Goal: Transaction & Acquisition: Purchase product/service

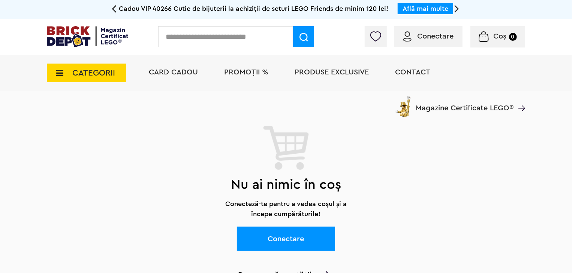
click at [452, 40] on span "Conectare" at bounding box center [435, 36] width 36 height 7
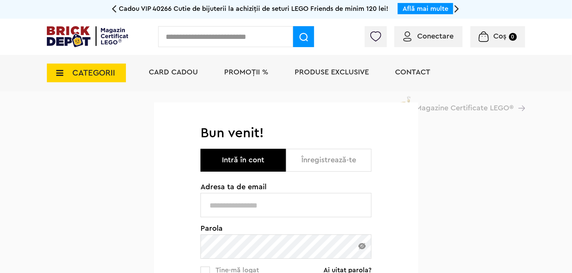
type input "**********"
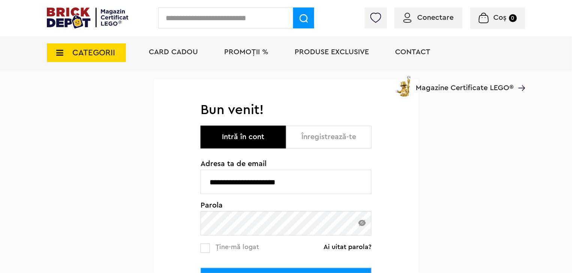
scroll to position [42, 0]
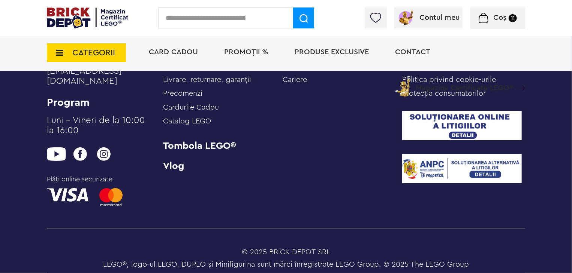
scroll to position [1191, 0]
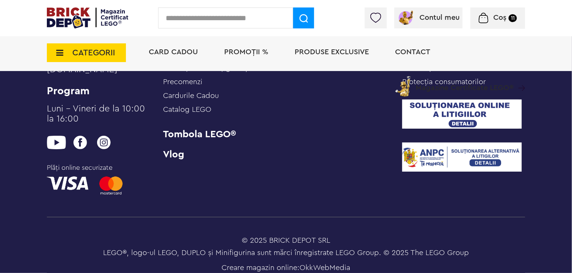
click at [515, 24] on div "Coș 11 Coș Conector 1 ax şi 1 pin / perpendicular 0.19Lei Con 1 X 1 0.12Lei Par…" at bounding box center [497, 17] width 55 height 21
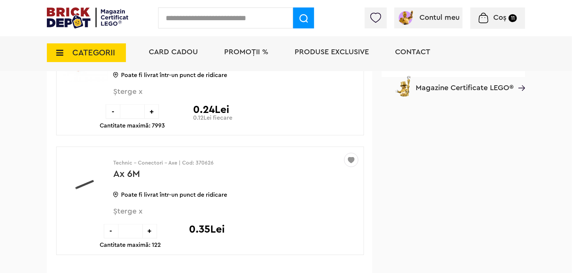
scroll to position [483, 0]
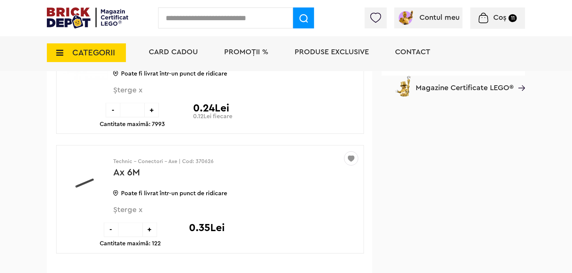
click at [235, 16] on input "text" at bounding box center [225, 17] width 135 height 21
type input "*********"
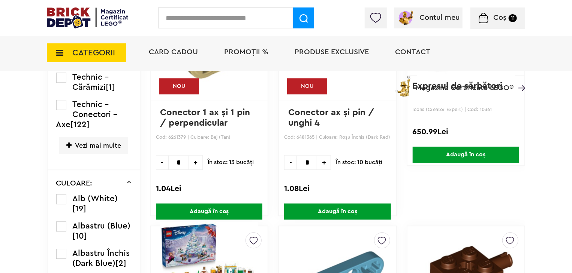
scroll to position [947, 0]
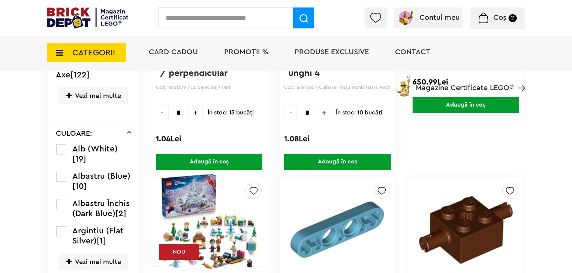
click at [62, 182] on label at bounding box center [61, 177] width 10 height 10
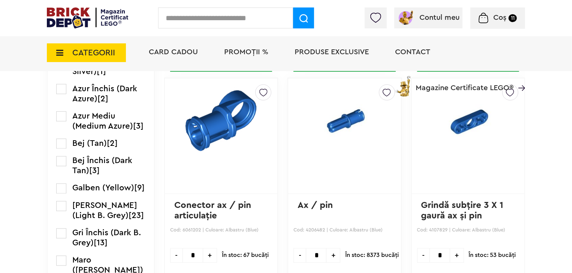
scroll to position [551, 0]
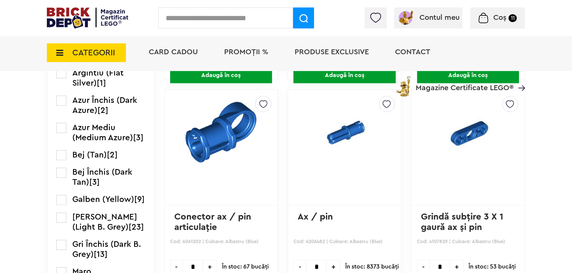
click at [309, 264] on input "*" at bounding box center [316, 267] width 21 height 15
type input "*"
click at [382, 102] on img at bounding box center [386, 103] width 8 height 12
click at [279, 130] on label at bounding box center [283, 130] width 9 height 9
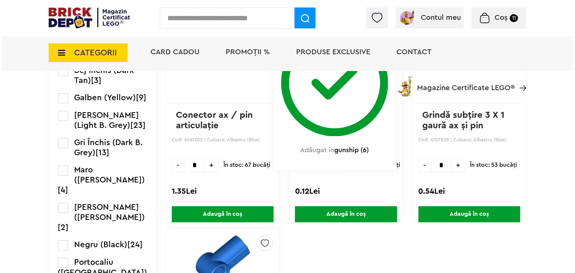
scroll to position [678, 0]
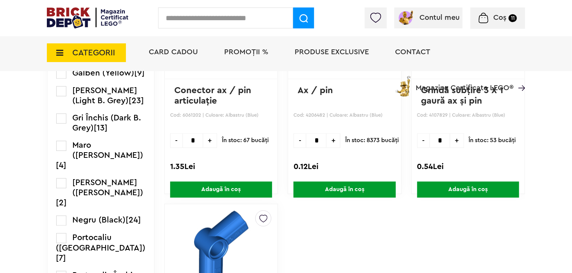
click at [327, 191] on span "Adaugă în coș" at bounding box center [344, 190] width 102 height 16
click at [235, 12] on input "text" at bounding box center [225, 17] width 135 height 21
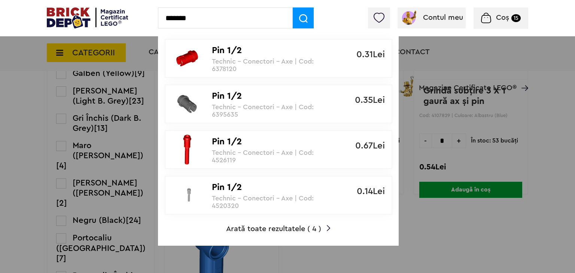
type input "*******"
click at [263, 228] on span "Arată toate rezultatele ( 4 )" at bounding box center [273, 229] width 95 height 7
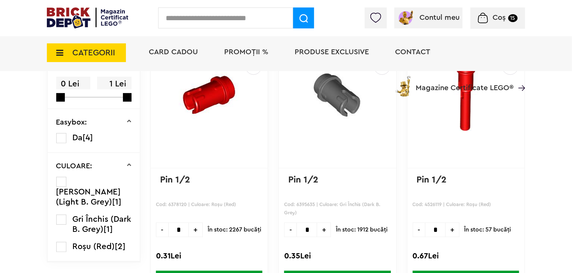
scroll to position [97, 0]
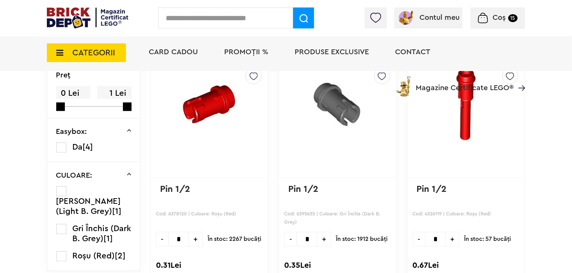
click at [203, 18] on input "text" at bounding box center [225, 17] width 135 height 21
type input "***"
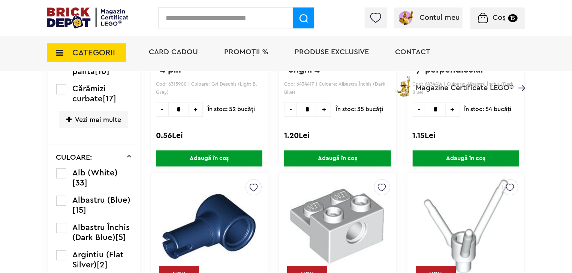
scroll to position [974, 0]
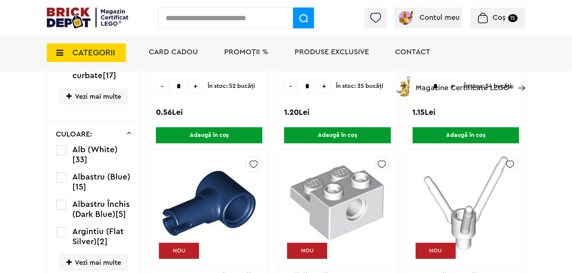
click at [61, 183] on label at bounding box center [61, 178] width 10 height 10
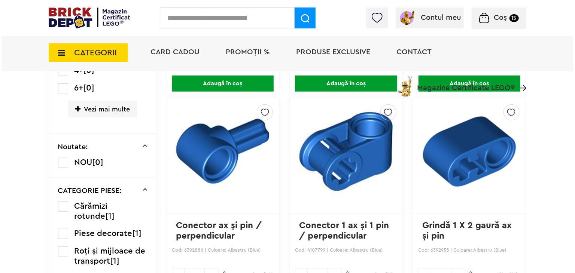
scroll to position [220, 0]
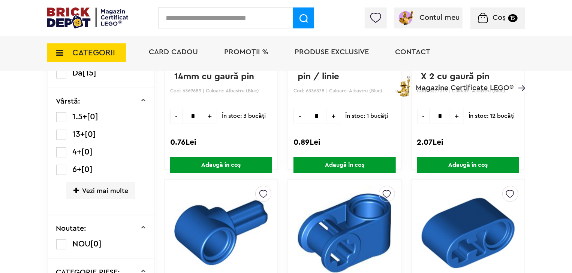
click at [261, 11] on input "text" at bounding box center [225, 17] width 135 height 21
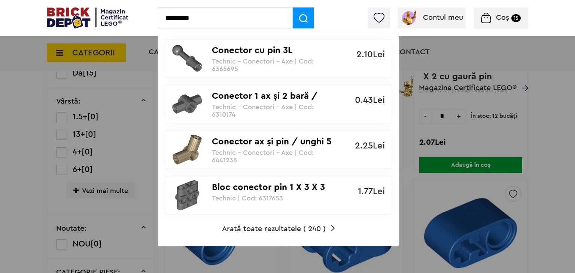
type input "********"
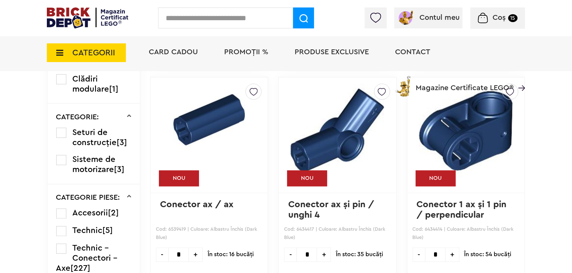
scroll to position [727, 0]
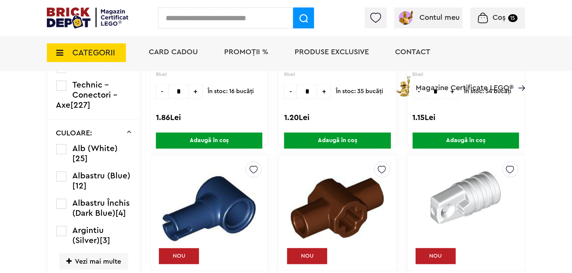
click at [63, 182] on label at bounding box center [61, 177] width 10 height 10
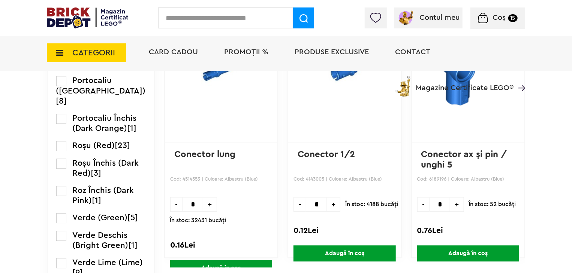
scroll to position [871, 0]
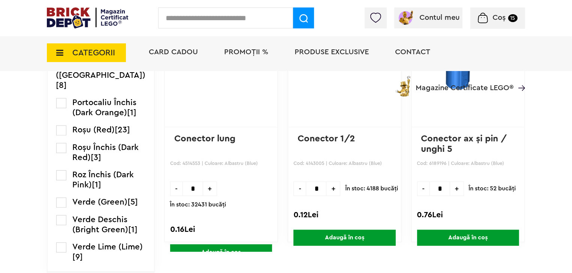
click at [326, 190] on span "+" at bounding box center [333, 189] width 14 height 15
type input "*"
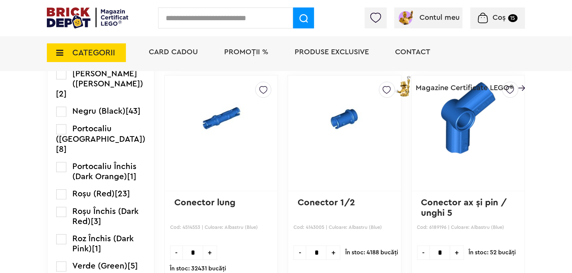
click at [377, 85] on div "Card Cadou PROMOȚII % Produse exclusive Contact Magazine Certificate LEGO®" at bounding box center [333, 66] width 384 height 62
click at [382, 87] on div "Card Cadou PROMOȚII % Produse exclusive Contact Magazine Certificate LEGO®" at bounding box center [333, 66] width 384 height 62
click at [385, 90] on div "Card Cadou PROMOȚII % Produse exclusive Contact Magazine Certificate LEGO®" at bounding box center [333, 66] width 384 height 62
click at [380, 86] on div "Card Cadou PROMOȚII % Produse exclusive Contact Magazine Certificate LEGO®" at bounding box center [333, 66] width 384 height 62
click at [381, 90] on div "Card Cadou PROMOȚII % Produse exclusive Contact Magazine Certificate LEGO®" at bounding box center [333, 66] width 384 height 62
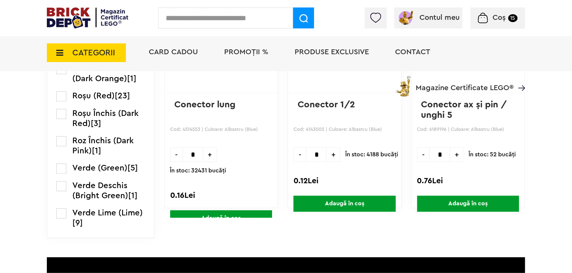
scroll to position [921, 0]
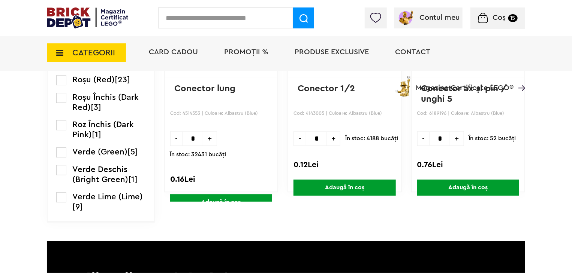
click at [333, 186] on span "Adaugă în coș" at bounding box center [344, 188] width 102 height 16
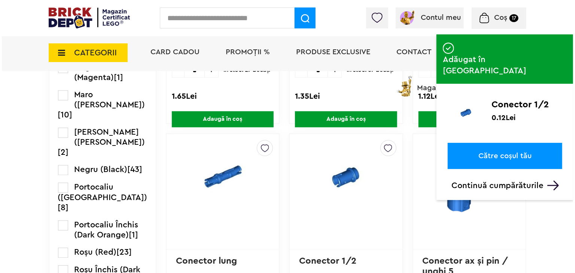
scroll to position [729, 0]
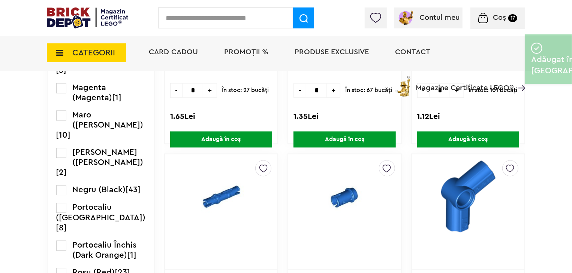
click at [382, 166] on img at bounding box center [386, 167] width 8 height 12
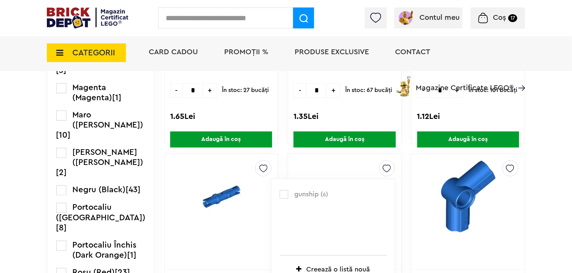
click at [279, 192] on label at bounding box center [283, 194] width 9 height 9
click at [210, 25] on input "text" at bounding box center [225, 17] width 135 height 21
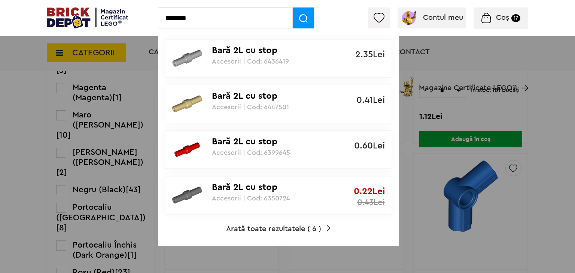
type input "*******"
click at [232, 188] on p "Bară 2L cu stop" at bounding box center [274, 187] width 125 height 11
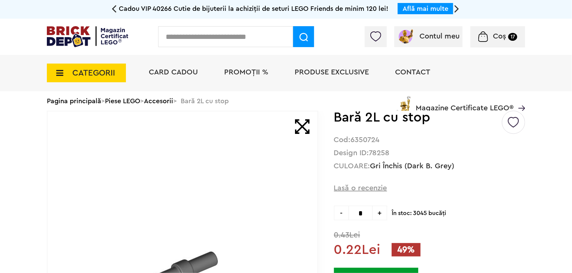
click at [369, 210] on input "*" at bounding box center [360, 213] width 24 height 15
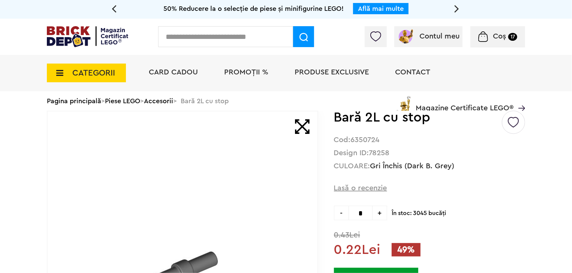
type input "*"
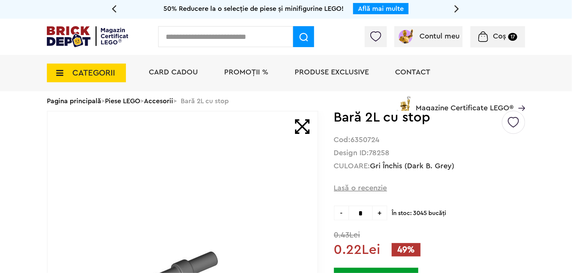
type input "*"
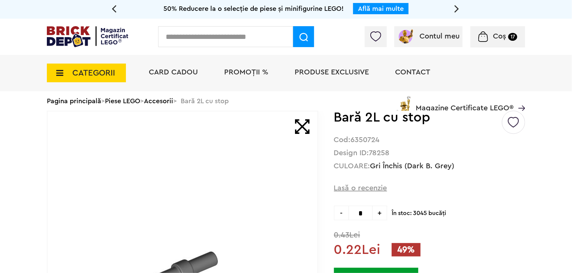
type input "*"
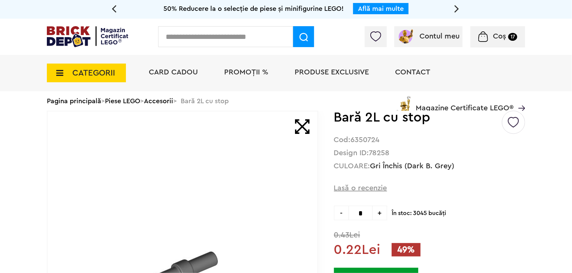
type input "*"
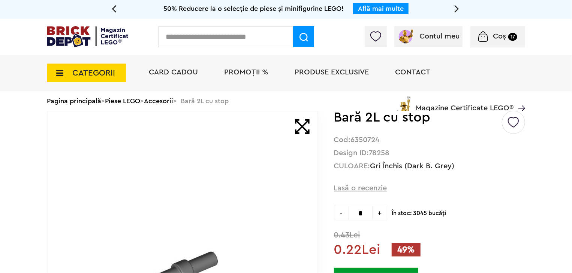
type input "*"
click at [514, 122] on img at bounding box center [513, 119] width 11 height 17
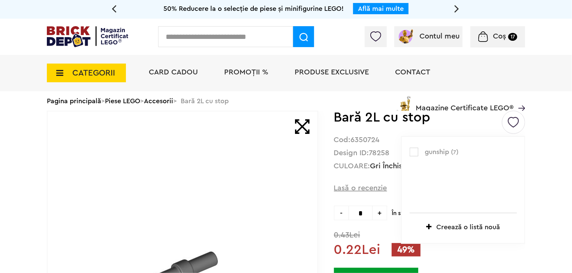
click at [418, 153] on label at bounding box center [413, 152] width 9 height 9
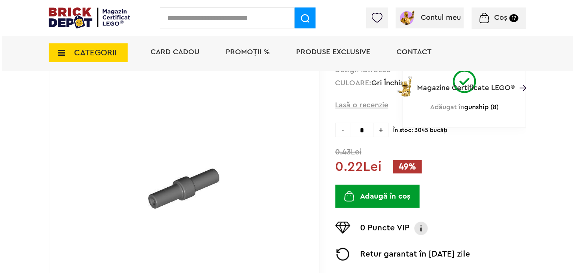
scroll to position [126, 0]
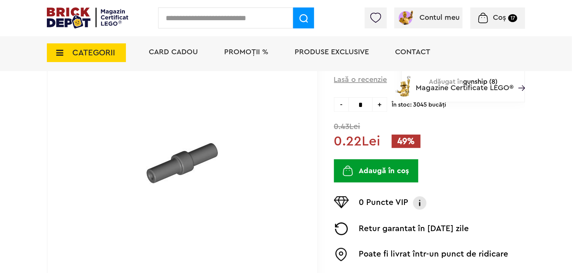
click at [391, 171] on button "Adaugă în coș" at bounding box center [376, 171] width 84 height 23
click at [235, 16] on input "text" at bounding box center [225, 17] width 135 height 21
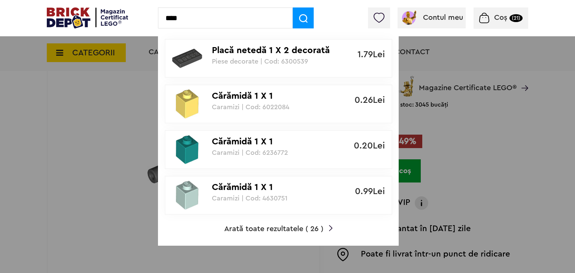
type input "****"
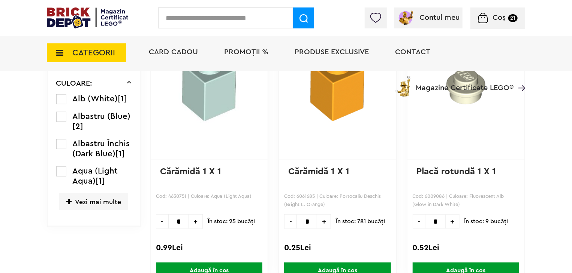
scroll to position [369, 0]
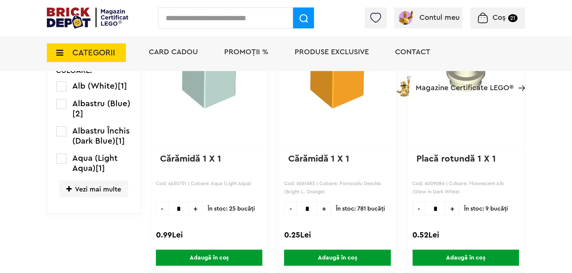
click at [91, 186] on span "Vezi mai multe" at bounding box center [93, 189] width 69 height 17
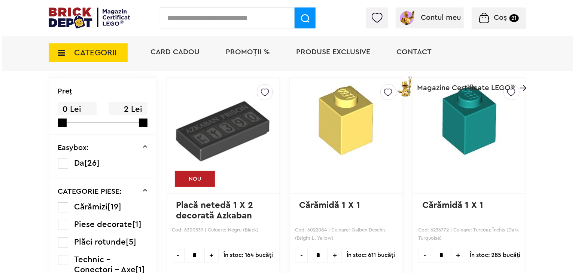
scroll to position [58, 0]
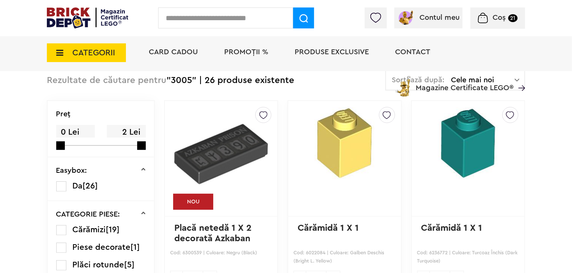
click at [195, 22] on input "text" at bounding box center [225, 17] width 135 height 21
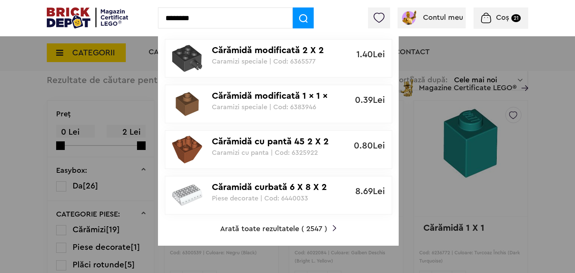
type input "********"
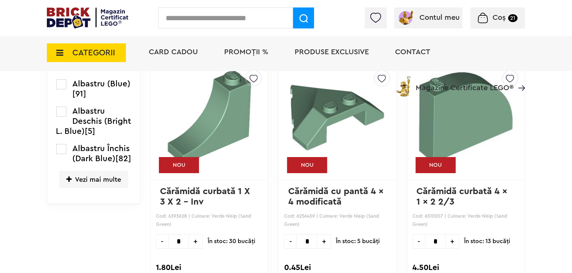
scroll to position [1338, 0]
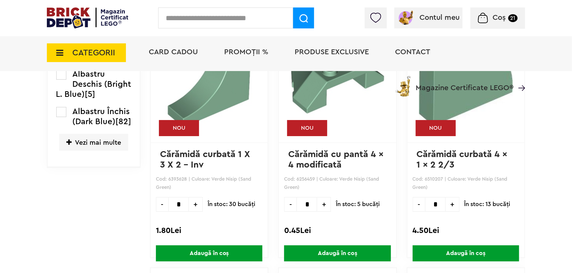
click at [105, 151] on span "Vezi mai multe" at bounding box center [93, 142] width 69 height 17
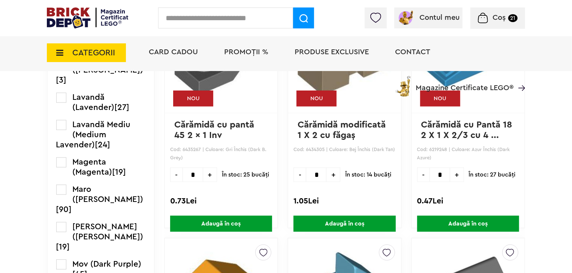
scroll to position [1885, 0]
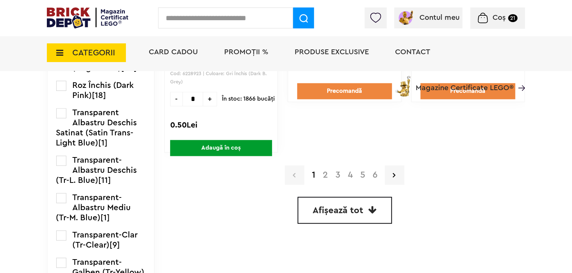
scroll to position [2209, 0]
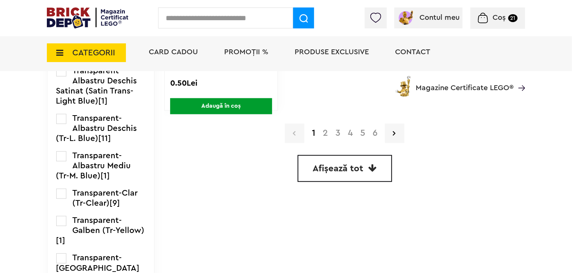
click at [343, 166] on span "Afișează tot" at bounding box center [338, 168] width 51 height 9
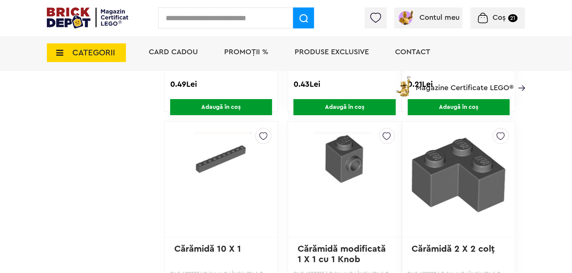
scroll to position [8490, 0]
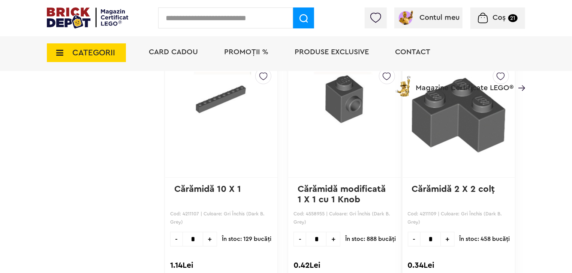
click at [326, 232] on span "+" at bounding box center [333, 239] width 14 height 15
type input "*"
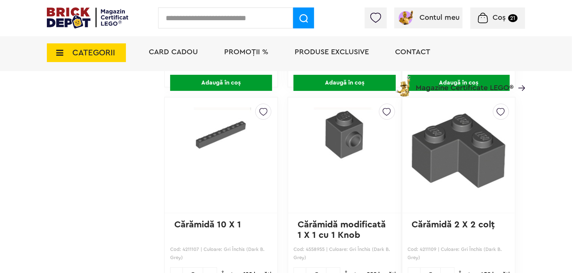
scroll to position [8445, 0]
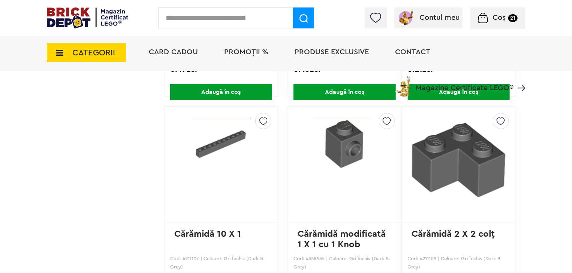
click at [382, 113] on img at bounding box center [386, 119] width 8 height 12
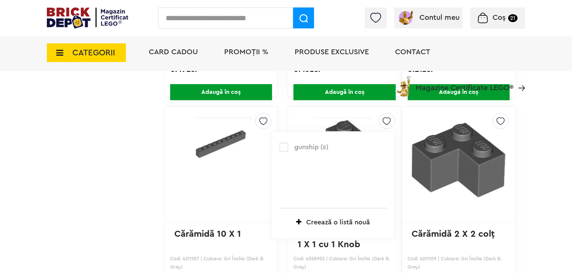
click at [279, 143] on label at bounding box center [283, 147] width 9 height 9
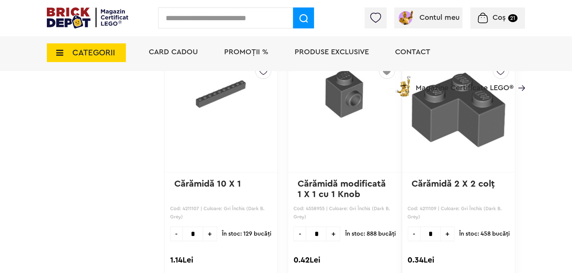
scroll to position [8505, 0]
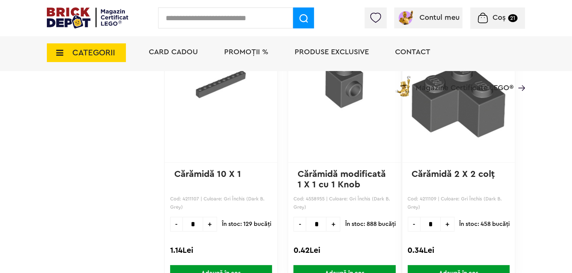
click at [367, 266] on span "Adaugă în coș" at bounding box center [344, 274] width 102 height 16
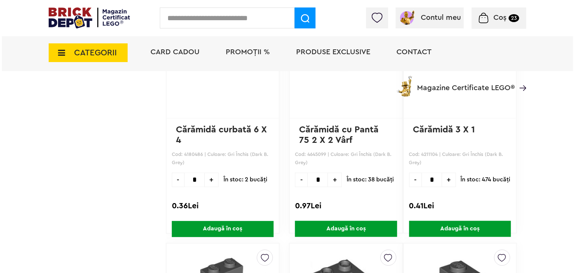
scroll to position [6362, 0]
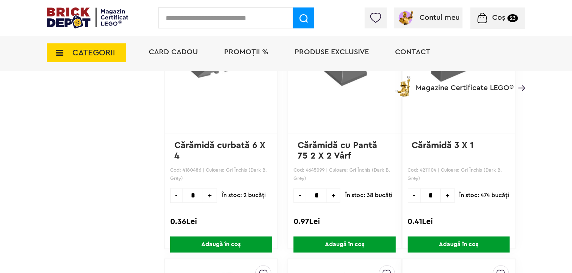
click at [185, 24] on input "text" at bounding box center [225, 17] width 135 height 21
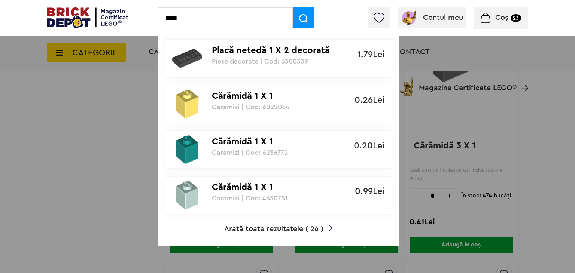
type input "****"
click at [280, 233] on div "Placă netedă 1 X 2 decorată Azkaban Prison Piese decorate | Cod: 6300539 1.79Le…" at bounding box center [278, 138] width 241 height 216
click at [280, 229] on span "Arată toate rezultatele ( 26 )" at bounding box center [273, 229] width 99 height 7
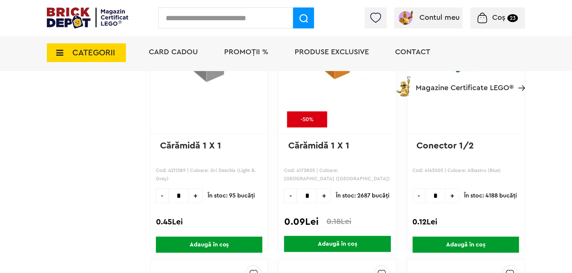
scroll to position [1588, 0]
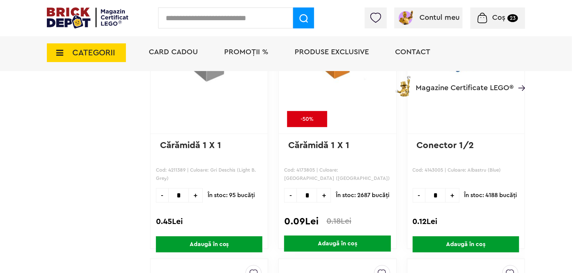
click at [195, 194] on span "+" at bounding box center [196, 195] width 14 height 15
type input "*"
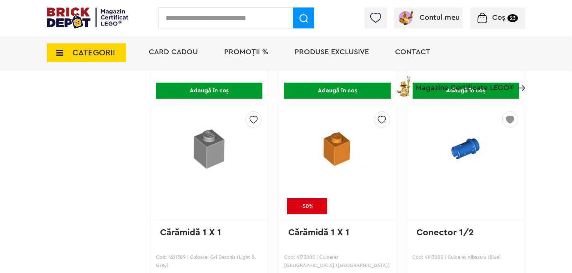
scroll to position [1498, 0]
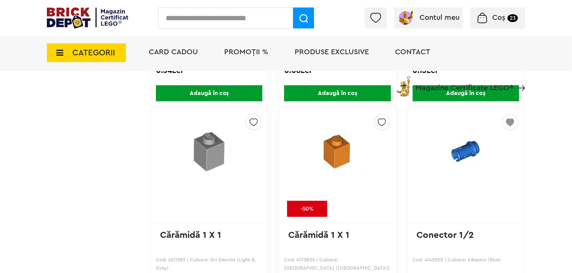
click at [255, 122] on img at bounding box center [253, 121] width 8 height 12
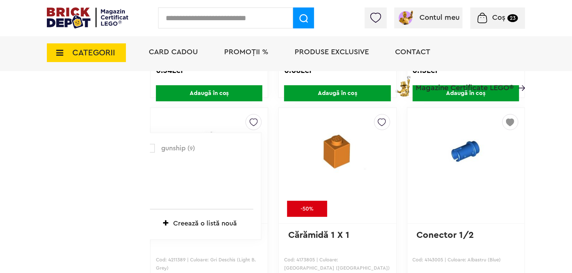
click at [153, 148] on label at bounding box center [150, 148] width 9 height 9
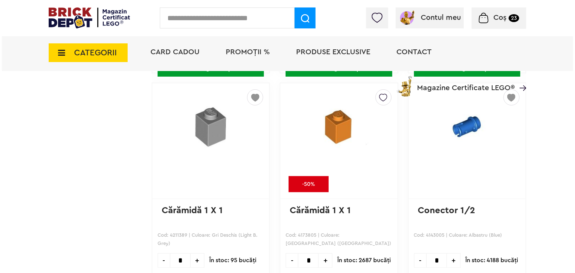
scroll to position [1573, 0]
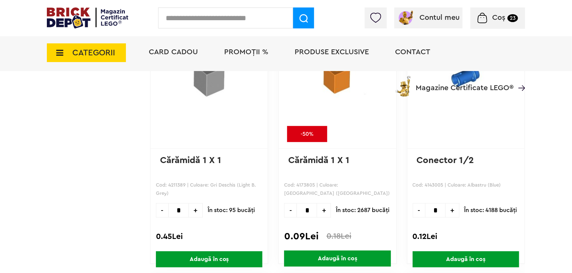
click at [240, 18] on input "text" at bounding box center [225, 17] width 135 height 21
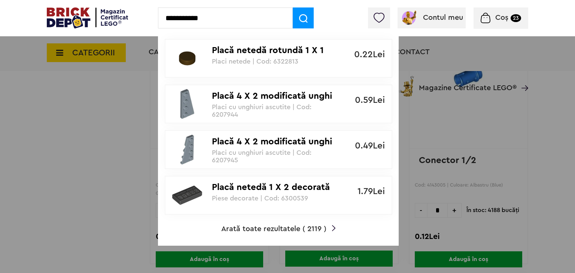
type input "**********"
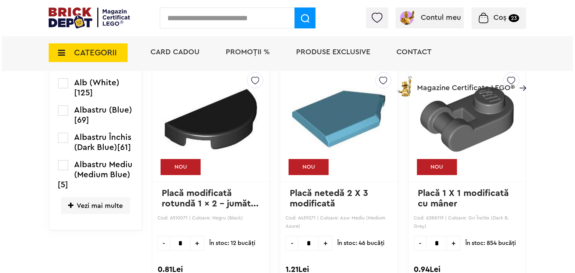
scroll to position [1077, 0]
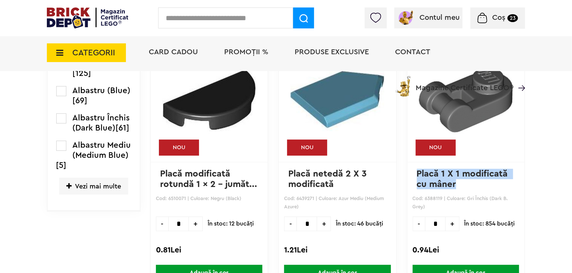
drag, startPoint x: 460, startPoint y: 184, endPoint x: 415, endPoint y: 173, distance: 46.4
click at [415, 173] on div "gunship ( 10 ) Creează o listă nouă NOU Placă 1 X 1 modificată cu mâner Cod: 63…" at bounding box center [465, 162] width 118 height 232
copy link "Placă 1 X 1 modificată cu mâner"
click at [237, 17] on input "text" at bounding box center [225, 17] width 135 height 21
paste input "**********"
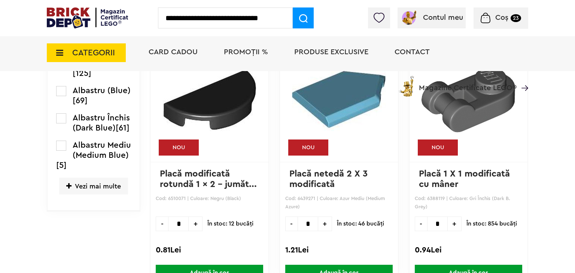
click at [199, 18] on input "**********" at bounding box center [225, 17] width 135 height 21
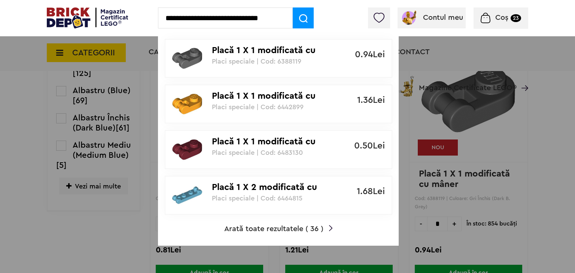
type input "**********"
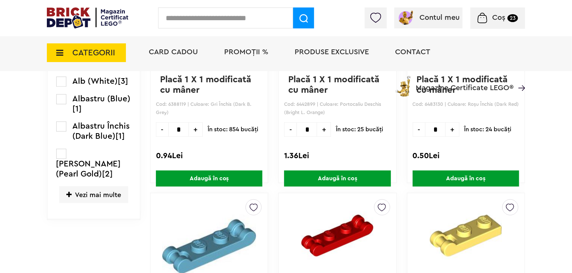
scroll to position [221, 0]
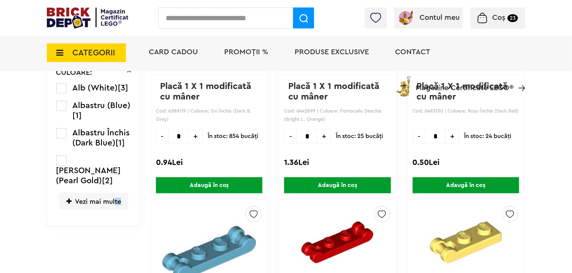
click at [115, 198] on ul "Alb (White) [3] Albastru (Blue) [1] Albastru Închis (Dark Blue) [1] Auriu Perla…" at bounding box center [93, 151] width 75 height 137
click at [115, 198] on span "Vezi mai multe" at bounding box center [93, 201] width 69 height 17
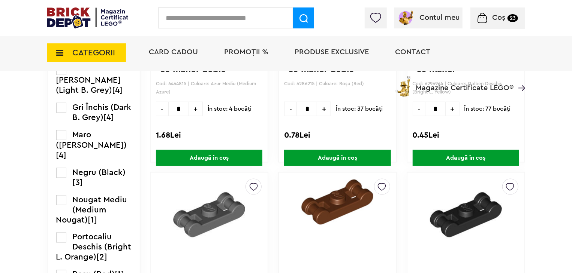
scroll to position [470, 0]
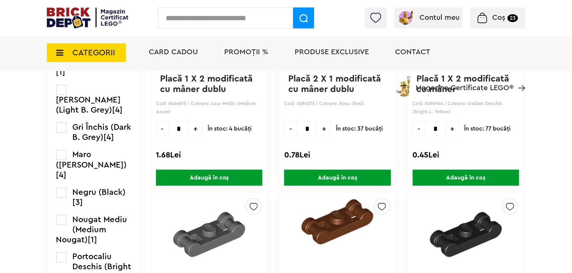
click at [64, 123] on label at bounding box center [61, 128] width 10 height 10
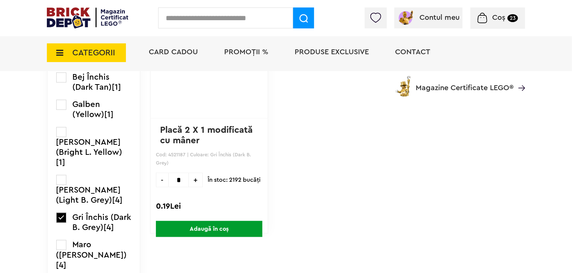
scroll to position [422, 0]
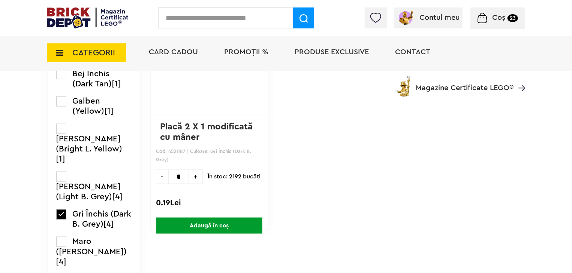
click at [194, 176] on span "+" at bounding box center [196, 177] width 14 height 15
type input "*"
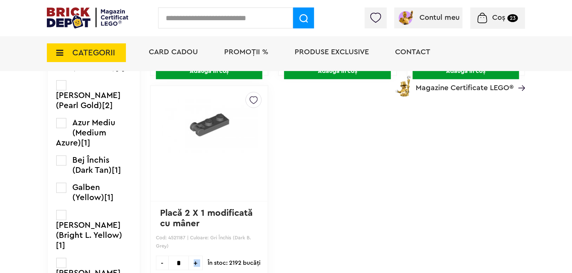
scroll to position [333, 0]
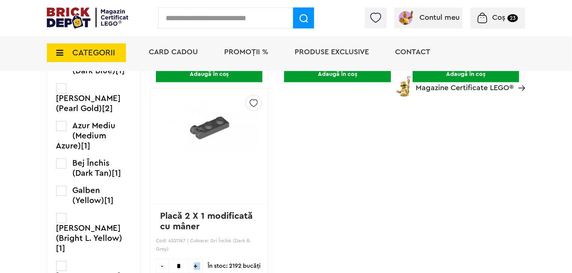
click at [254, 103] on img at bounding box center [253, 102] width 8 height 12
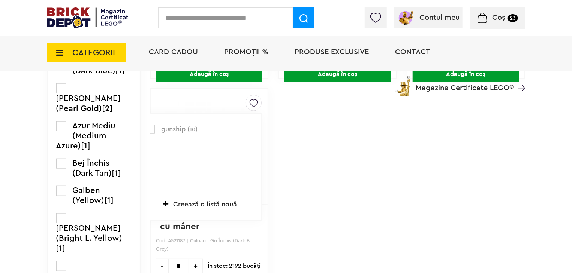
click at [153, 128] on label at bounding box center [150, 129] width 9 height 9
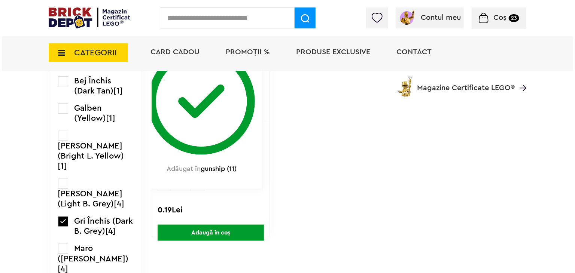
scroll to position [417, 0]
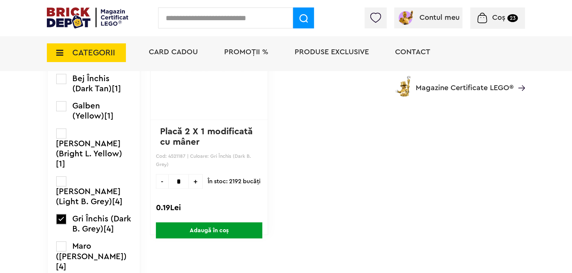
click at [248, 230] on span "Adaugă în coș" at bounding box center [209, 231] width 106 height 16
click at [231, 18] on input "text" at bounding box center [225, 17] width 135 height 21
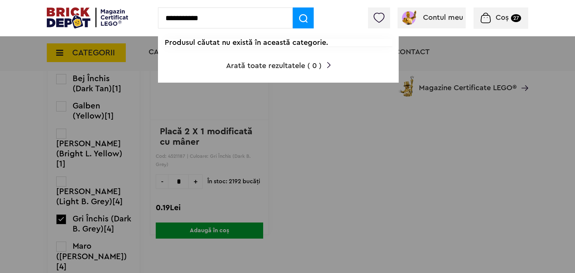
type input "**********"
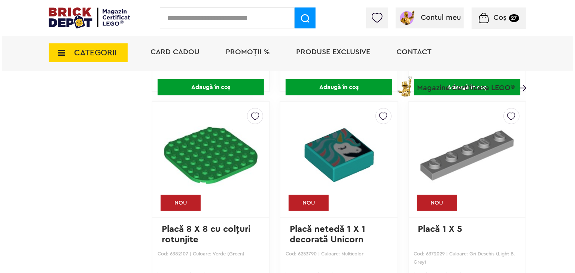
scroll to position [1531, 0]
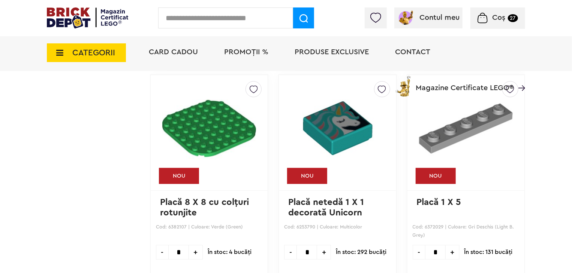
click at [221, 14] on input "text" at bounding box center [225, 17] width 135 height 21
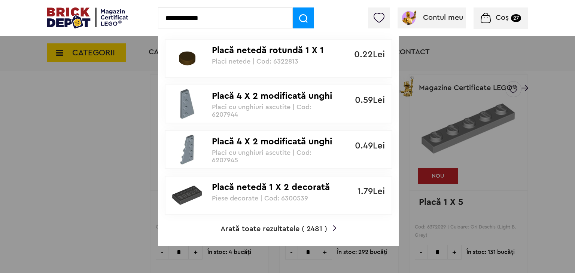
type input "**********"
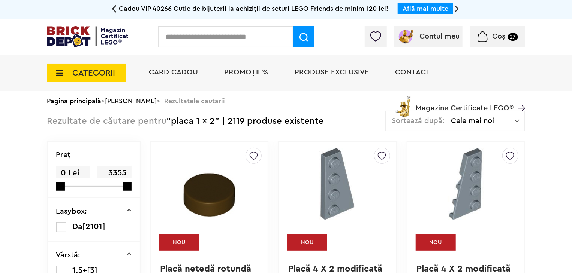
click at [201, 37] on input "text" at bounding box center [225, 36] width 135 height 21
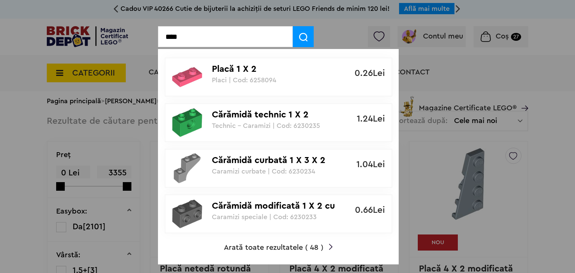
type input "****"
click at [267, 246] on span "Arată toate rezultatele ( 48 )" at bounding box center [274, 247] width 100 height 7
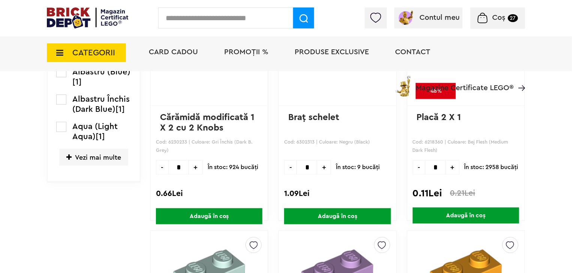
scroll to position [420, 0]
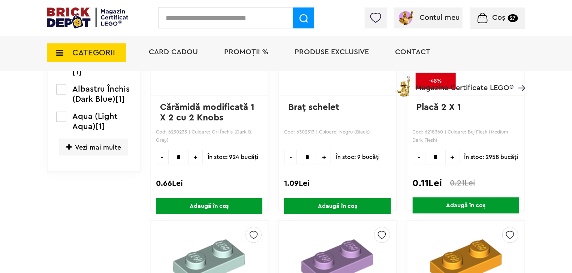
click at [108, 153] on span "Vezi mai multe" at bounding box center [93, 147] width 69 height 17
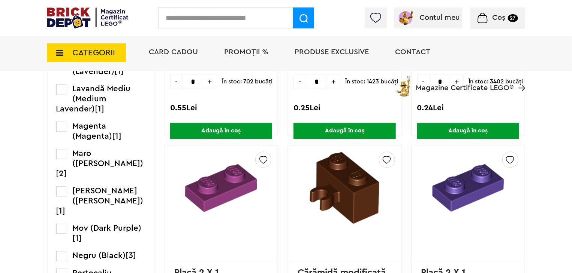
scroll to position [697, 0]
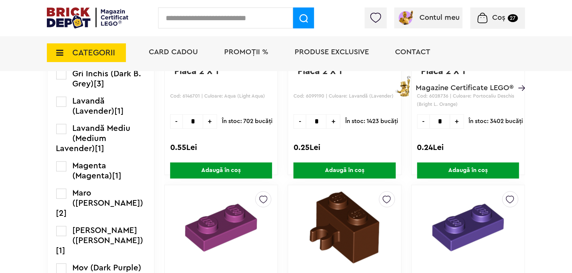
click at [63, 80] on label at bounding box center [61, 75] width 10 height 10
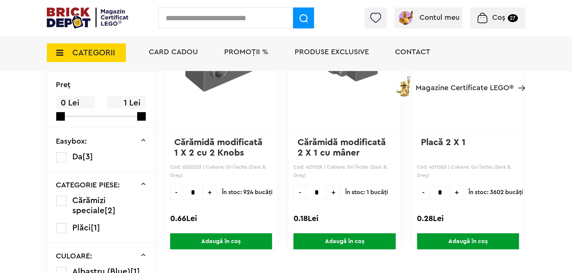
scroll to position [85, 0]
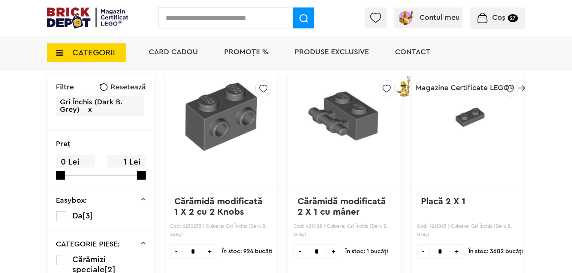
click at [511, 91] on span "Magazine Certificate LEGO®" at bounding box center [464, 83] width 98 height 17
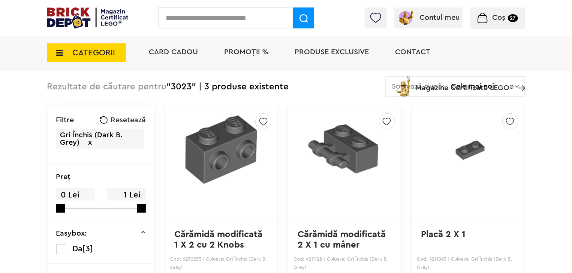
click at [508, 121] on img at bounding box center [510, 120] width 8 height 12
click at [408, 146] on label at bounding box center [407, 147] width 9 height 9
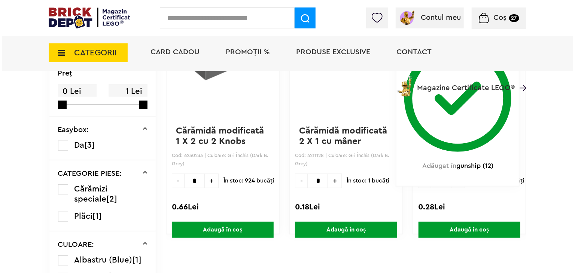
scroll to position [198, 0]
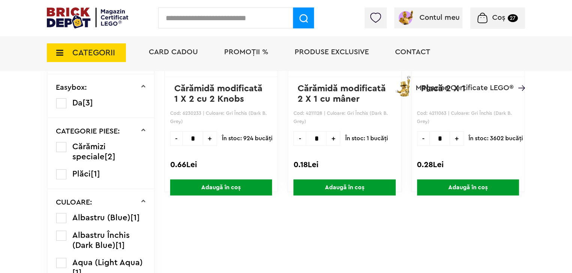
click at [460, 186] on span "Adaugă în coș" at bounding box center [468, 188] width 102 height 16
click at [244, 22] on input "text" at bounding box center [225, 17] width 135 height 21
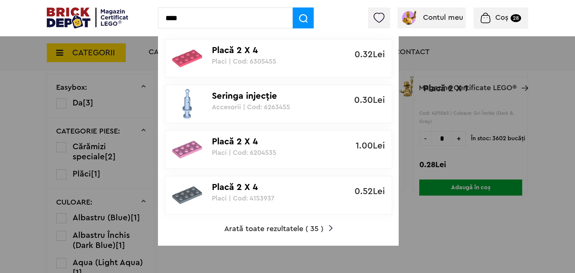
type input "****"
click at [244, 187] on p "Placă 2 X 4" at bounding box center [274, 187] width 125 height 11
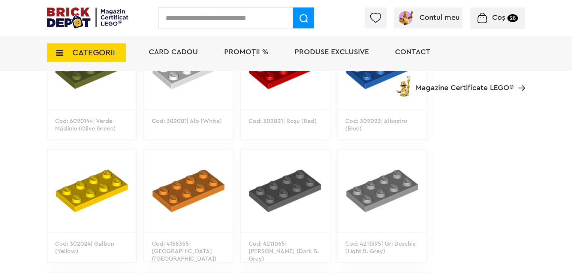
scroll to position [518, 0]
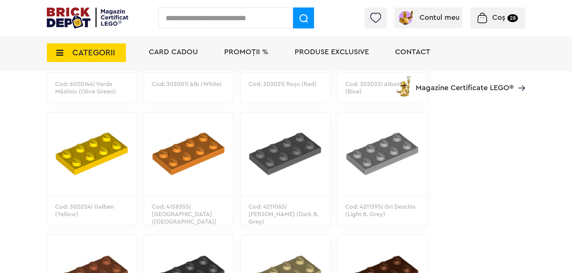
click at [271, 208] on p "Cod: 4211065| [PERSON_NAME] (Dark B. Grey)" at bounding box center [285, 219] width 88 height 46
click at [282, 173] on img at bounding box center [285, 154] width 88 height 82
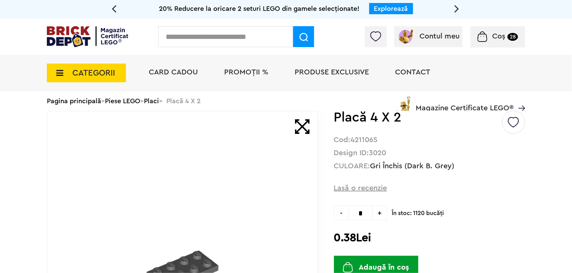
click at [513, 125] on img at bounding box center [513, 119] width 11 height 17
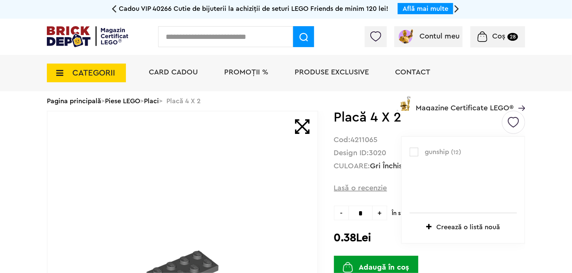
click at [417, 153] on label at bounding box center [413, 152] width 9 height 9
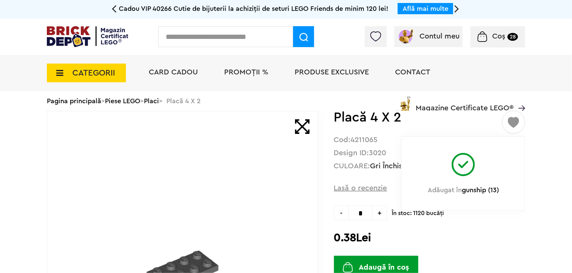
click at [402, 263] on button "Adaugă în coș" at bounding box center [376, 267] width 84 height 23
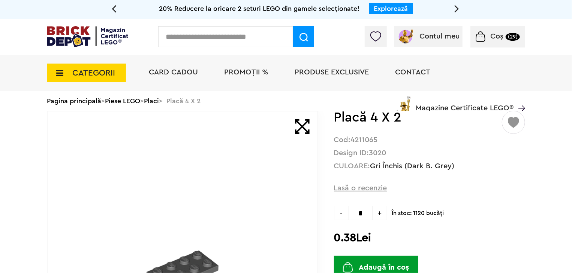
click at [219, 45] on input "text" at bounding box center [225, 36] width 135 height 21
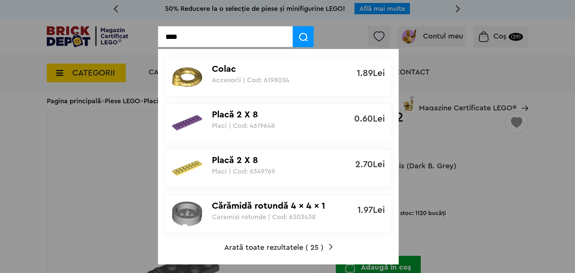
type input "****"
click at [302, 246] on span "Arată toate rezultatele ( 25 )" at bounding box center [273, 247] width 99 height 7
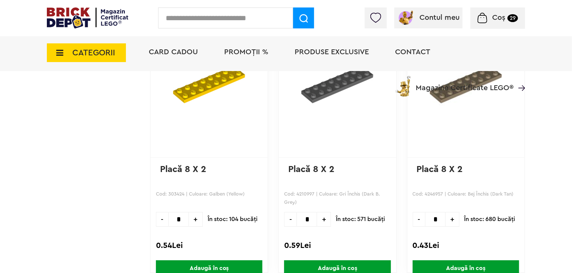
scroll to position [1330, 0]
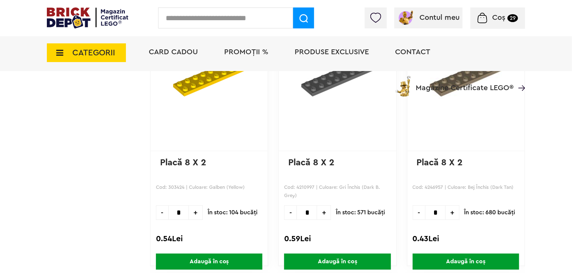
click at [324, 212] on span "+" at bounding box center [324, 213] width 14 height 15
type input "*"
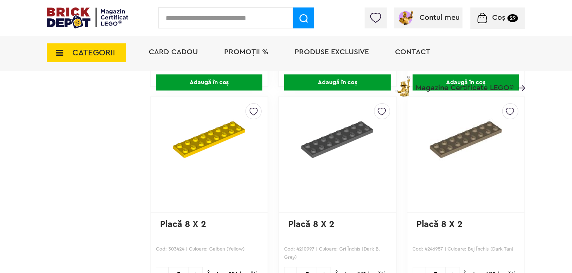
scroll to position [1259, 0]
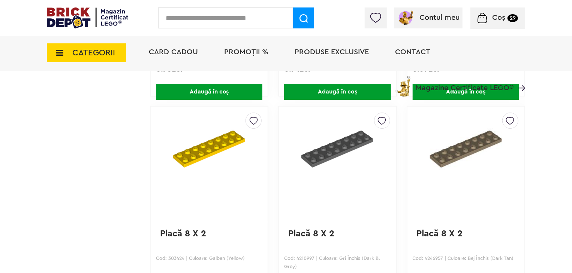
click at [383, 120] on img at bounding box center [382, 119] width 8 height 12
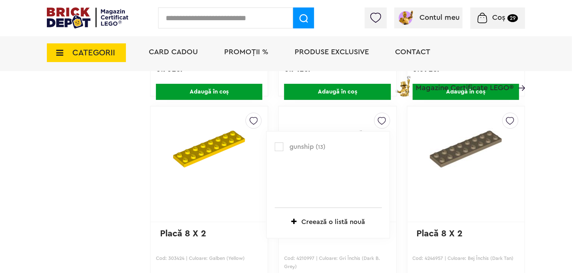
click at [277, 143] on label at bounding box center [279, 147] width 9 height 9
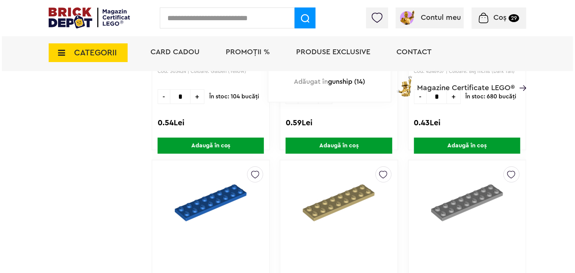
scroll to position [1453, 0]
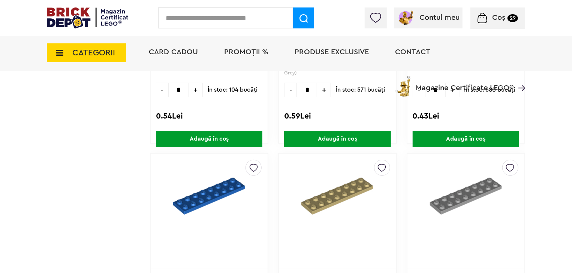
click at [358, 134] on span "Adaugă în coș" at bounding box center [337, 139] width 106 height 16
click at [210, 14] on input "text" at bounding box center [225, 17] width 135 height 21
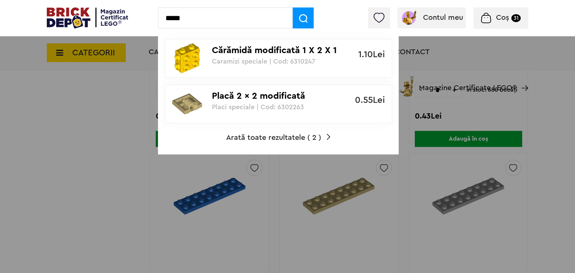
type input "*****"
click at [277, 140] on span "Arată toate rezultatele ( 2 )" at bounding box center [273, 137] width 95 height 7
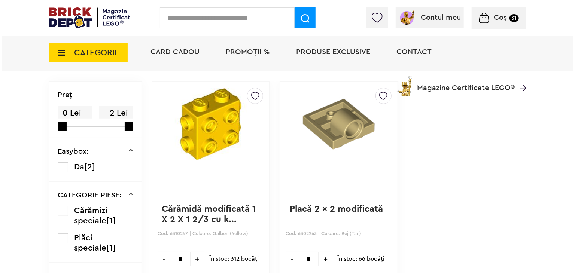
scroll to position [102, 0]
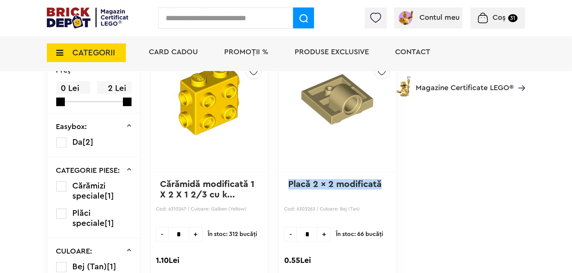
drag, startPoint x: 287, startPoint y: 183, endPoint x: 380, endPoint y: 179, distance: 93.0
click at [380, 179] on div "gunship ( 14 ) Creează o listă nouă Placă 2 x 2 modificată Cod: 6302263 | Culoa…" at bounding box center [337, 173] width 118 height 232
copy link "Placă 2 x 2 modificată"
click at [186, 18] on input "text" at bounding box center [225, 17] width 135 height 21
paste input "**********"
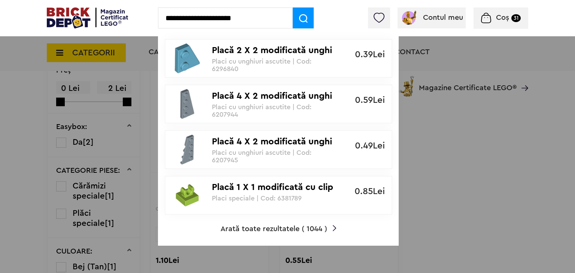
type input "**********"
click at [286, 230] on span "Arată toate rezultatele ( 1044 )" at bounding box center [274, 229] width 107 height 7
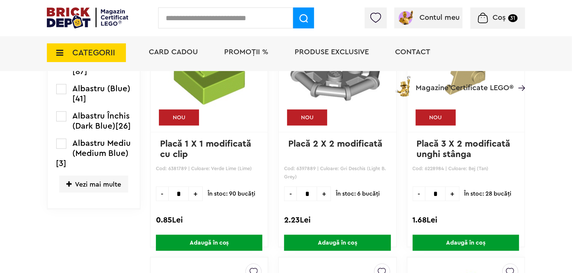
scroll to position [444, 0]
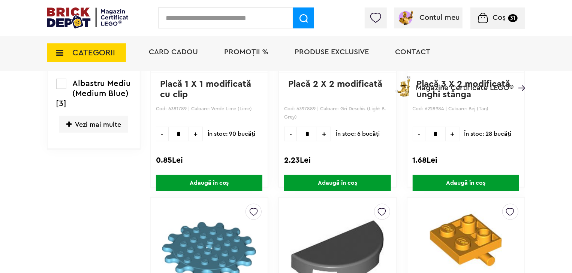
click at [97, 132] on span "Vezi mai multe" at bounding box center [93, 124] width 69 height 17
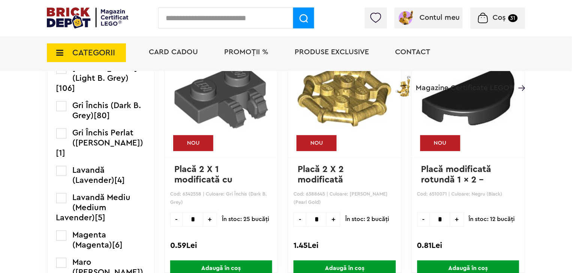
scroll to position [857, 0]
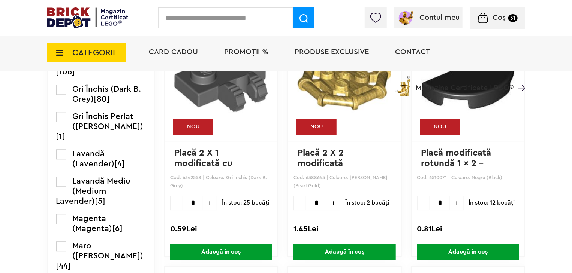
click at [104, 103] on span "Gri Închis (Dark B. Grey)" at bounding box center [107, 94] width 69 height 18
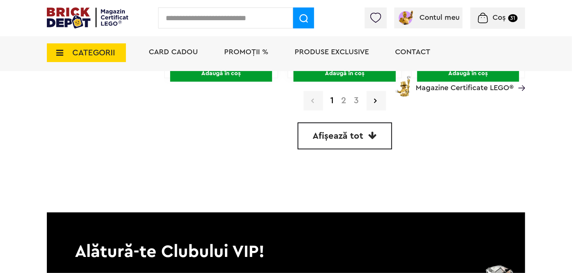
scroll to position [2142, 0]
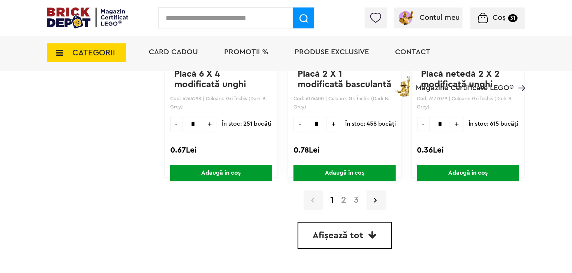
click at [321, 236] on span "Afișează tot" at bounding box center [338, 236] width 51 height 9
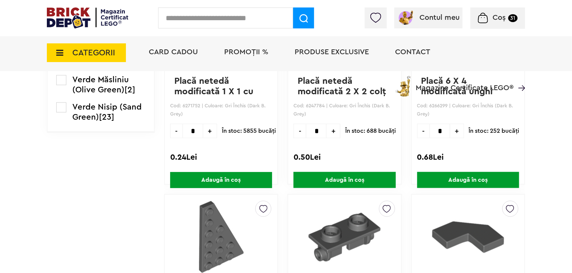
scroll to position [926, 0]
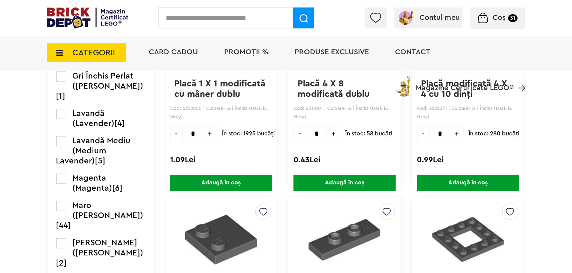
drag, startPoint x: 575, startPoint y: 24, endPoint x: 575, endPoint y: 87, distance: 62.9
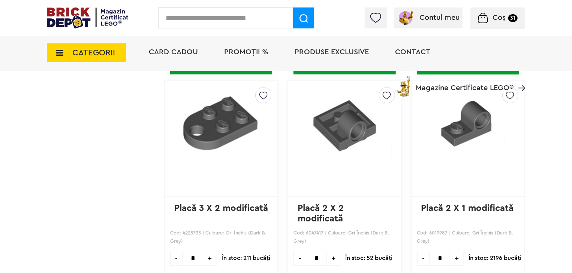
scroll to position [3929, 0]
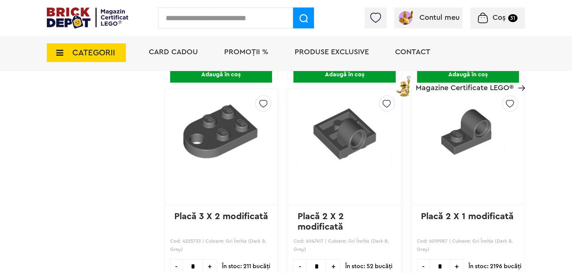
click at [326, 261] on span "+" at bounding box center [333, 267] width 14 height 15
type input "*"
click at [382, 99] on img at bounding box center [386, 102] width 8 height 12
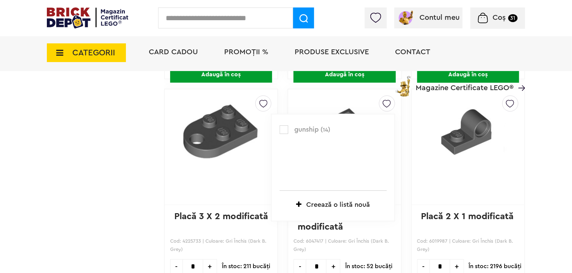
click at [279, 125] on label at bounding box center [283, 129] width 9 height 9
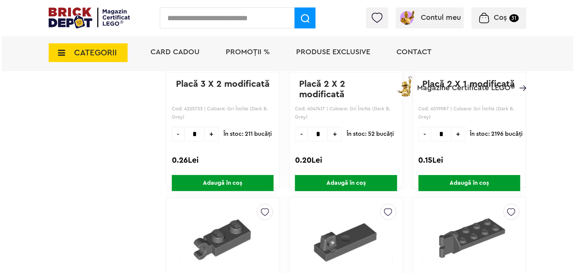
scroll to position [4064, 0]
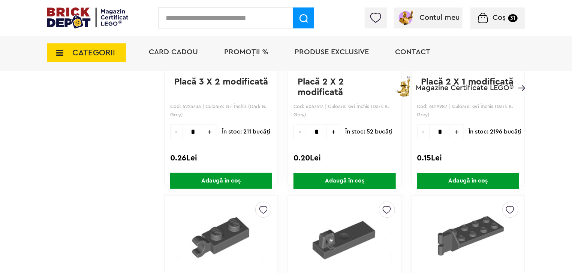
click at [338, 177] on span "Adaugă în coș" at bounding box center [344, 181] width 102 height 16
click at [224, 25] on input "text" at bounding box center [225, 17] width 135 height 21
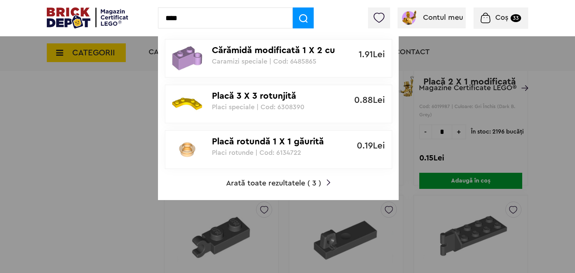
type input "****"
click at [261, 183] on span "Arată toate rezultatele ( 3 )" at bounding box center [273, 183] width 95 height 7
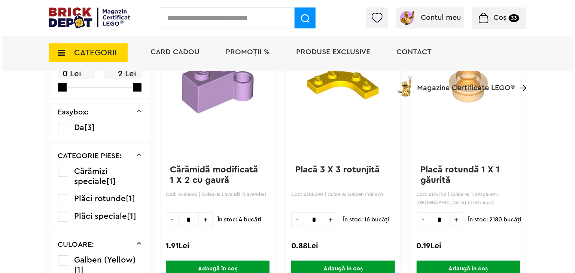
scroll to position [112, 0]
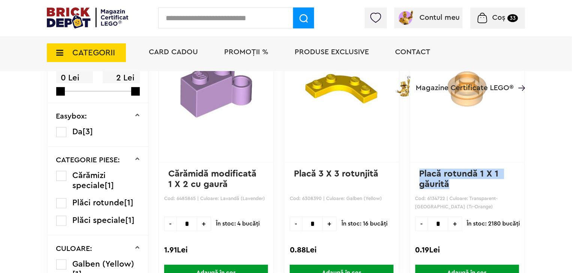
drag, startPoint x: 448, startPoint y: 186, endPoint x: 416, endPoint y: 175, distance: 33.8
click at [419, 175] on p "Placă rotundă 1 X 1 găurită" at bounding box center [467, 179] width 96 height 21
copy link "Placă rotundă 1 X 1 găurită"
click at [197, 22] on input "text" at bounding box center [225, 17] width 135 height 21
paste input "**********"
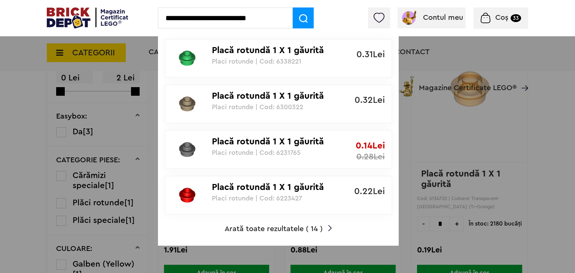
type input "**********"
click at [272, 142] on p "Placă rotundă 1 X 1 găurită" at bounding box center [274, 142] width 125 height 11
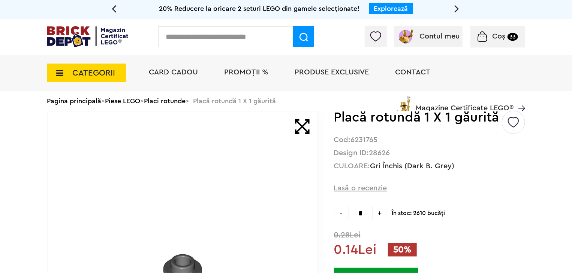
click at [516, 124] on img at bounding box center [513, 119] width 11 height 17
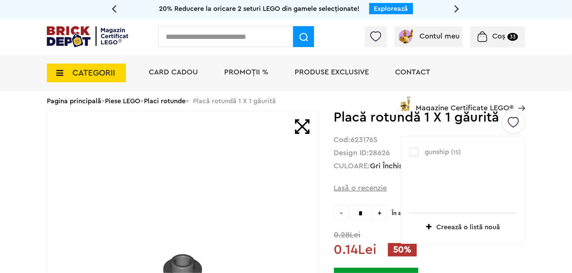
click at [418, 151] on label at bounding box center [413, 152] width 9 height 9
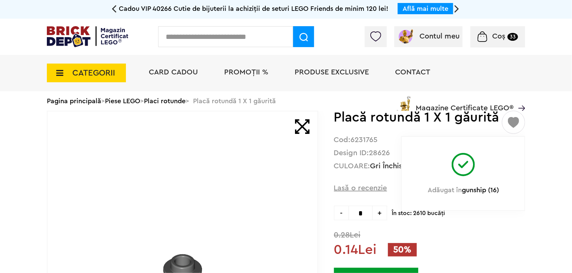
click at [384, 215] on span "+" at bounding box center [379, 213] width 15 height 15
type input "*"
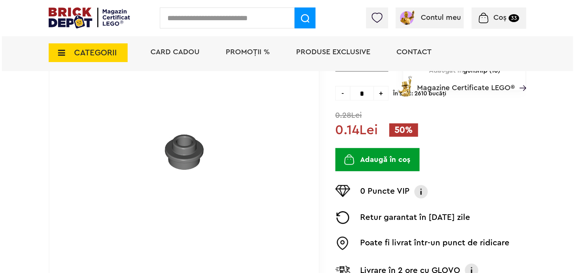
scroll to position [149, 0]
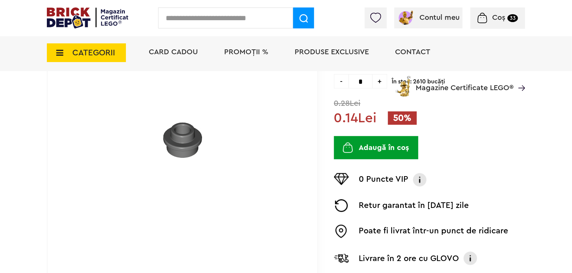
click at [370, 148] on button "Adaugă în coș" at bounding box center [376, 147] width 84 height 23
click at [208, 22] on input "text" at bounding box center [225, 17] width 135 height 21
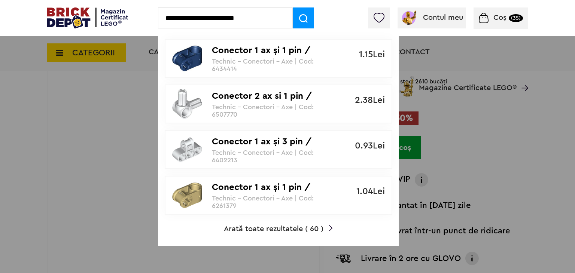
type input "**********"
click at [252, 51] on p "Conector 1 ax şi 1 pin / perpendicular" at bounding box center [274, 50] width 125 height 11
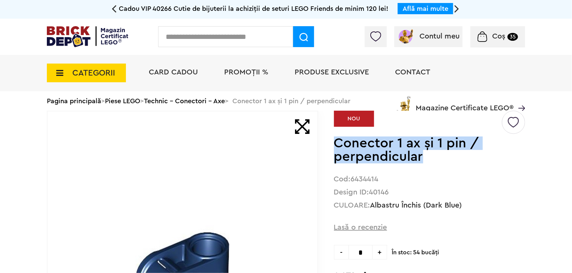
drag, startPoint x: 426, startPoint y: 158, endPoint x: 336, endPoint y: 149, distance: 90.0
click at [336, 149] on h1 "Conector 1 ax şi 1 pin / perpendicular" at bounding box center [417, 150] width 167 height 27
copy h1 "Conector 1 ax şi 1 pin / perpendicular"
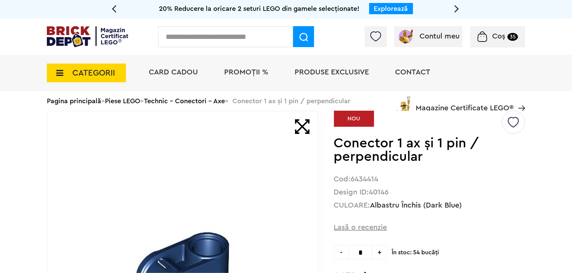
paste input "**********"
click at [205, 39] on input "**********" at bounding box center [225, 36] width 135 height 21
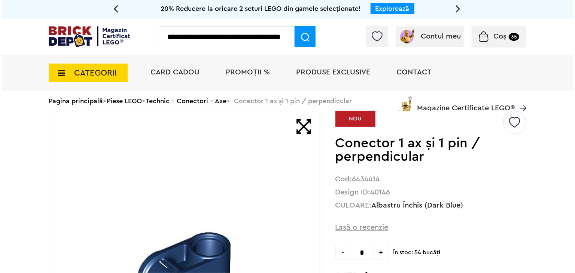
scroll to position [0, 11]
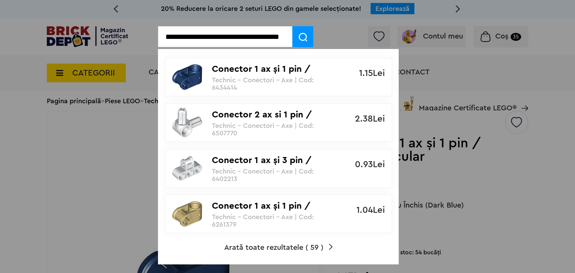
type input "**********"
click at [295, 246] on span "Arată toate rezultatele ( 59 )" at bounding box center [273, 247] width 99 height 7
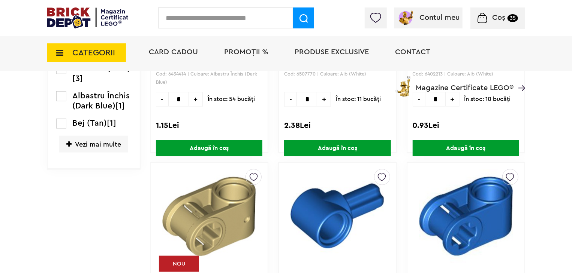
scroll to position [248, 0]
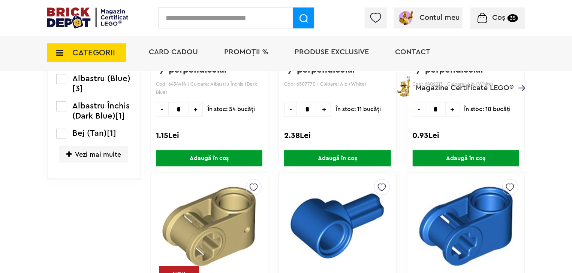
click at [102, 160] on span "Vezi mai multe" at bounding box center [93, 154] width 69 height 17
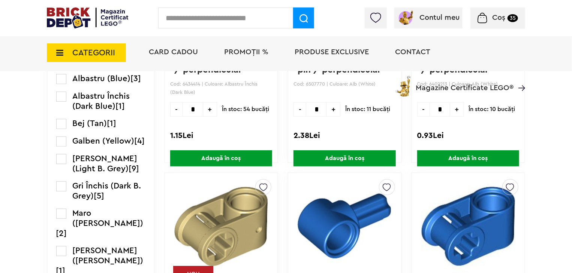
click at [61, 192] on label at bounding box center [61, 187] width 10 height 10
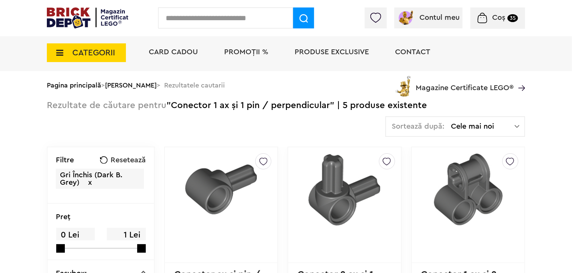
scroll to position [27, 0]
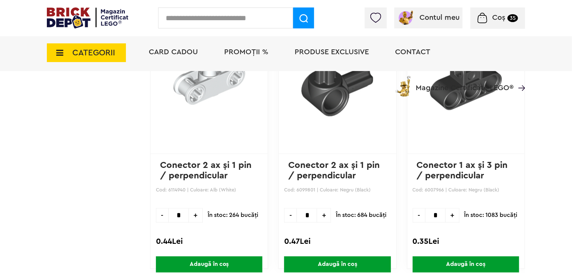
scroll to position [2095, 0]
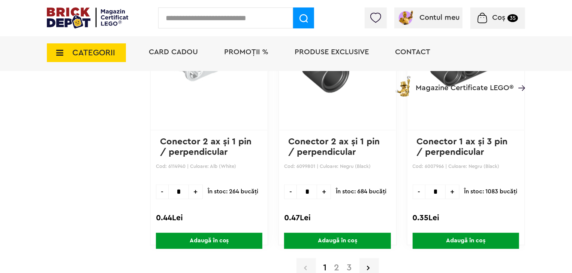
click at [338, 266] on link "2" at bounding box center [336, 268] width 13 height 9
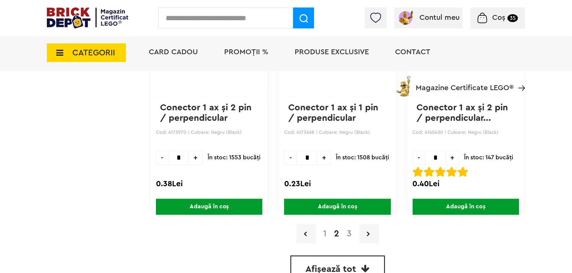
scroll to position [2139, 0]
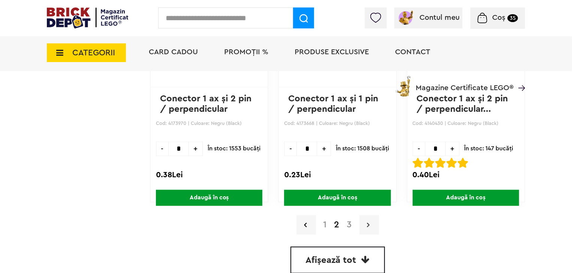
click at [371, 227] on link at bounding box center [368, 225] width 19 height 19
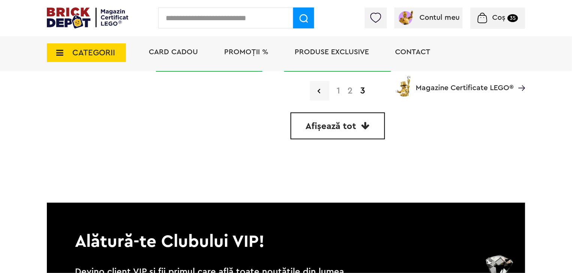
scroll to position [569, 0]
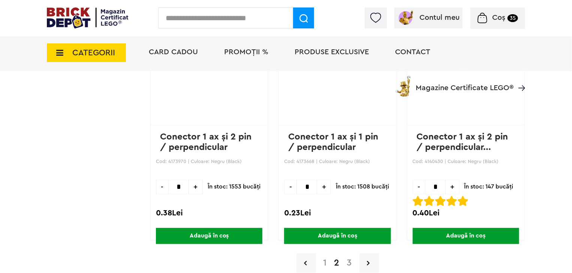
scroll to position [2102, 0]
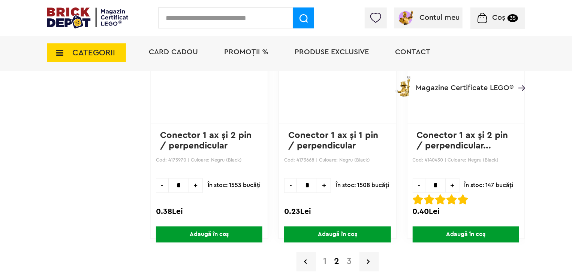
click at [326, 189] on span "+" at bounding box center [324, 186] width 14 height 15
type input "*"
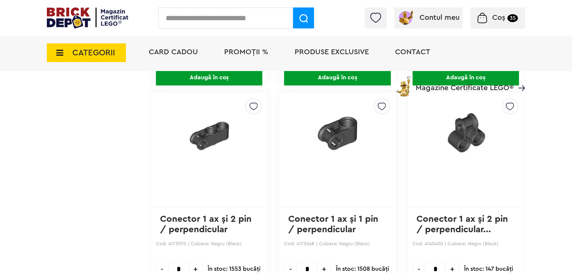
scroll to position [2012, 0]
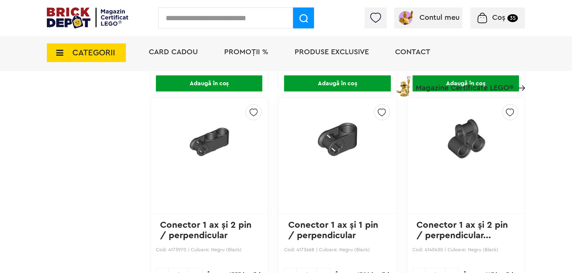
click at [380, 109] on img at bounding box center [382, 111] width 8 height 12
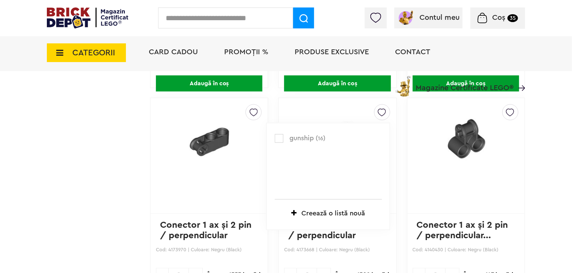
click at [278, 135] on label at bounding box center [279, 138] width 9 height 9
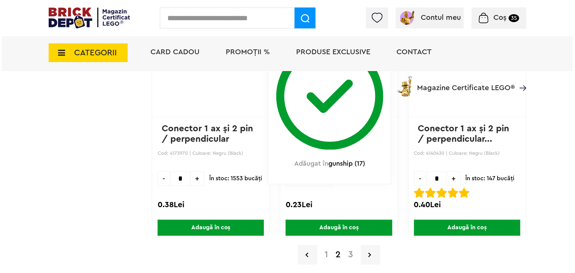
scroll to position [2117, 0]
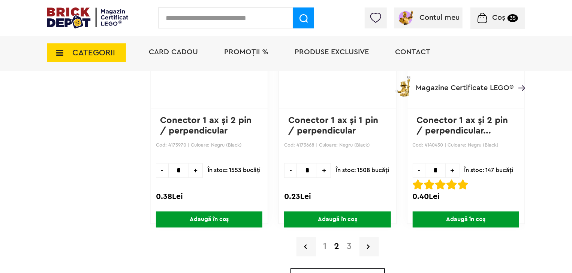
click at [368, 216] on span "Adaugă în coș" at bounding box center [337, 220] width 106 height 16
click at [240, 20] on input "text" at bounding box center [225, 17] width 135 height 21
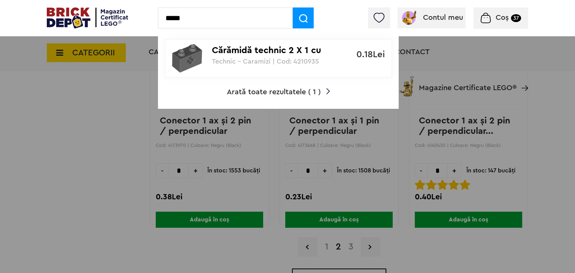
type input "*****"
click at [264, 50] on p "Cărămidă technic 2 X 1 cu gaură ax" at bounding box center [274, 50] width 125 height 11
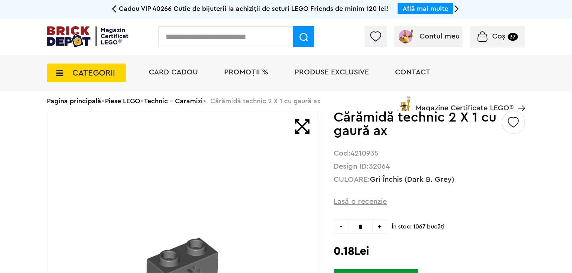
click at [516, 122] on img at bounding box center [513, 119] width 11 height 17
click at [418, 152] on label at bounding box center [413, 152] width 9 height 9
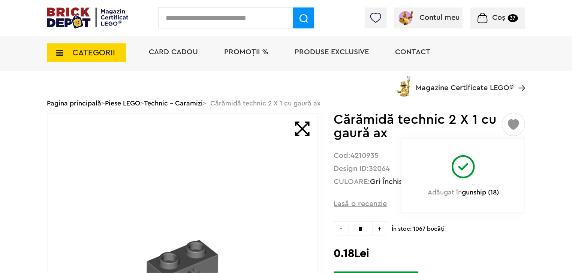
scroll to position [75, 0]
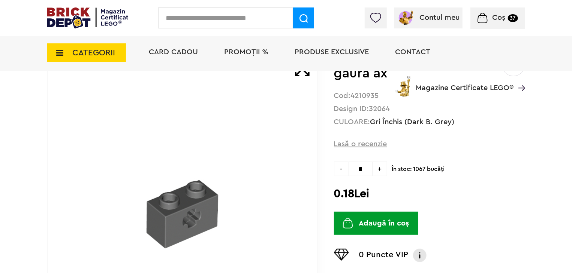
click at [382, 168] on span "+" at bounding box center [379, 169] width 15 height 15
type input "*"
click at [388, 223] on button "Adaugă în coș" at bounding box center [376, 223] width 84 height 23
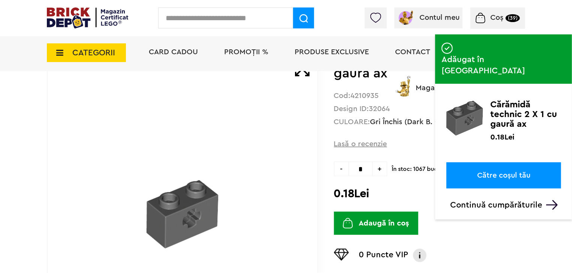
click at [500, 20] on span "Coș" at bounding box center [496, 17] width 13 height 7
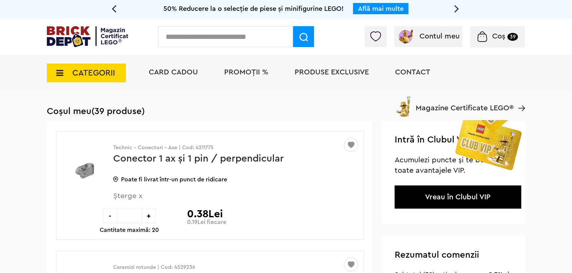
click at [208, 33] on input "text" at bounding box center [225, 36] width 135 height 21
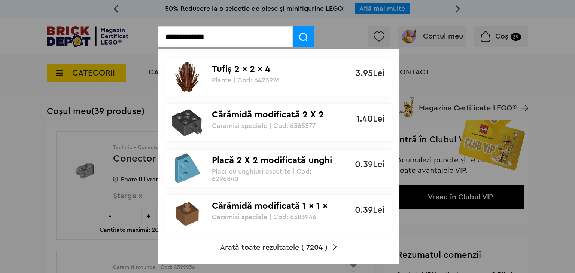
type input "**********"
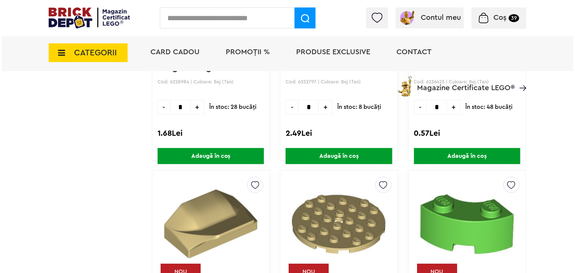
scroll to position [1603, 0]
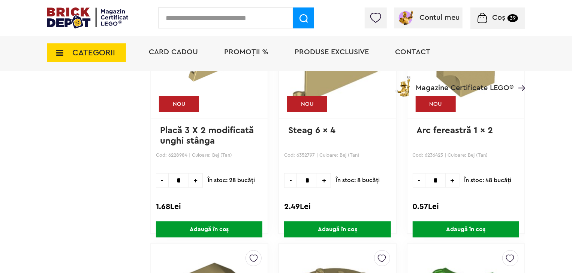
click at [208, 18] on input "text" at bounding box center [225, 17] width 135 height 21
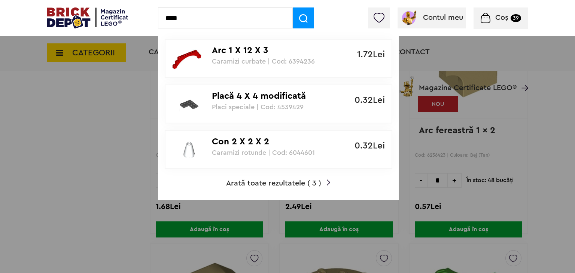
type input "****"
click at [285, 187] on span "Arată toate rezultatele ( 3 )" at bounding box center [273, 183] width 95 height 7
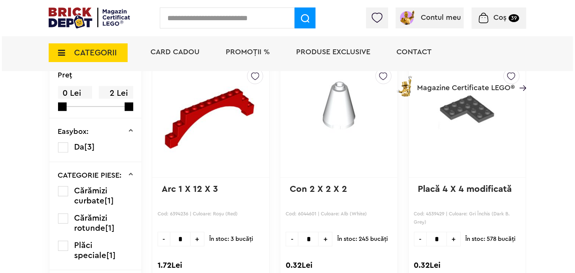
scroll to position [109, 0]
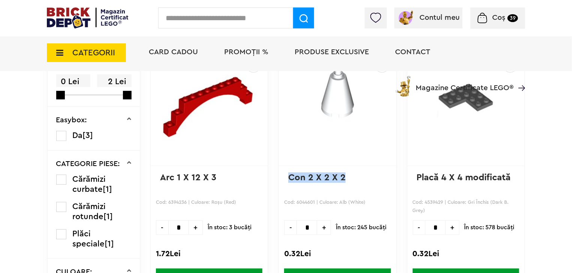
drag, startPoint x: 345, startPoint y: 177, endPoint x: 289, endPoint y: 180, distance: 56.3
click at [289, 180] on p "Con 2 X 2 X 2" at bounding box center [337, 183] width 98 height 21
copy link "Con 2 X 2 X 2"
click at [197, 13] on input "text" at bounding box center [225, 17] width 135 height 21
paste input "**********"
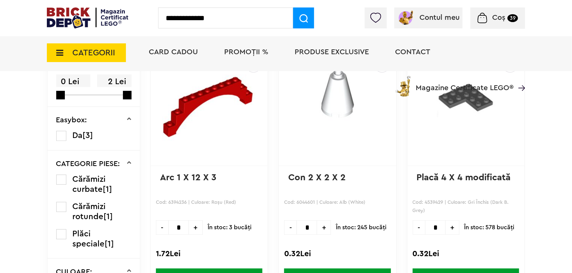
type input "**********"
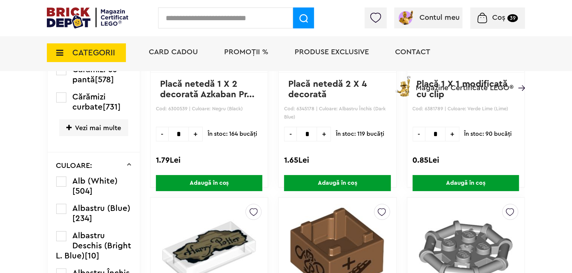
scroll to position [1259, 0]
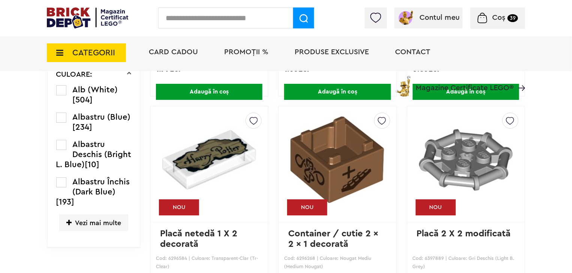
click at [115, 230] on span "Vezi mai multe" at bounding box center [93, 223] width 69 height 17
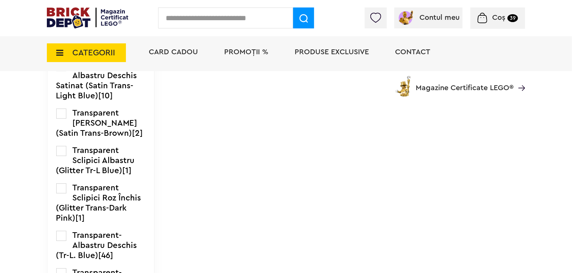
scroll to position [2427, 0]
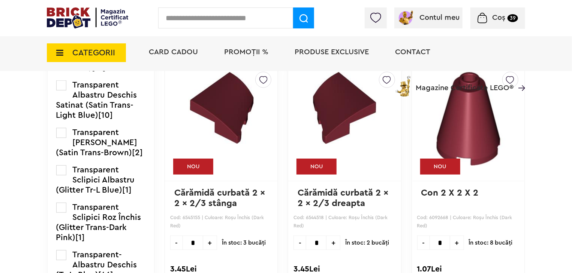
scroll to position [1783, 0]
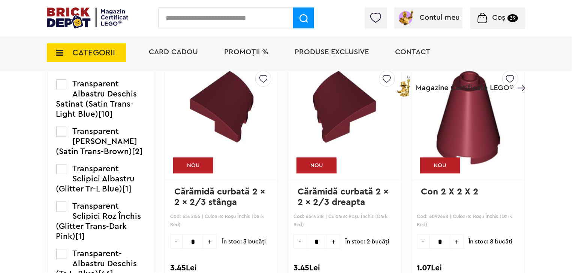
click at [455, 239] on span "+" at bounding box center [457, 242] width 14 height 15
type input "*"
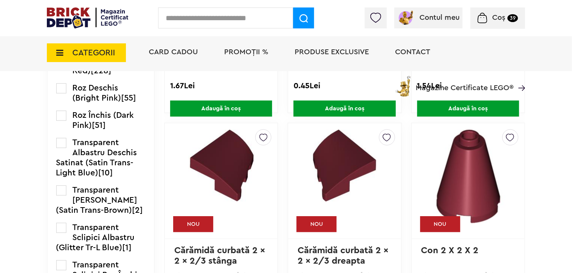
scroll to position [1704, 0]
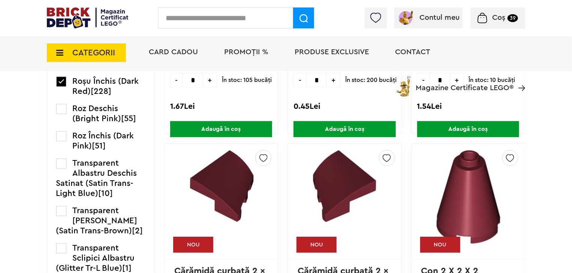
click at [509, 154] on img at bounding box center [510, 157] width 8 height 12
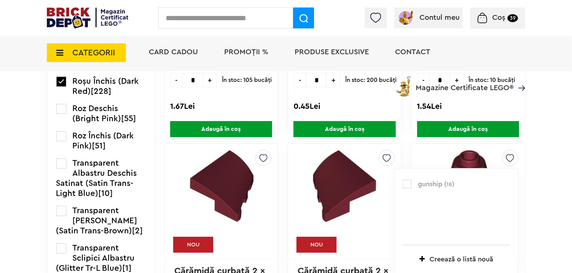
click at [405, 181] on label at bounding box center [407, 184] width 9 height 9
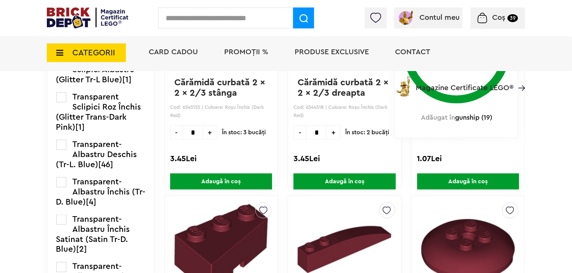
scroll to position [1888, 0]
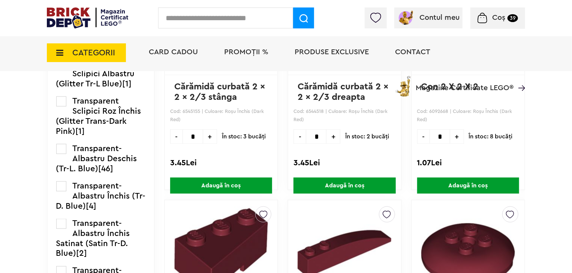
click at [487, 185] on span "Adaugă în coș" at bounding box center [468, 186] width 102 height 16
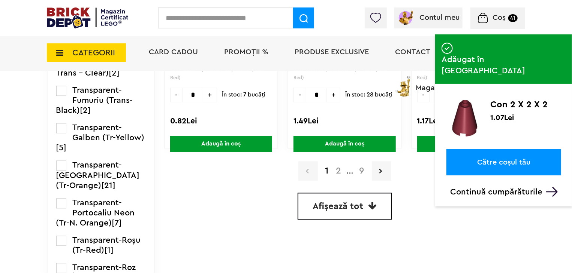
scroll to position [2209, 0]
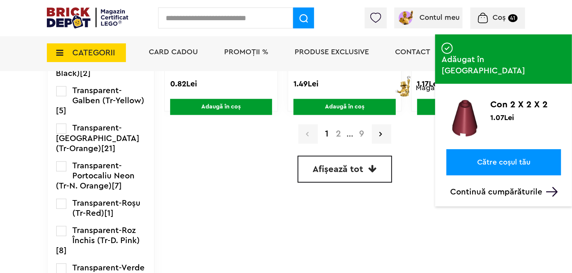
click at [340, 156] on link "Afișează tot" at bounding box center [344, 169] width 94 height 27
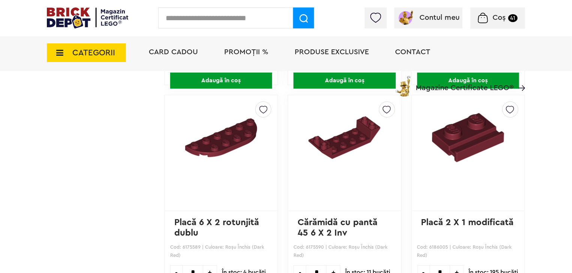
scroll to position [11178, 0]
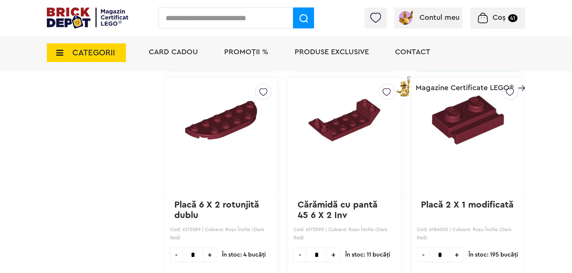
click at [453, 248] on span "+" at bounding box center [457, 255] width 14 height 15
type input "*"
click at [509, 79] on span "Magazine Certificate LEGO®" at bounding box center [464, 83] width 98 height 17
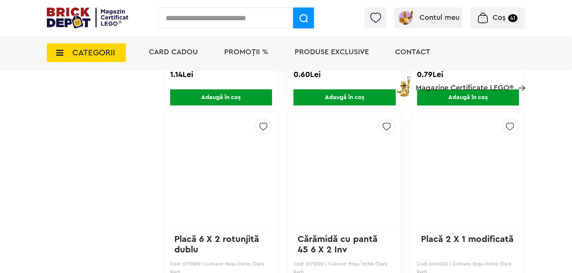
scroll to position [11133, 0]
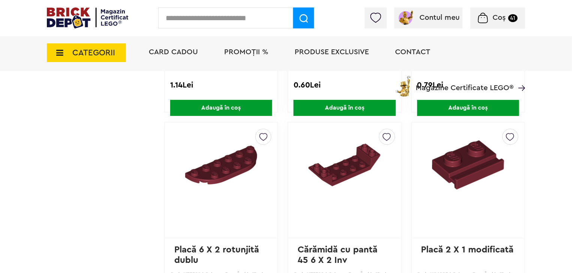
click at [512, 129] on img at bounding box center [510, 135] width 8 height 12
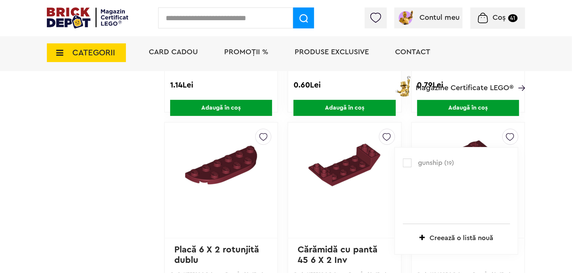
click at [409, 159] on label at bounding box center [407, 163] width 9 height 9
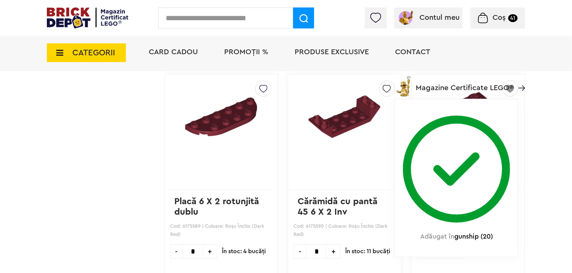
scroll to position [11208, 0]
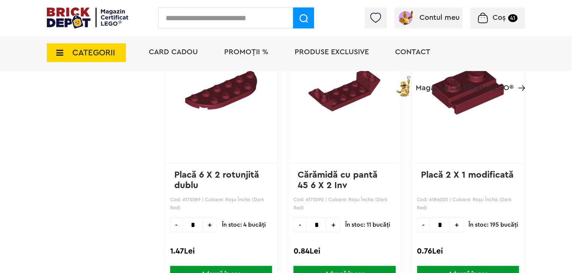
click at [454, 266] on span "Adaugă în coș" at bounding box center [468, 274] width 102 height 16
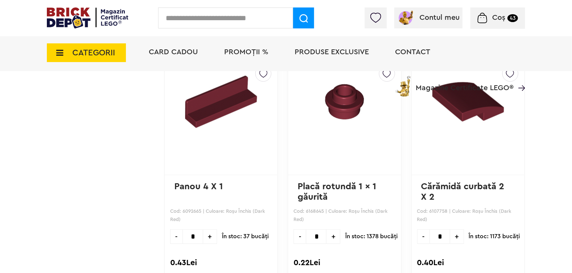
scroll to position [12407, 0]
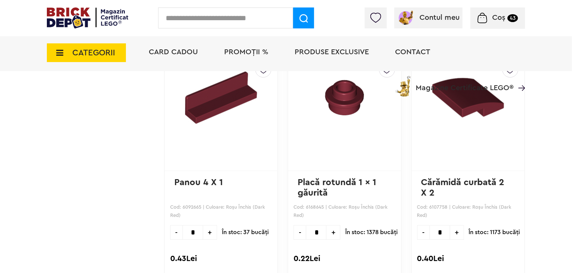
click at [203, 226] on span "+" at bounding box center [210, 233] width 14 height 15
click at [170, 226] on span "-" at bounding box center [176, 233] width 12 height 15
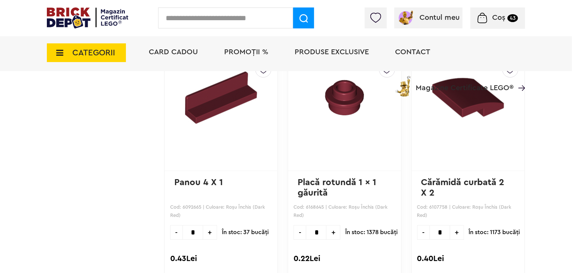
type input "*"
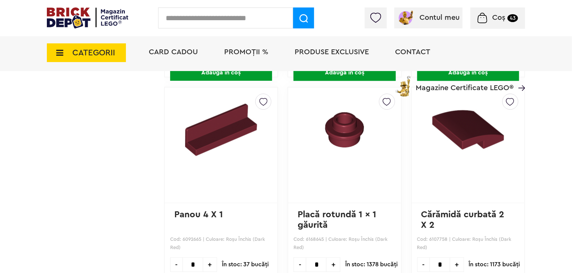
scroll to position [12362, 0]
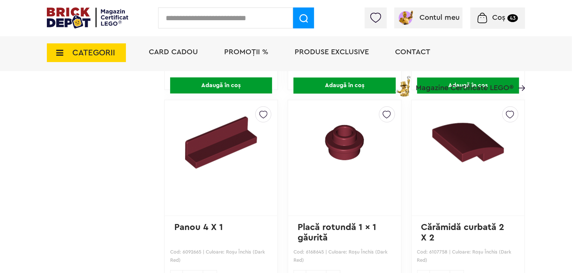
click at [259, 107] on img at bounding box center [263, 113] width 8 height 12
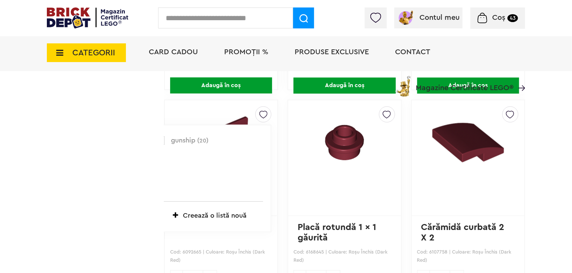
click at [156, 136] on label at bounding box center [160, 140] width 9 height 9
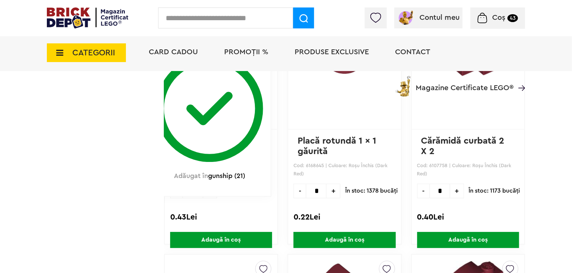
scroll to position [12452, 0]
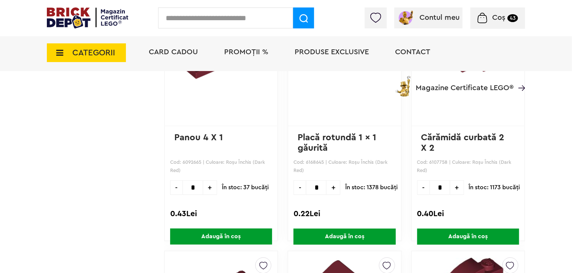
click at [198, 229] on span "Adaugă în coș" at bounding box center [221, 237] width 102 height 16
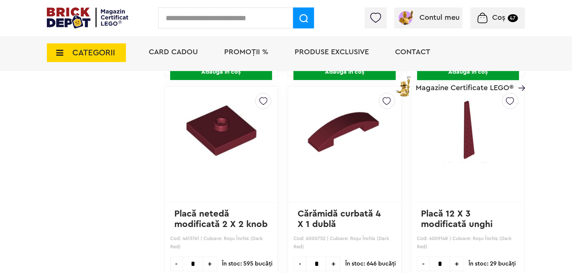
scroll to position [15283, 0]
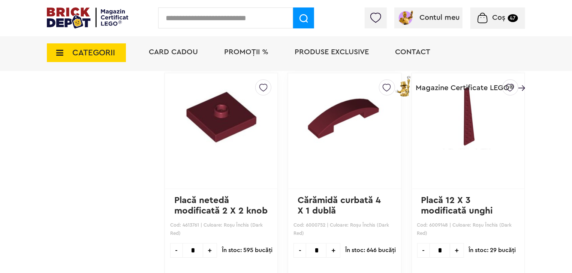
click at [322, 196] on link "Cărămidă curbată 4 X 1 dublă" at bounding box center [340, 205] width 86 height 19
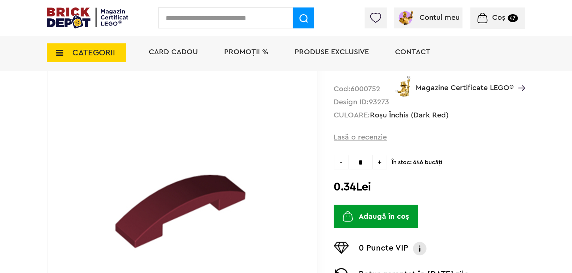
scroll to position [75, 0]
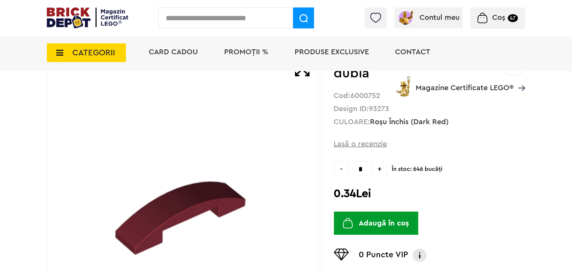
click at [364, 168] on input "*" at bounding box center [360, 169] width 24 height 15
type input "*"
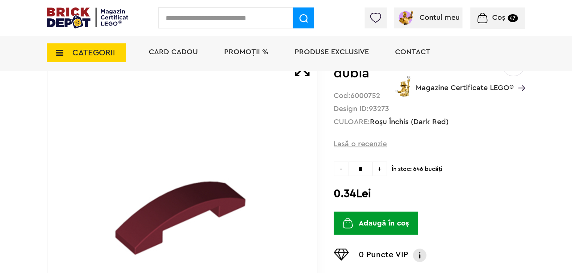
type input "*"
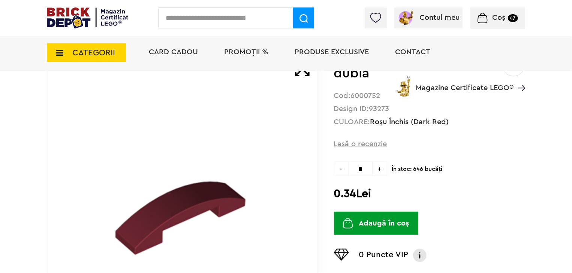
type input "*"
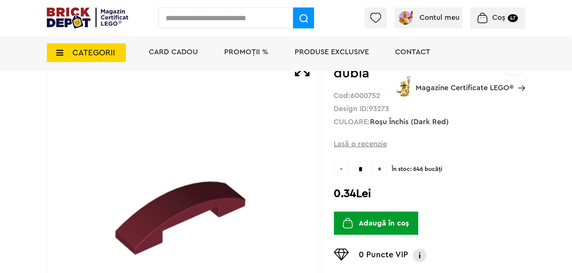
type input "*"
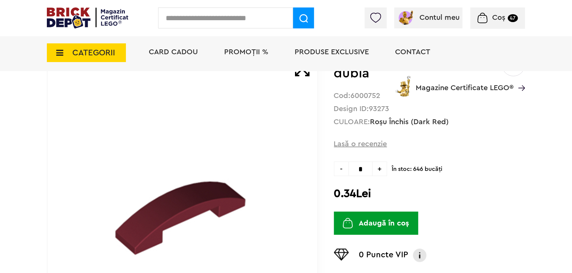
type input "*"
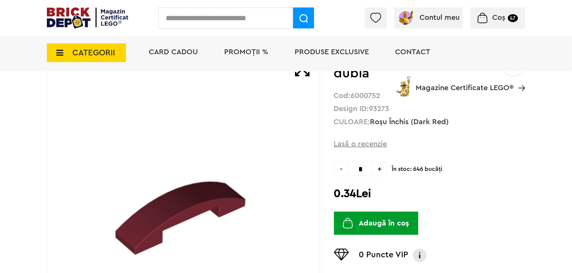
click at [389, 224] on button "Adaugă în coș" at bounding box center [376, 223] width 84 height 23
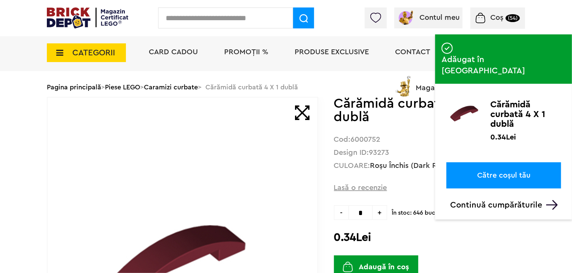
scroll to position [30, 0]
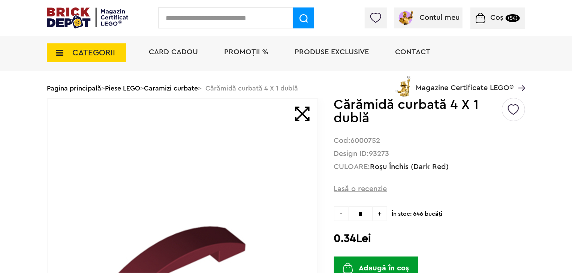
click at [514, 110] on img at bounding box center [513, 107] width 11 height 17
click at [417, 141] on label at bounding box center [413, 139] width 9 height 9
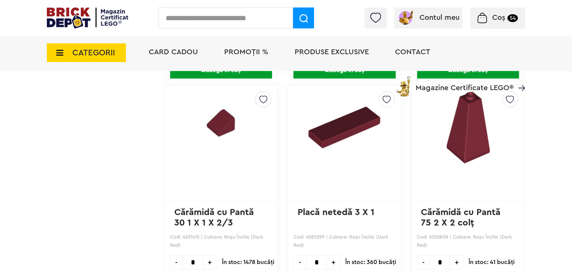
scroll to position [17214, 0]
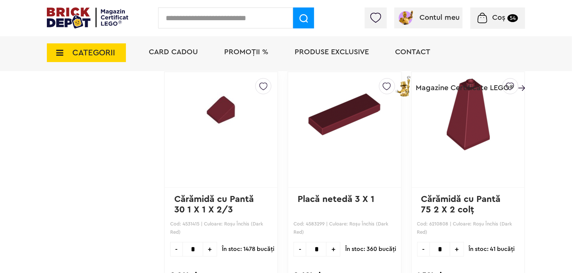
click at [203, 242] on span "+" at bounding box center [210, 249] width 14 height 15
type input "*"
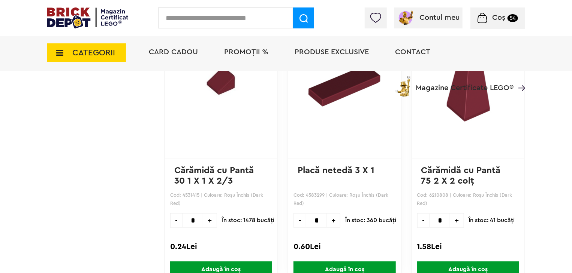
scroll to position [17244, 0]
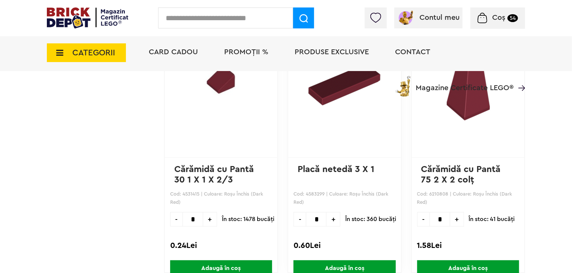
click at [203, 261] on span "Adaugă în coș" at bounding box center [221, 269] width 102 height 16
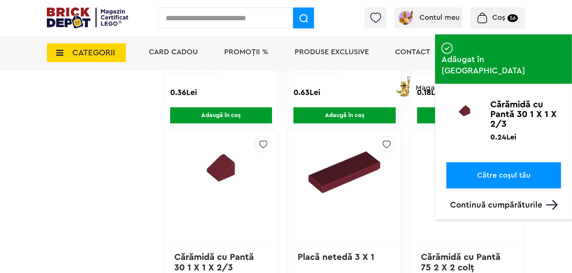
scroll to position [17154, 0]
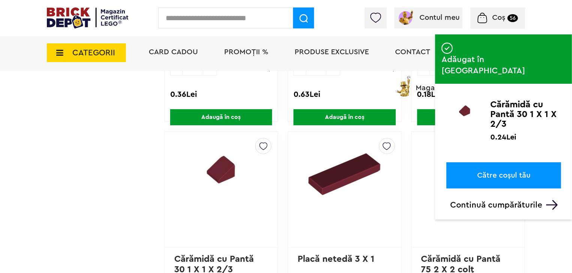
click at [259, 139] on img at bounding box center [263, 145] width 8 height 12
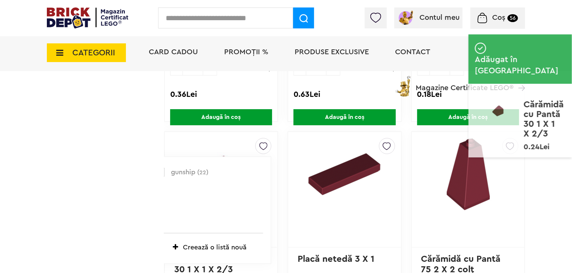
click at [156, 168] on label at bounding box center [160, 172] width 9 height 9
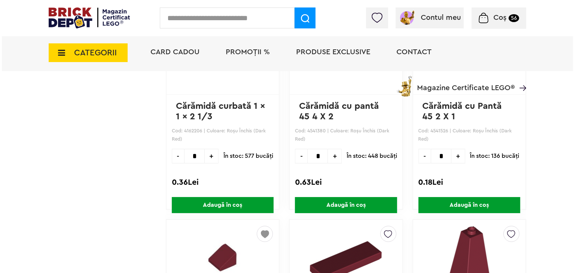
scroll to position [17065, 0]
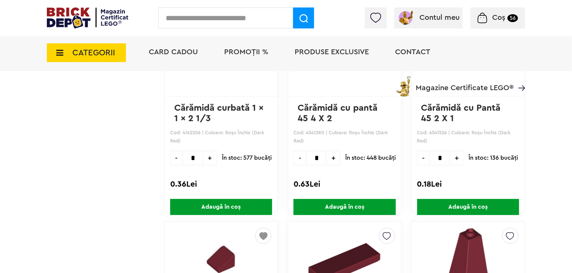
click at [217, 17] on input "text" at bounding box center [225, 17] width 135 height 21
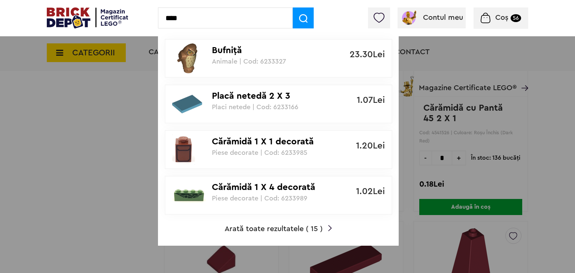
type input "****"
click at [238, 226] on span "Arată toate rezultatele ( 15 )" at bounding box center [274, 229] width 98 height 7
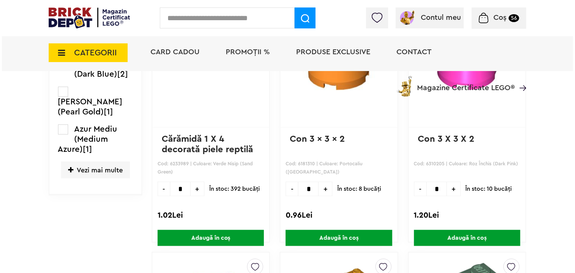
scroll to position [315, 0]
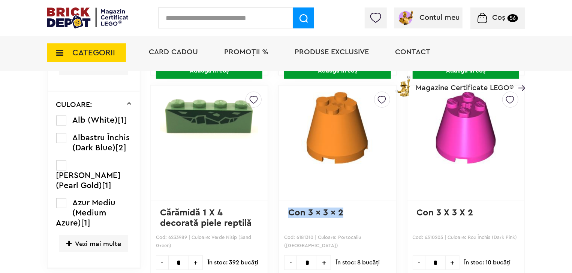
drag, startPoint x: 344, startPoint y: 212, endPoint x: 289, endPoint y: 215, distance: 54.8
click at [289, 215] on p "Con 3 x 3 x 2" at bounding box center [337, 218] width 98 height 21
copy link "Con 3 x 3 x 2"
click at [221, 14] on input "text" at bounding box center [225, 17] width 135 height 21
paste input "**********"
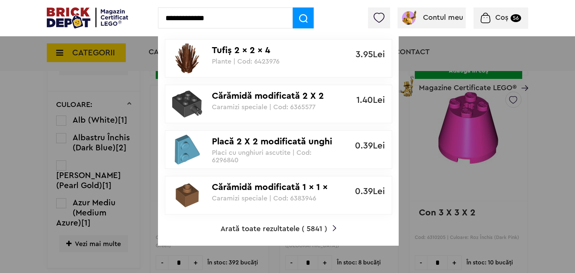
type input "**********"
click at [272, 230] on span "Arată toate rezultatele ( 5841 )" at bounding box center [274, 229] width 107 height 7
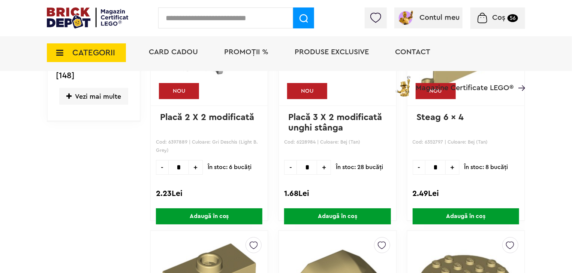
scroll to position [1375, 0]
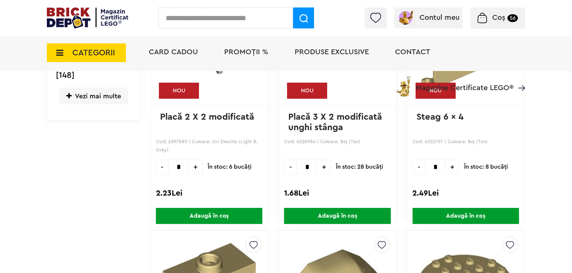
click at [116, 98] on span "Vezi mai multe" at bounding box center [93, 96] width 69 height 17
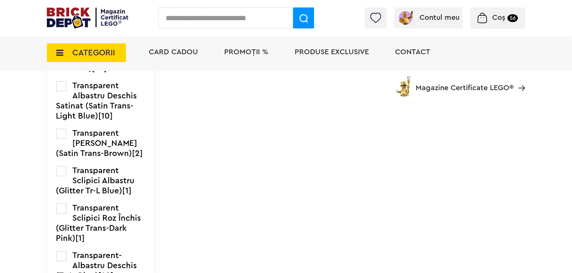
scroll to position [2379, 0]
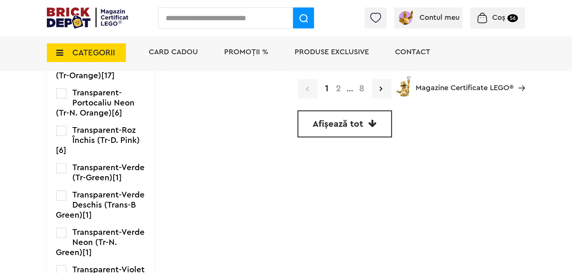
scroll to position [2248, 0]
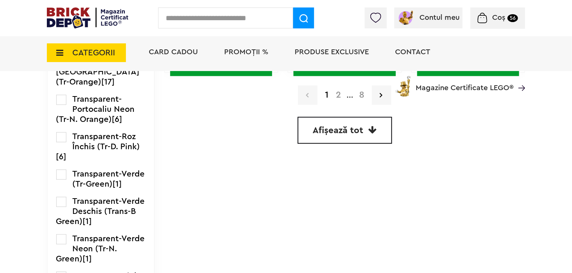
click at [338, 134] on link "Afișează tot" at bounding box center [344, 130] width 94 height 27
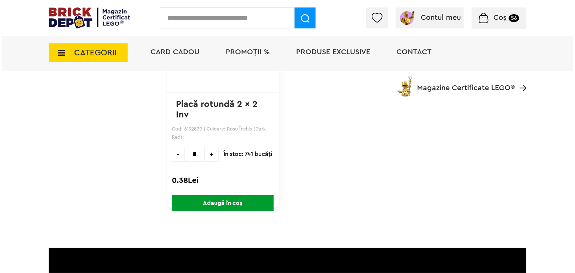
scroll to position [15622, 0]
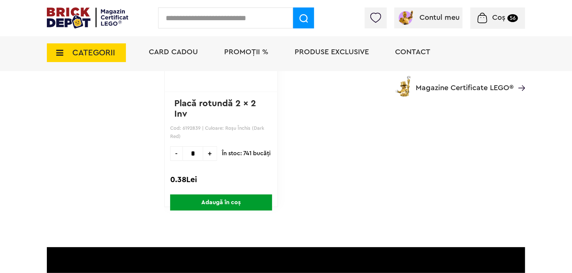
click at [172, 21] on input "text" at bounding box center [225, 17] width 135 height 21
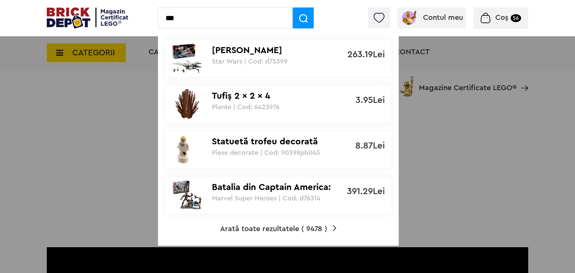
type input "***"
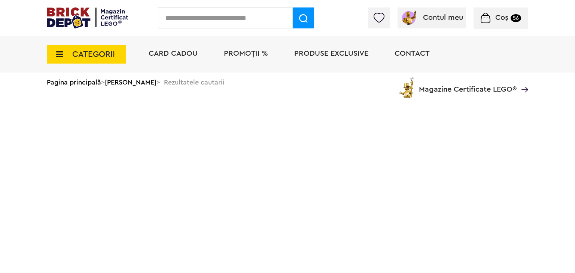
click at [185, 22] on input "text" at bounding box center [225, 17] width 135 height 21
type input "****"
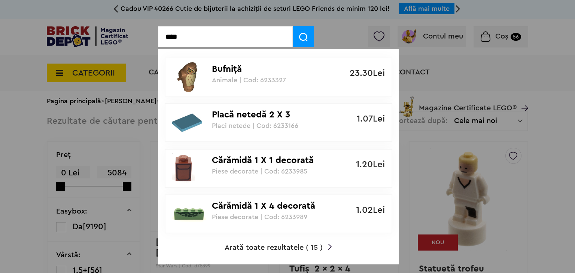
click at [269, 247] on span "Arată toate rezultatele ( 15 )" at bounding box center [274, 247] width 98 height 7
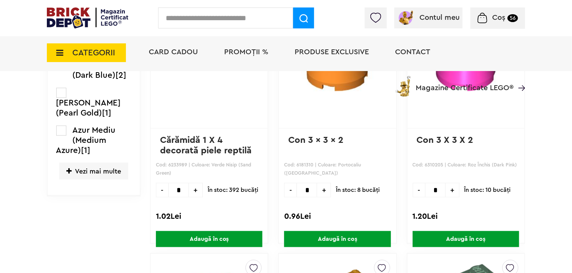
scroll to position [390, 0]
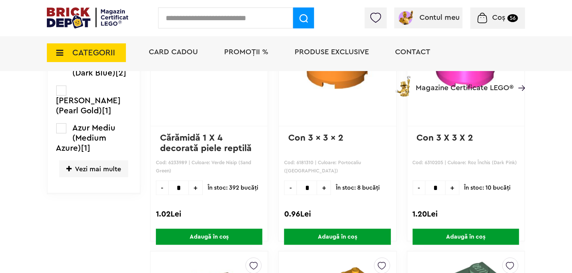
click at [340, 140] on link "Con 3 x 3 x 2" at bounding box center [315, 138] width 55 height 9
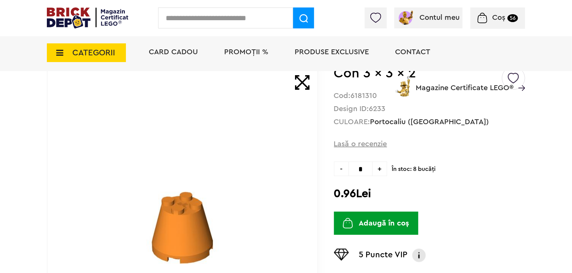
scroll to position [30, 0]
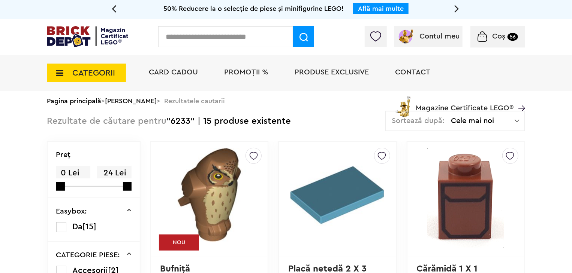
click at [211, 35] on input "text" at bounding box center [225, 36] width 135 height 21
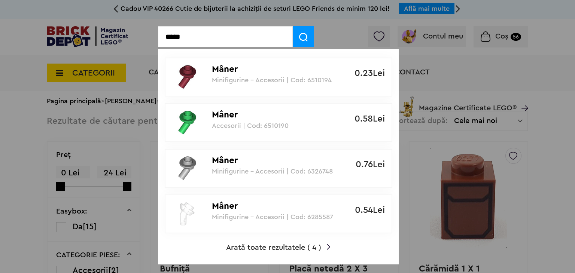
type input "*****"
click at [234, 160] on p "Mâner" at bounding box center [274, 160] width 125 height 11
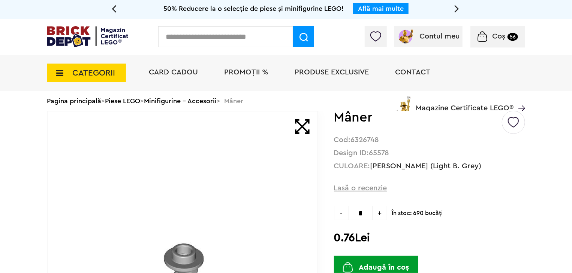
click at [385, 214] on span "+" at bounding box center [379, 213] width 15 height 15
type input "*"
click at [517, 122] on img at bounding box center [513, 119] width 11 height 17
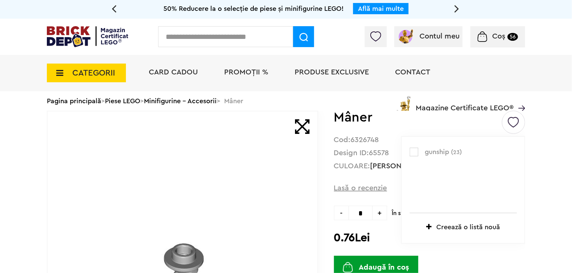
click at [418, 153] on label at bounding box center [413, 152] width 9 height 9
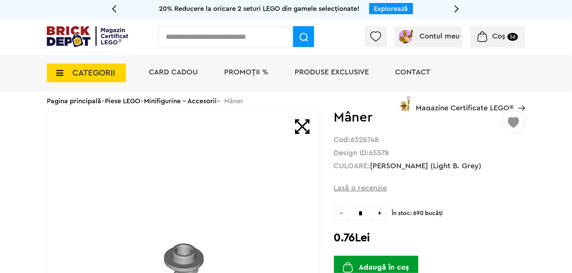
click at [368, 265] on button "Adaugă în coș" at bounding box center [376, 267] width 84 height 23
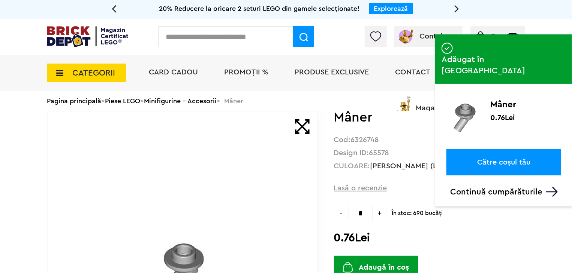
click at [326, 187] on div "gunship ( 24 ) Creează o listă nouă Adăugat în gunship (24) Mâner Cod: 6326748 …" at bounding box center [286, 272] width 478 height 323
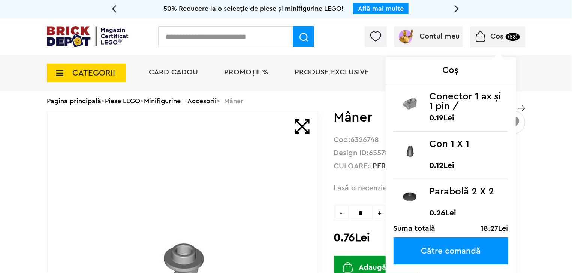
click at [505, 40] on span "Coș (58)" at bounding box center [497, 36] width 44 height 7
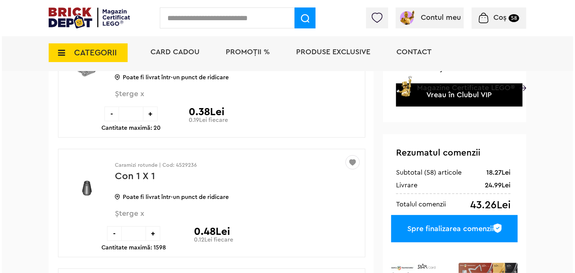
scroll to position [104, 0]
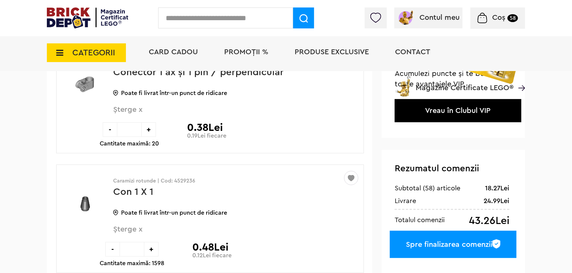
click at [240, 24] on input "text" at bounding box center [225, 17] width 135 height 21
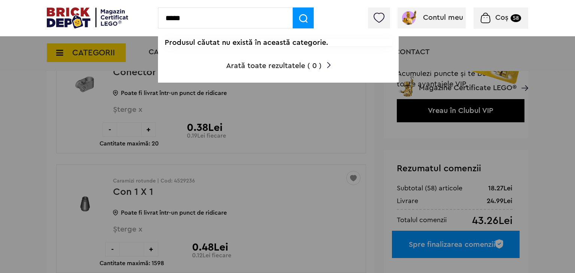
drag, startPoint x: 205, startPoint y: 19, endPoint x: 152, endPoint y: 23, distance: 52.2
click at [152, 23] on div "***** Produsul căutat nu există în această categorie. Arată toate rezultatele (…" at bounding box center [287, 18] width 575 height 36
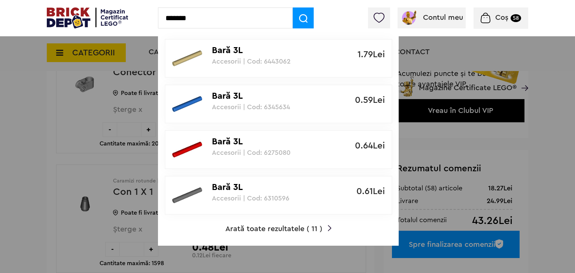
type input "*******"
click at [258, 228] on span "Arată toate rezultatele ( 11 )" at bounding box center [274, 229] width 97 height 7
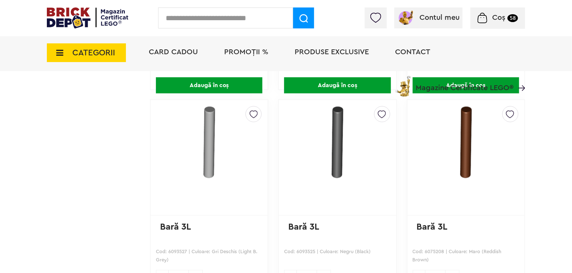
scroll to position [536, 0]
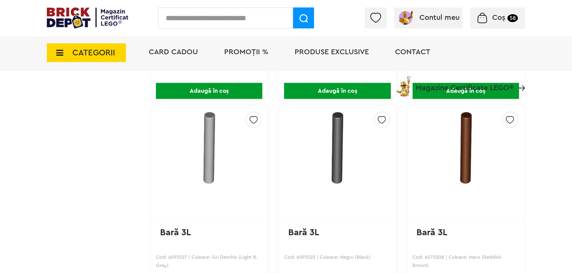
click at [256, 119] on img at bounding box center [253, 118] width 8 height 12
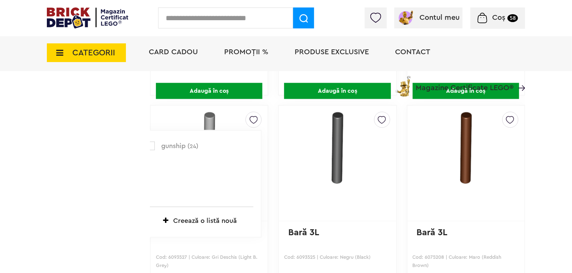
click at [152, 144] on label at bounding box center [150, 146] width 9 height 9
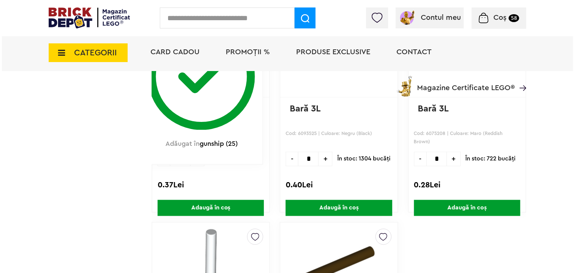
scroll to position [677, 0]
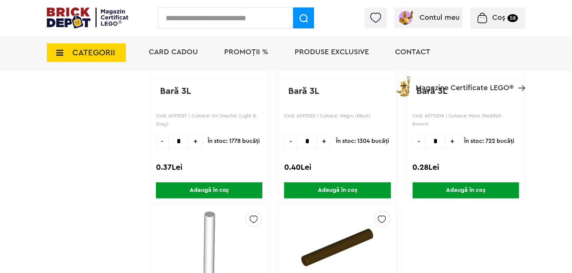
click at [199, 140] on span "+" at bounding box center [196, 141] width 14 height 15
type input "*"
click at [228, 191] on span "Adaugă în coș" at bounding box center [209, 191] width 106 height 16
click at [214, 12] on input "text" at bounding box center [225, 17] width 135 height 21
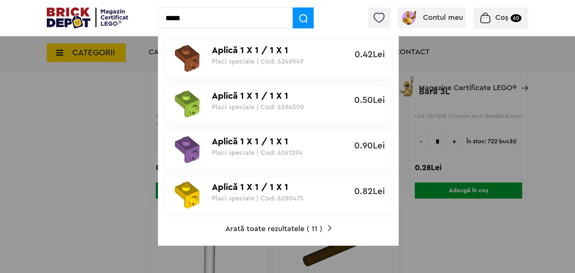
type input "*****"
click at [263, 226] on span "Arată toate rezultatele ( 11 )" at bounding box center [274, 229] width 97 height 7
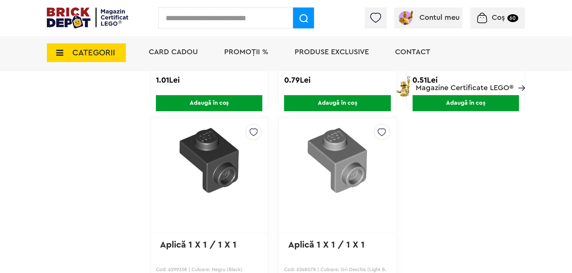
scroll to position [750, 0]
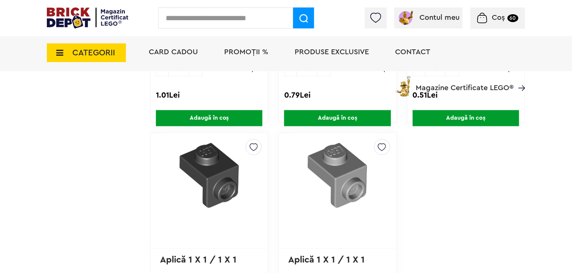
click at [385, 145] on img at bounding box center [382, 145] width 8 height 12
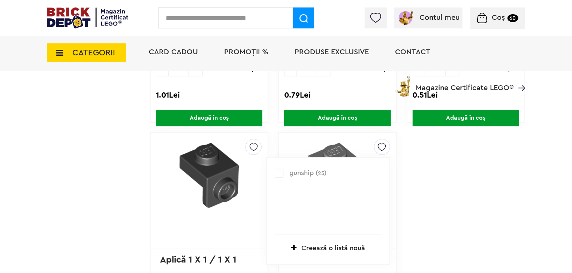
click at [278, 172] on label at bounding box center [279, 173] width 9 height 9
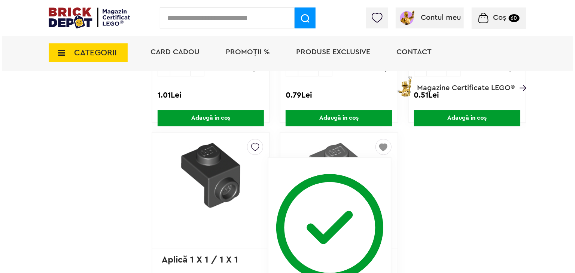
scroll to position [866, 0]
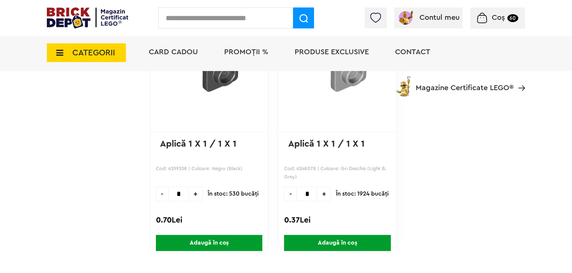
click at [325, 191] on span "+" at bounding box center [324, 194] width 14 height 15
type input "*"
click at [327, 248] on span "Adaugă în coș" at bounding box center [337, 243] width 106 height 16
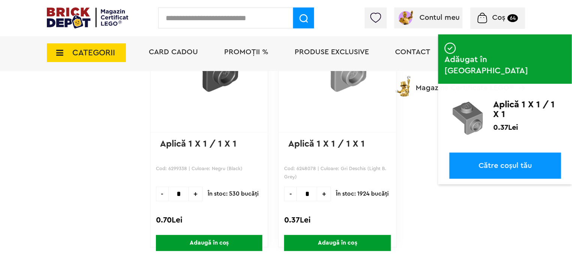
click at [213, 15] on input "text" at bounding box center [225, 17] width 135 height 21
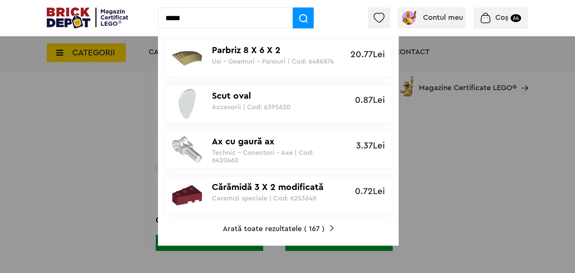
type input "*****"
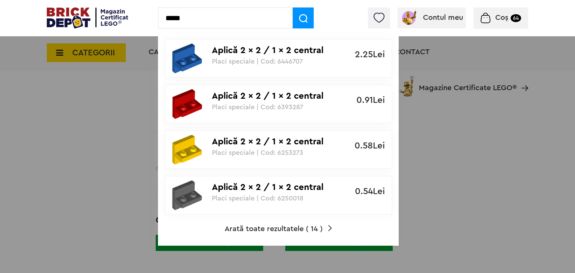
click at [278, 228] on span "Arată toate rezultatele ( 14 )" at bounding box center [274, 229] width 98 height 7
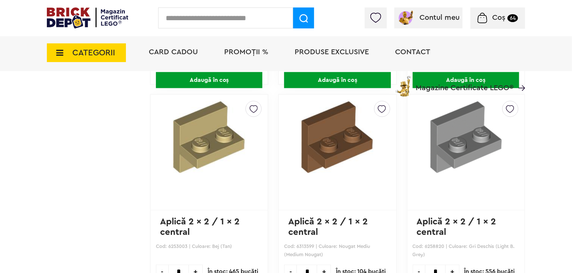
scroll to position [512, 0]
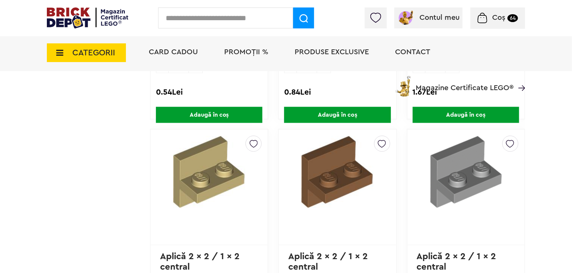
click at [509, 143] on img at bounding box center [510, 142] width 8 height 12
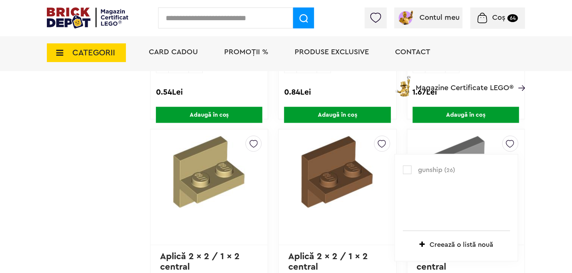
click at [408, 170] on label at bounding box center [407, 170] width 9 height 9
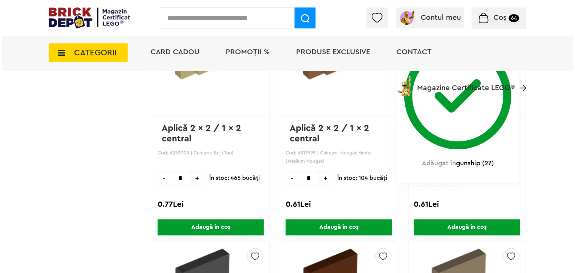
scroll to position [644, 0]
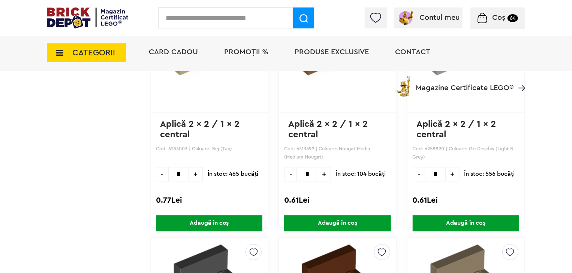
click at [454, 176] on span "+" at bounding box center [452, 174] width 14 height 15
type input "*"
click at [467, 222] on span "Adaugă în coș" at bounding box center [465, 224] width 106 height 16
click at [236, 11] on input "text" at bounding box center [225, 17] width 135 height 21
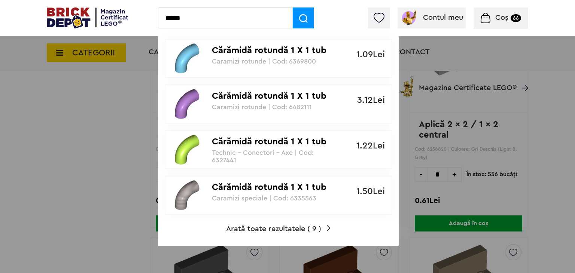
type input "*****"
click at [272, 230] on span "Arată toate rezultatele ( 9 )" at bounding box center [273, 229] width 95 height 7
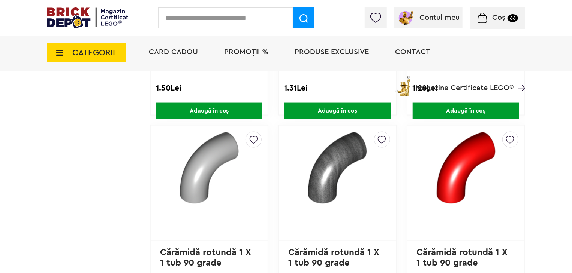
scroll to position [513, 0]
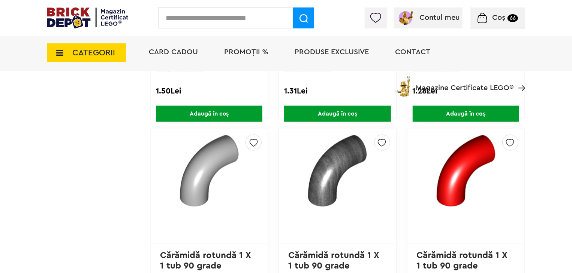
click at [251, 141] on img at bounding box center [253, 141] width 8 height 12
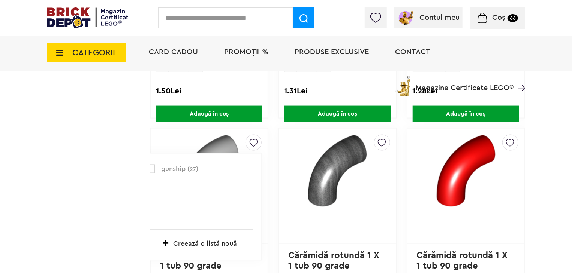
click at [152, 166] on label at bounding box center [150, 169] width 9 height 9
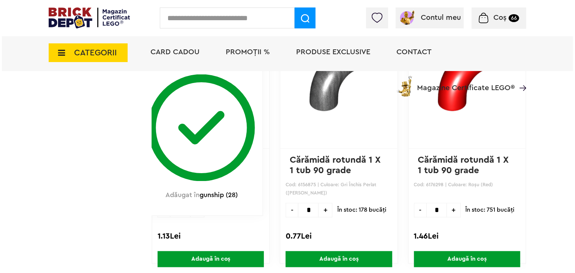
scroll to position [636, 0]
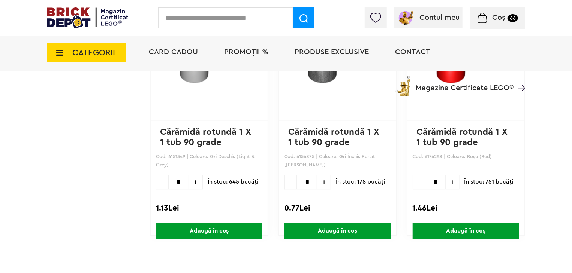
click at [193, 176] on span "+" at bounding box center [196, 182] width 14 height 15
type input "*"
click at [211, 236] on span "Adaugă în coș" at bounding box center [209, 232] width 106 height 16
click at [221, 14] on input "text" at bounding box center [225, 17] width 135 height 21
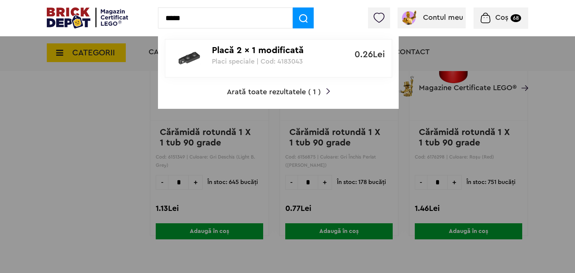
type input "*****"
click at [304, 95] on span "Arată toate rezultatele ( 1 )" at bounding box center [274, 91] width 94 height 7
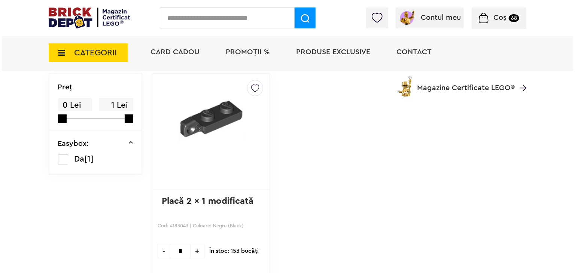
scroll to position [91, 0]
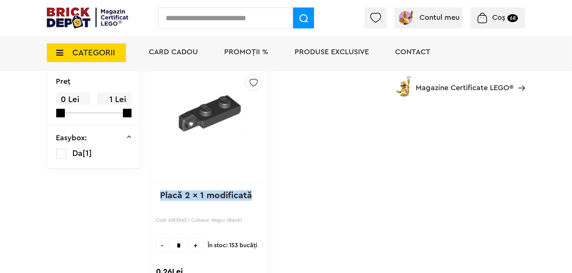
drag, startPoint x: 254, startPoint y: 194, endPoint x: 159, endPoint y: 199, distance: 95.6
click at [159, 199] on div "gunship ( 28 ) Creează o listă nouă Placă 2 x 1 modificată Cod: 4183043 | Culoa…" at bounding box center [209, 184] width 118 height 232
copy link "Placă 2 x 1 modificată"
click at [252, 22] on input "text" at bounding box center [225, 17] width 135 height 21
paste input "**********"
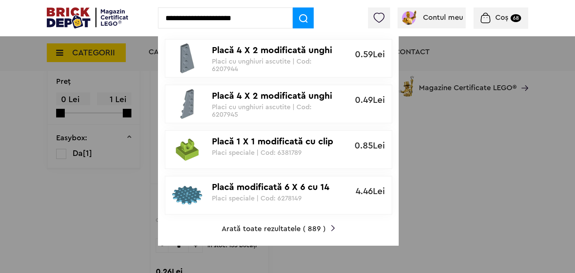
type input "**********"
click at [289, 229] on span "Arată toate rezultatele ( 889 )" at bounding box center [274, 229] width 104 height 7
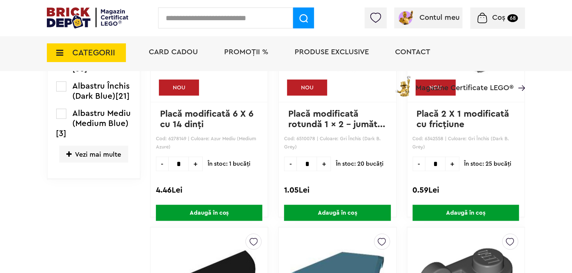
scroll to position [377, 0]
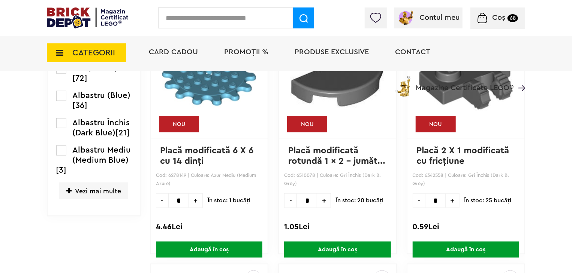
click at [94, 186] on span "Vezi mai multe" at bounding box center [93, 191] width 69 height 17
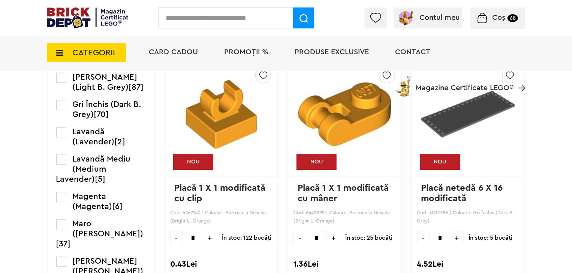
scroll to position [826, 0]
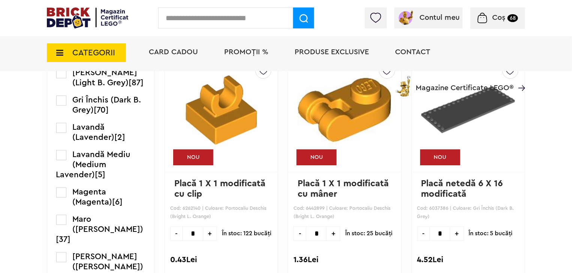
click at [64, 78] on label at bounding box center [61, 73] width 10 height 10
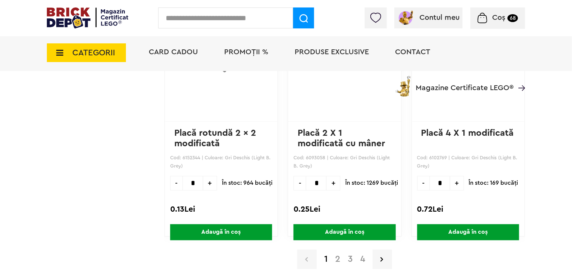
scroll to position [2128, 0]
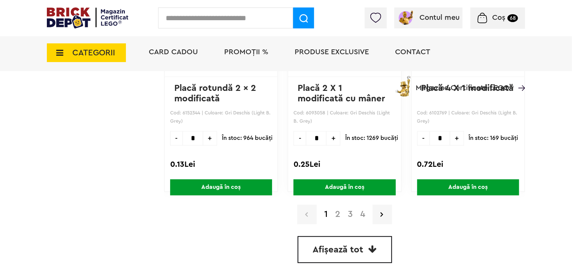
click at [313, 251] on span "Afișează tot" at bounding box center [338, 250] width 51 height 9
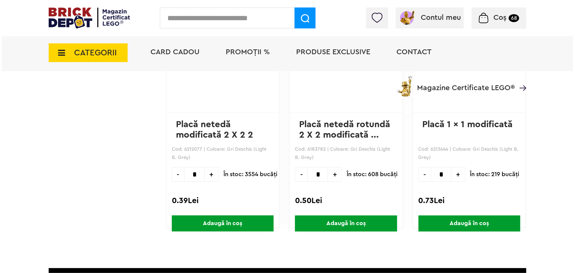
scroll to position [6976, 0]
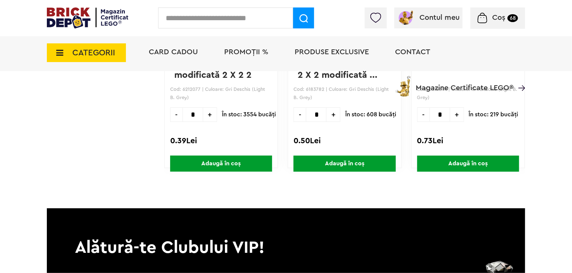
click at [253, 21] on input "text" at bounding box center [225, 17] width 135 height 21
type input "*"
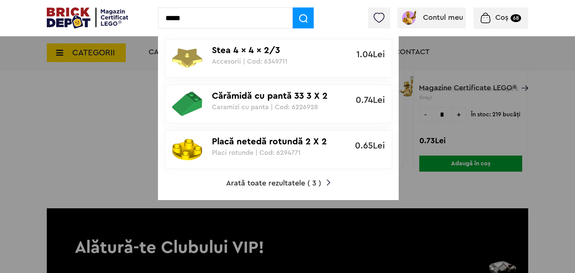
type input "*****"
click at [272, 185] on span "Arată toate rezultatele ( 3 )" at bounding box center [273, 183] width 95 height 7
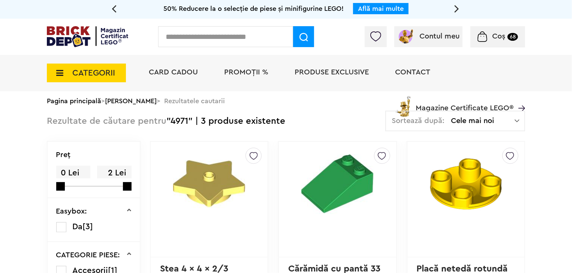
click at [209, 41] on input "text" at bounding box center [225, 36] width 135 height 21
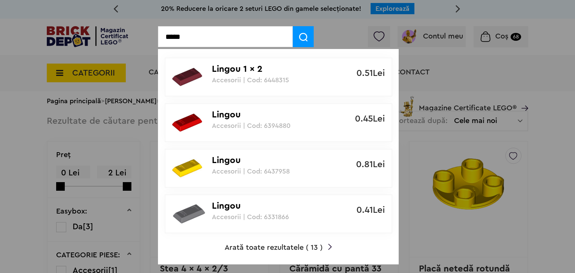
type input "*****"
click at [260, 247] on span "Arată toate rezultatele ( 13 )" at bounding box center [274, 247] width 98 height 7
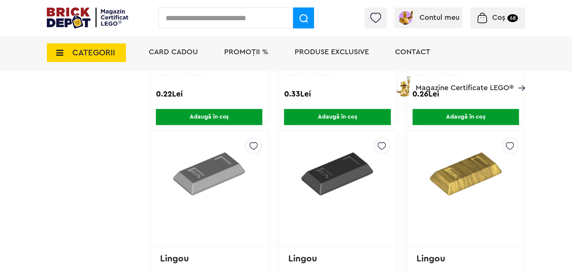
scroll to position [751, 0]
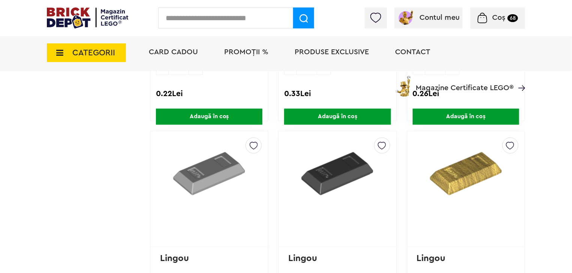
click at [253, 143] on img at bounding box center [253, 144] width 8 height 12
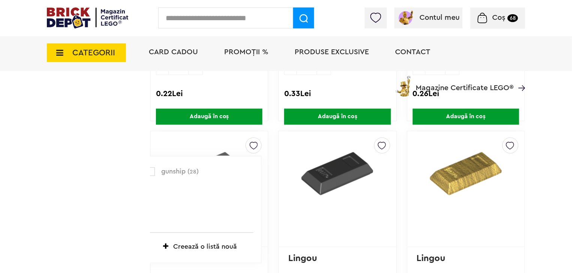
click at [152, 170] on label at bounding box center [150, 171] width 9 height 9
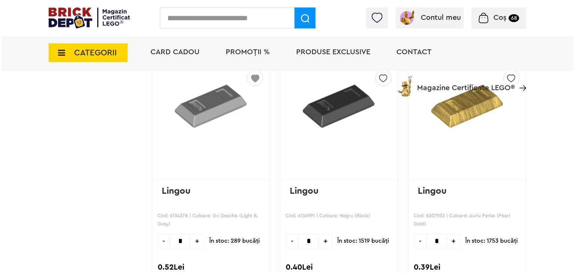
scroll to position [893, 0]
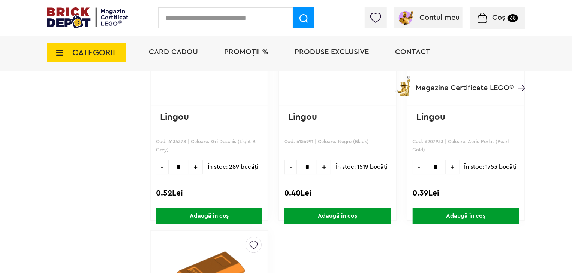
click at [196, 167] on span "+" at bounding box center [196, 167] width 14 height 15
type input "*"
click at [213, 216] on span "Adaugă în coș" at bounding box center [209, 216] width 106 height 16
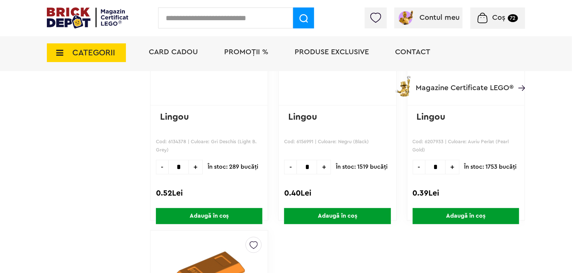
click at [178, 19] on input "text" at bounding box center [225, 17] width 135 height 21
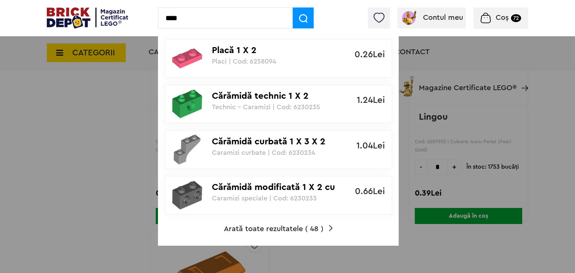
type input "****"
click at [246, 231] on span "Arată toate rezultatele ( 48 )" at bounding box center [274, 229] width 100 height 7
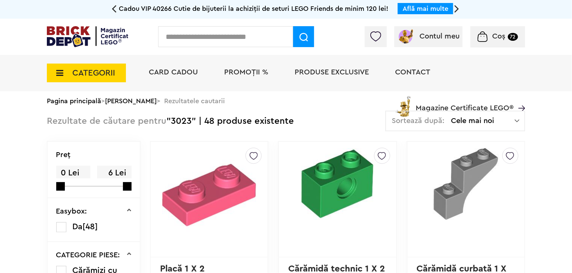
click at [506, 19] on div "Contul meu Contul meu Comenzile mele Date personale Adrese Parolă Listă dorințe…" at bounding box center [286, 37] width 572 height 36
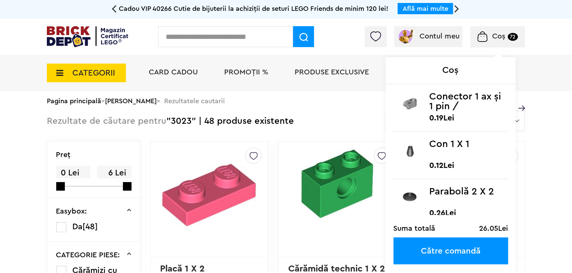
click at [498, 39] on span "Coș" at bounding box center [498, 36] width 13 height 7
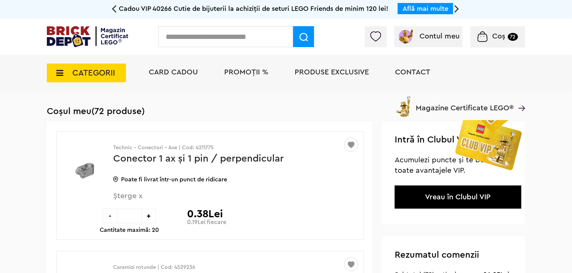
click at [241, 38] on input "text" at bounding box center [225, 36] width 135 height 21
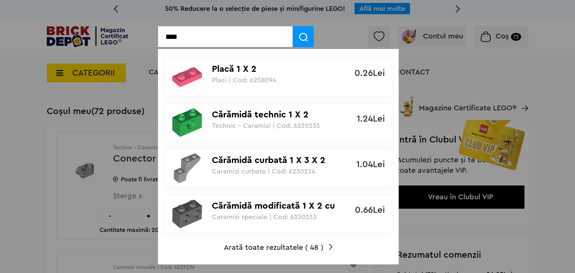
type input "****"
click at [255, 251] on div "Placă 1 X 2 Placi | Cod: 6258094 0.26Lei Cărămidă technic 1 X 2 Technic - Caram…" at bounding box center [278, 157] width 241 height 216
click at [255, 249] on span "Arată toate rezultatele ( 48 )" at bounding box center [274, 247] width 100 height 7
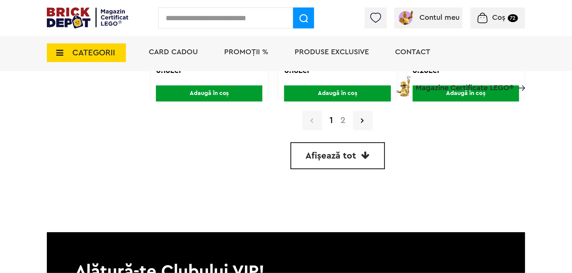
scroll to position [2212, 0]
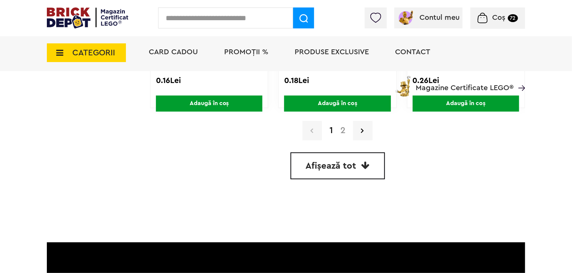
click at [366, 164] on icon at bounding box center [365, 165] width 8 height 9
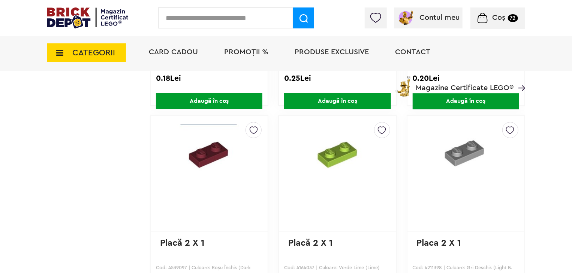
scroll to position [2440, 0]
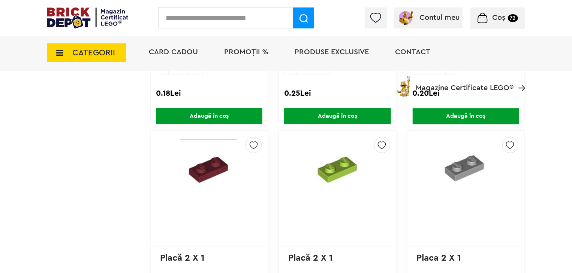
click at [512, 140] on img at bounding box center [510, 143] width 8 height 12
click at [406, 167] on label at bounding box center [407, 171] width 9 height 9
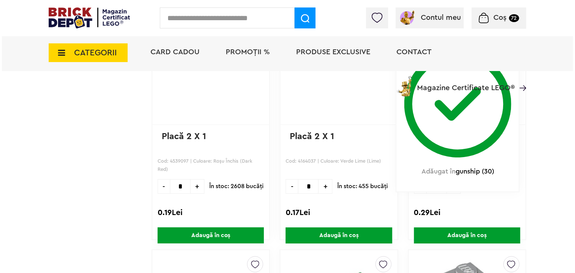
scroll to position [2567, 0]
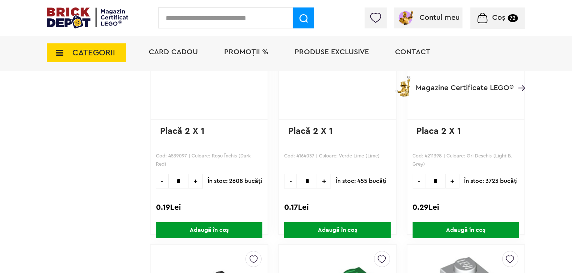
click at [451, 177] on span "+" at bounding box center [452, 181] width 14 height 15
type input "*"
click at [451, 227] on span "Adaugă în coș" at bounding box center [465, 231] width 106 height 16
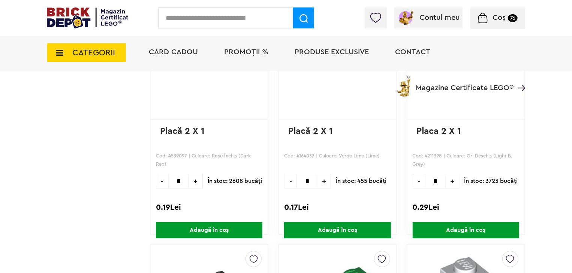
click at [255, 23] on input "text" at bounding box center [225, 17] width 135 height 21
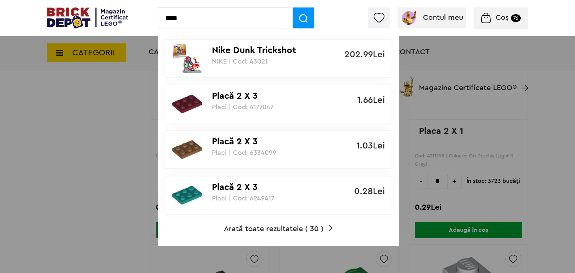
type input "****"
click at [306, 231] on span "Arată toate rezultatele ( 30 )" at bounding box center [274, 229] width 100 height 7
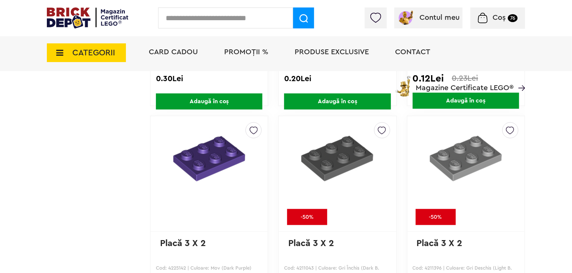
scroll to position [1718, 0]
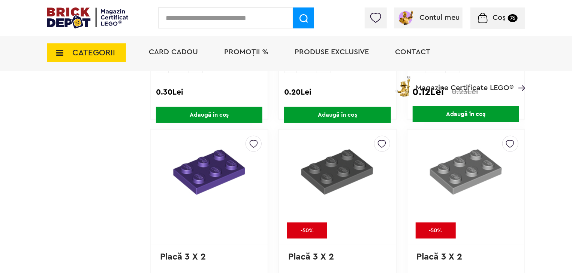
click at [506, 141] on img at bounding box center [510, 142] width 8 height 12
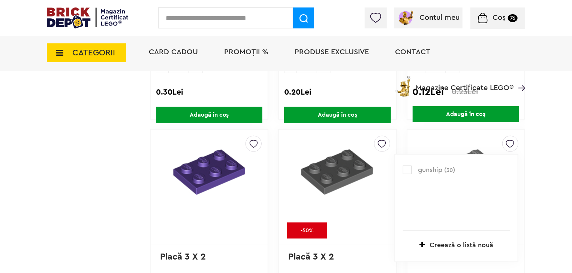
click at [406, 167] on label at bounding box center [407, 170] width 9 height 9
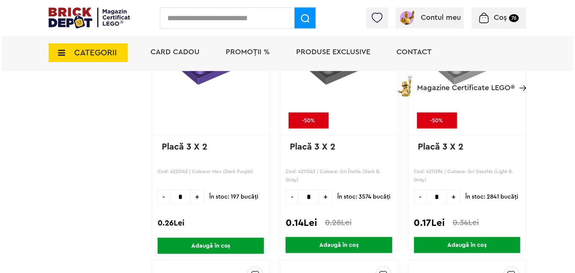
scroll to position [1845, 0]
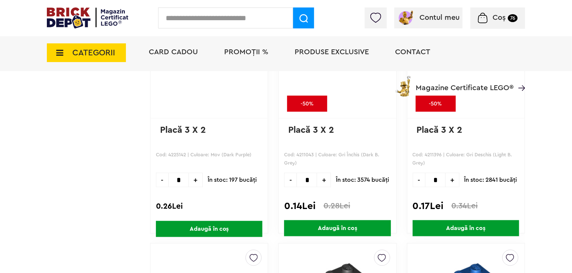
click at [450, 176] on span "+" at bounding box center [452, 180] width 14 height 15
type input "*"
click at [454, 227] on span "Adaugă în coș" at bounding box center [465, 229] width 106 height 16
click at [247, 17] on input "text" at bounding box center [225, 17] width 135 height 21
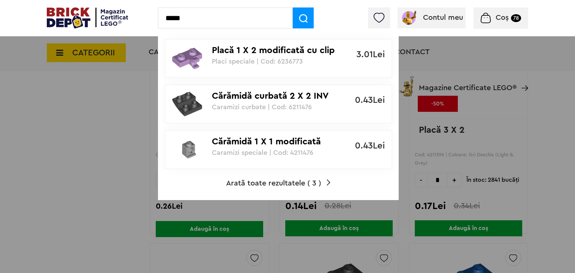
type input "*****"
click at [280, 186] on span "Arată toate rezultatele ( 3 )" at bounding box center [273, 183] width 95 height 7
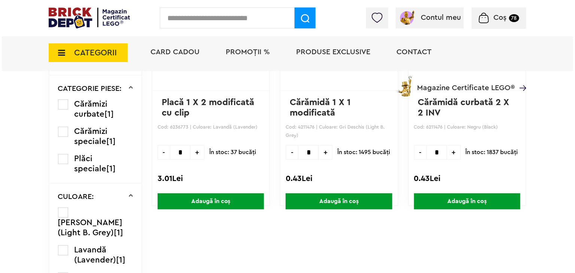
scroll to position [167, 0]
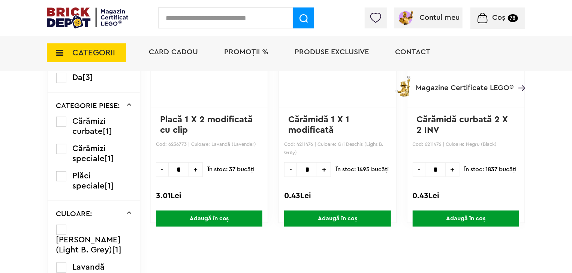
click at [190, 128] on p "Placă 1 X 2 modificată cu clip" at bounding box center [209, 125] width 98 height 21
drag, startPoint x: 188, startPoint y: 133, endPoint x: 161, endPoint y: 121, distance: 29.7
click at [161, 121] on p "Placă 1 X 2 modificată cu clip" at bounding box center [209, 125] width 98 height 21
copy link "Placă 1 X 2 modificată cu clip"
click at [198, 19] on input "text" at bounding box center [225, 17] width 135 height 21
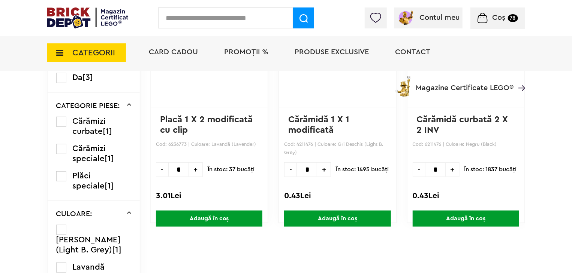
paste input "**********"
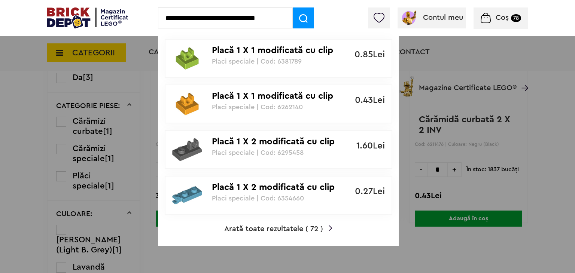
type input "**********"
click at [283, 230] on span "Arată toate rezultatele ( 72 )" at bounding box center [273, 229] width 99 height 7
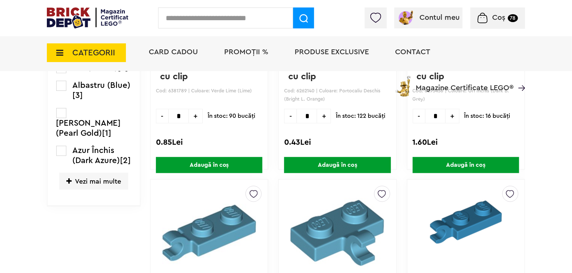
scroll to position [245, 0]
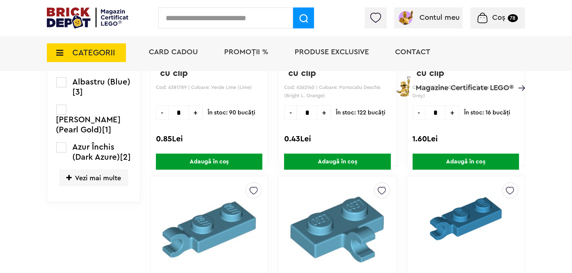
click at [115, 177] on span "Vezi mai multe" at bounding box center [93, 178] width 69 height 17
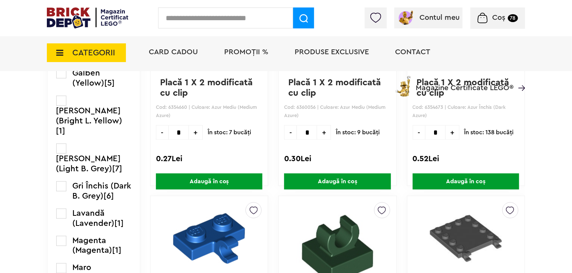
scroll to position [455, 0]
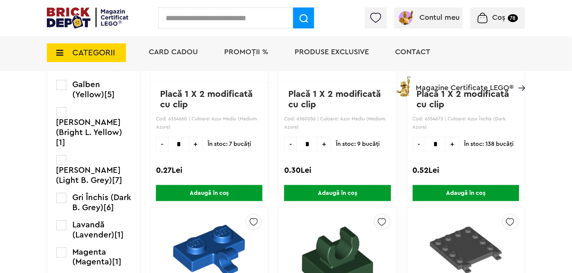
click at [63, 155] on label at bounding box center [61, 160] width 10 height 10
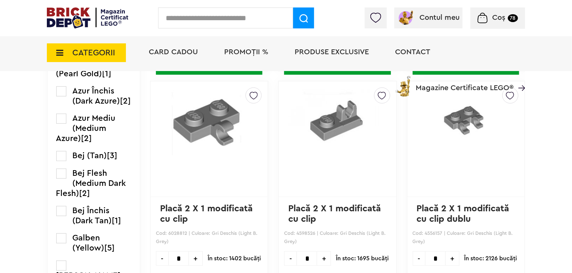
scroll to position [330, 0]
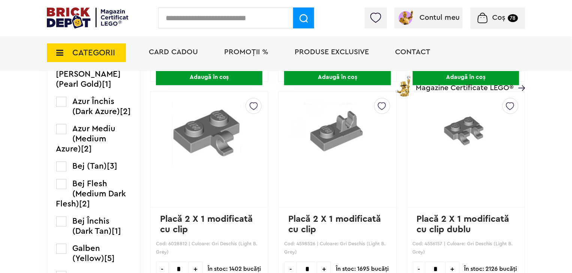
click at [250, 104] on img at bounding box center [253, 105] width 8 height 12
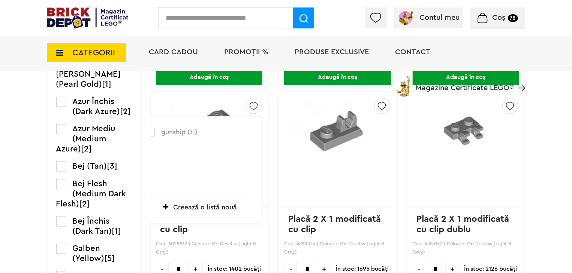
click at [151, 132] on label at bounding box center [150, 132] width 9 height 9
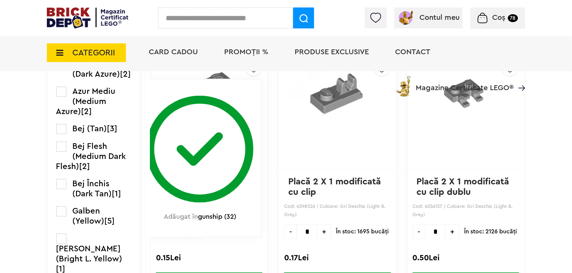
scroll to position [405, 0]
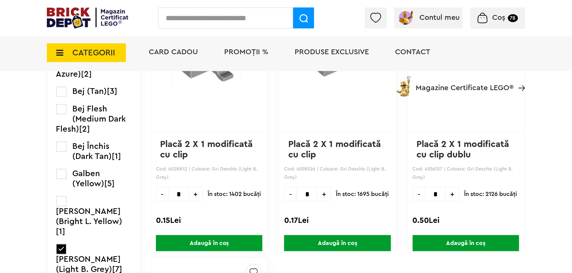
click at [196, 194] on span "+" at bounding box center [196, 194] width 14 height 15
type input "*"
click at [211, 240] on span "Adaugă în coș" at bounding box center [209, 244] width 106 height 16
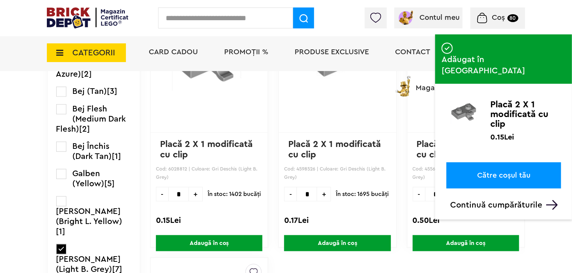
click at [227, 15] on input "text" at bounding box center [225, 17] width 135 height 21
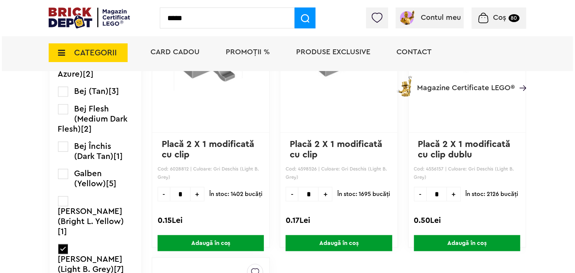
scroll to position [383, 0]
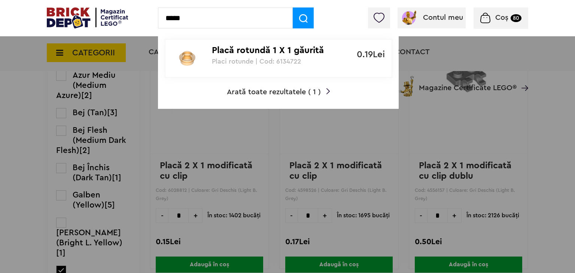
type input "*****"
click at [309, 94] on span "Arată toate rezultatele ( 1 )" at bounding box center [274, 91] width 94 height 7
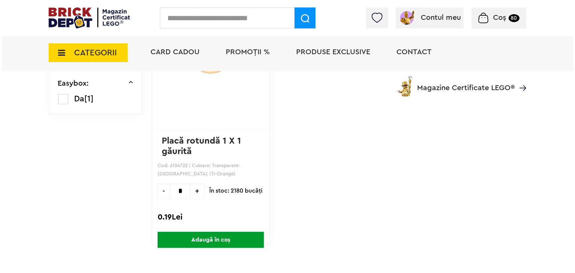
scroll to position [156, 0]
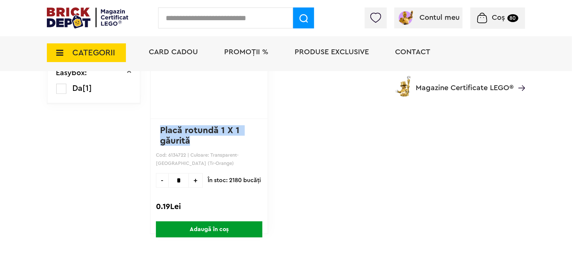
drag, startPoint x: 191, startPoint y: 142, endPoint x: 156, endPoint y: 131, distance: 37.3
click at [156, 131] on div "gunship ( 32 ) Creează o listă nouă Placă rotundă 1 X 1 găurită Cod: 6134722 | …" at bounding box center [209, 119] width 118 height 232
copy link "Placă rotundă 1 X 1 găurită"
click at [233, 20] on input "text" at bounding box center [225, 17] width 135 height 21
paste input "**********"
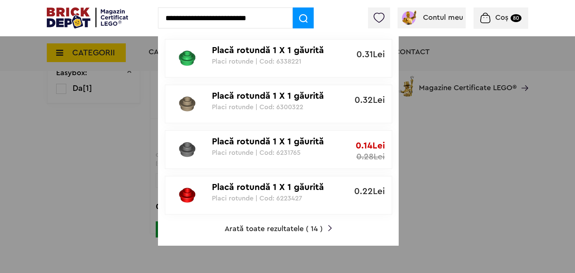
type input "**********"
click at [261, 228] on span "Arată toate rezultatele ( 14 )" at bounding box center [274, 229] width 98 height 7
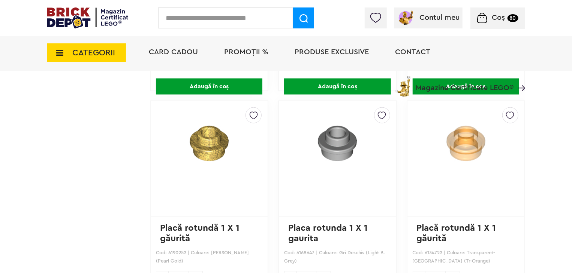
scroll to position [516, 0]
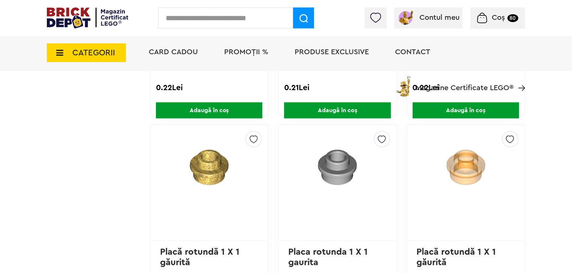
click at [381, 141] on img at bounding box center [382, 138] width 8 height 12
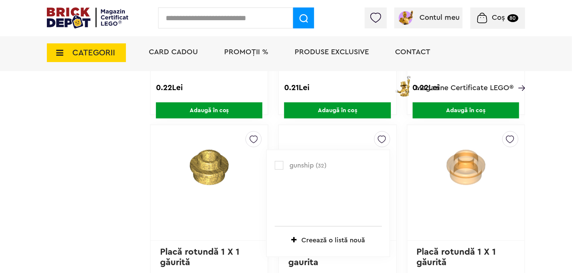
click at [279, 164] on label at bounding box center [279, 165] width 9 height 9
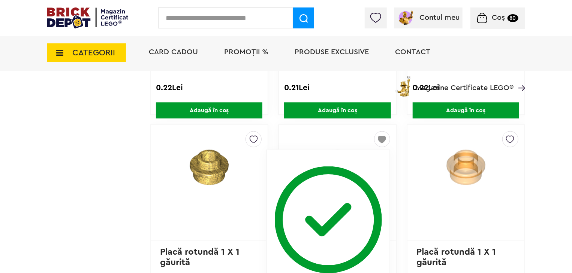
scroll to position [610, 0]
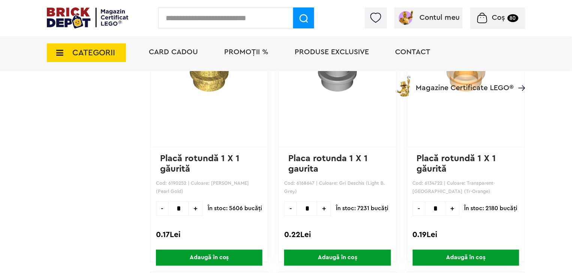
click at [322, 208] on span "+" at bounding box center [324, 209] width 14 height 15
type input "*"
click at [328, 260] on span "Adaugă în coș" at bounding box center [337, 258] width 106 height 16
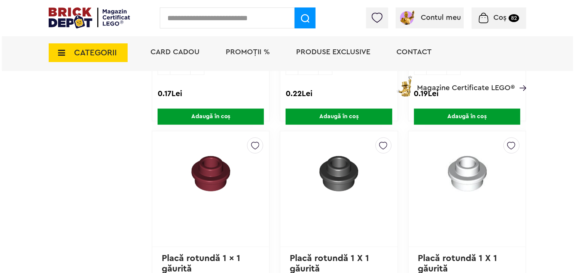
scroll to position [666, 0]
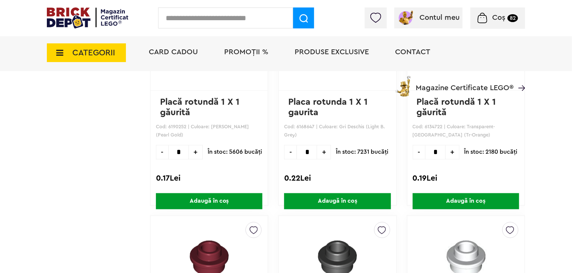
click at [231, 21] on input "text" at bounding box center [225, 17] width 135 height 21
paste input "**********"
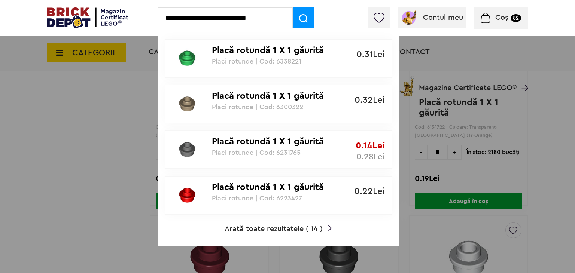
click at [230, 17] on input "**********" at bounding box center [225, 17] width 135 height 21
click at [265, 17] on input "**********" at bounding box center [225, 17] width 135 height 21
type input "**********"
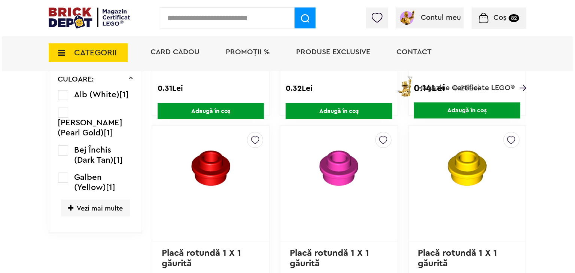
scroll to position [218, 0]
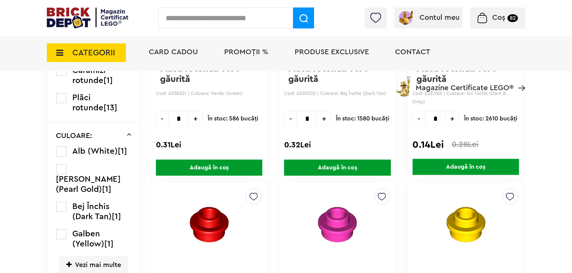
click at [221, 18] on input "text" at bounding box center [225, 17] width 135 height 21
paste input "**********"
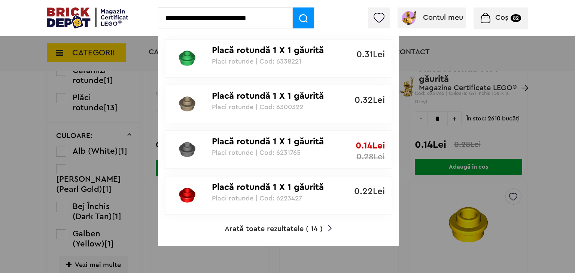
drag, startPoint x: 219, startPoint y: 18, endPoint x: 216, endPoint y: 21, distance: 4.8
click at [216, 21] on input "**********" at bounding box center [225, 17] width 135 height 21
click at [280, 18] on input "**********" at bounding box center [225, 17] width 135 height 21
type input "**********"
click at [302, 17] on img at bounding box center [303, 18] width 9 height 9
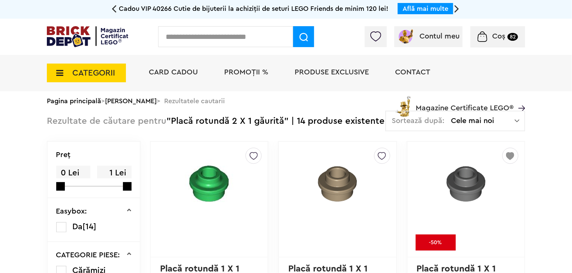
click at [236, 41] on input "text" at bounding box center [225, 36] width 135 height 21
paste input "**********"
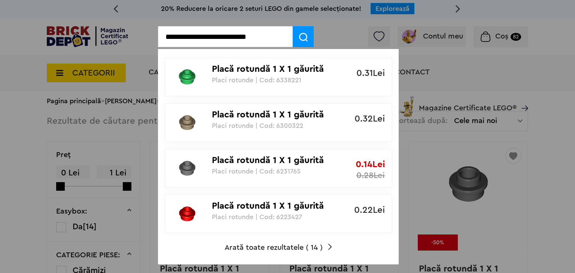
click at [226, 37] on input "**********" at bounding box center [225, 36] width 135 height 21
type input "**********"
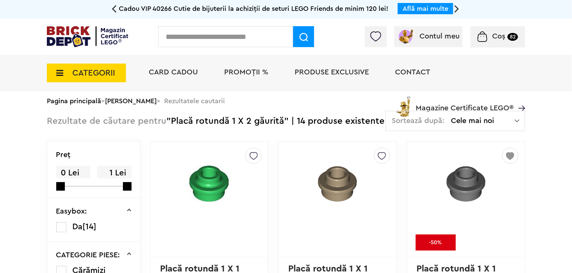
click at [223, 35] on input "text" at bounding box center [225, 36] width 135 height 21
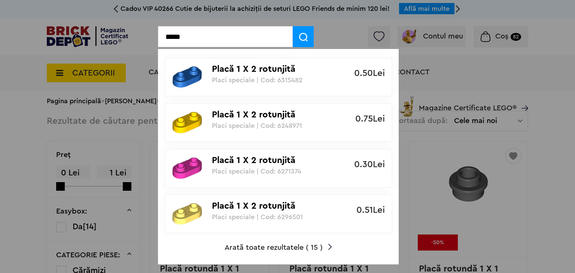
type input "*****"
click at [276, 245] on span "Arată toate rezultatele ( 15 )" at bounding box center [274, 247] width 98 height 7
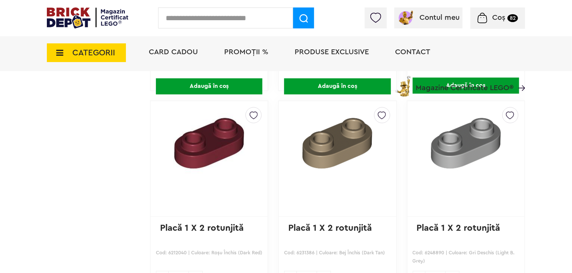
scroll to position [771, 0]
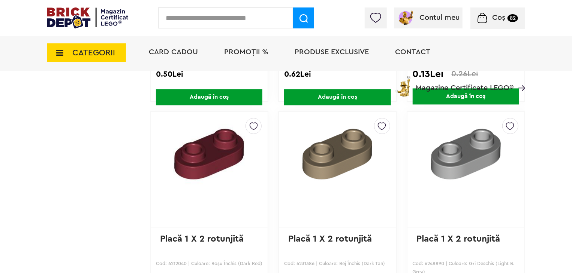
click at [509, 122] on img at bounding box center [510, 124] width 8 height 12
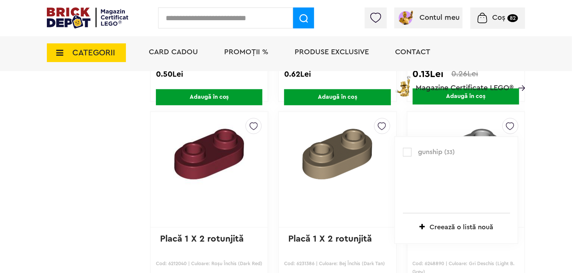
click at [406, 151] on label at bounding box center [407, 152] width 9 height 9
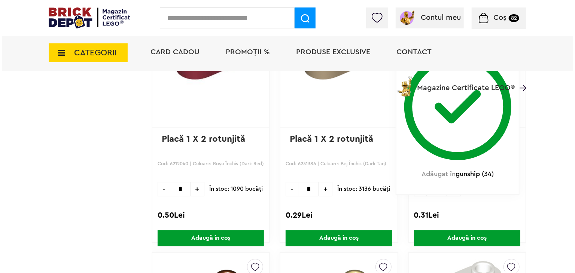
scroll to position [891, 0]
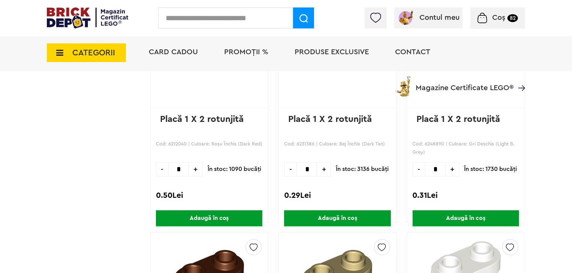
click at [454, 168] on span "+" at bounding box center [452, 169] width 14 height 15
type input "*"
click at [455, 221] on span "Adaugă în coș" at bounding box center [465, 219] width 106 height 16
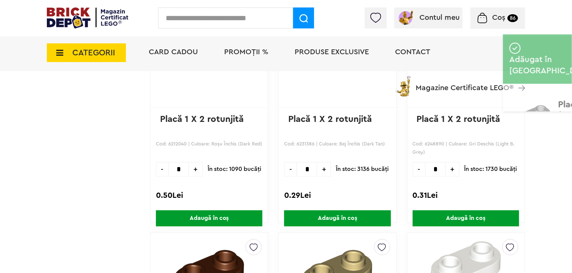
click at [212, 14] on input "text" at bounding box center [225, 17] width 135 height 21
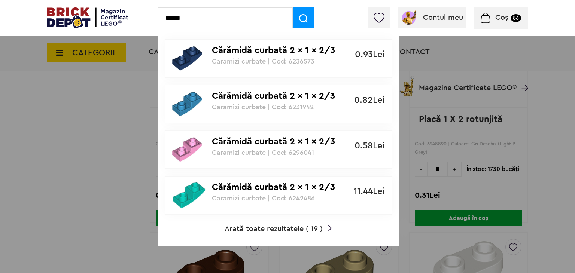
type input "*****"
click at [275, 230] on span "Arată toate rezultatele ( 19 )" at bounding box center [274, 229] width 98 height 7
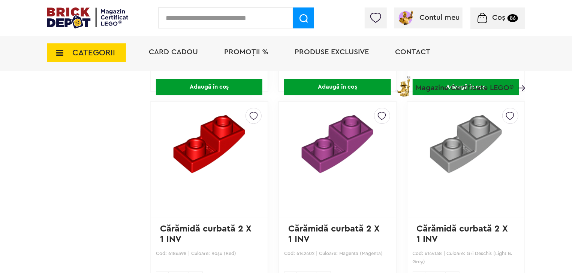
scroll to position [995, 0]
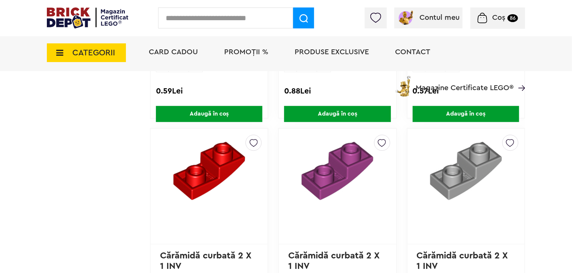
click at [508, 141] on img at bounding box center [510, 141] width 8 height 12
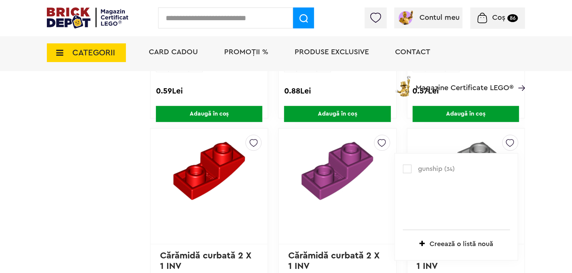
click at [405, 168] on label at bounding box center [407, 169] width 9 height 9
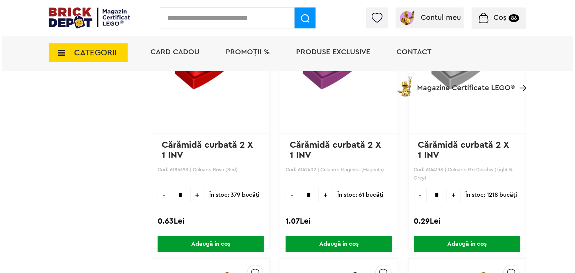
scroll to position [1112, 0]
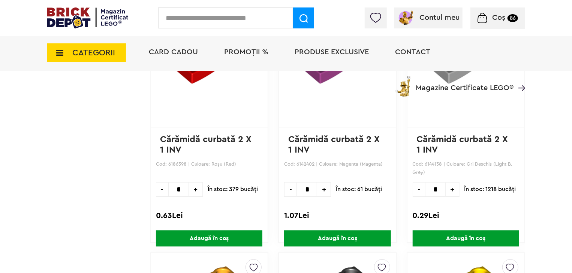
click at [451, 186] on span "+" at bounding box center [452, 189] width 14 height 15
type input "*"
click at [451, 236] on span "Adaugă în coș" at bounding box center [465, 239] width 106 height 16
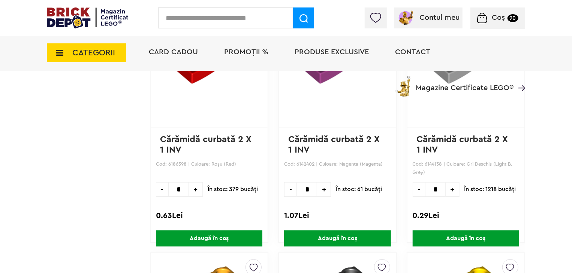
click at [229, 15] on input "text" at bounding box center [225, 17] width 135 height 21
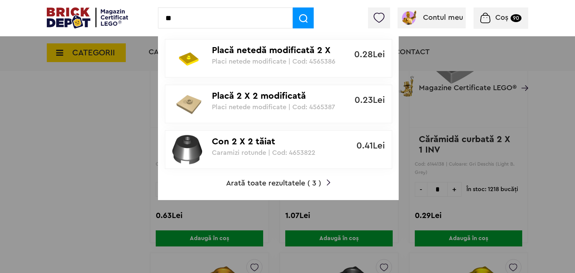
type input "*"
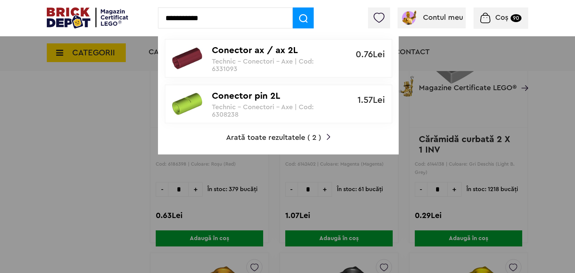
type input "**********"
click at [297, 134] on span "Arată toate rezultatele ( 2 )" at bounding box center [273, 137] width 95 height 7
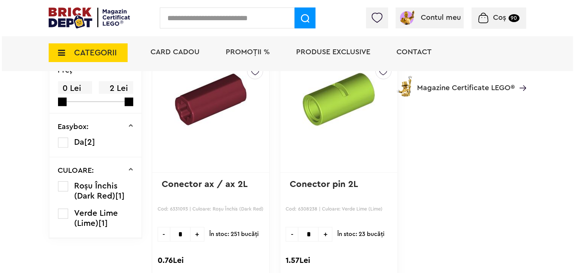
scroll to position [104, 0]
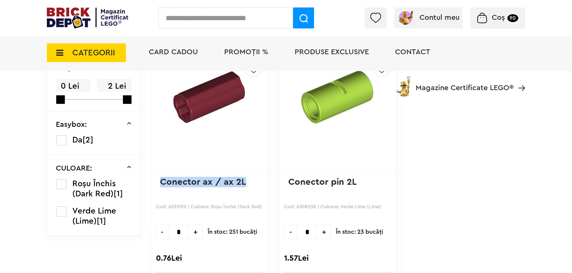
drag, startPoint x: 247, startPoint y: 183, endPoint x: 161, endPoint y: 188, distance: 86.3
click at [161, 188] on p "Conector ax / ax 2L" at bounding box center [209, 187] width 98 height 21
copy link "Conector ax / ax 2L"
click at [222, 18] on input "text" at bounding box center [225, 17] width 135 height 21
paste input "**********"
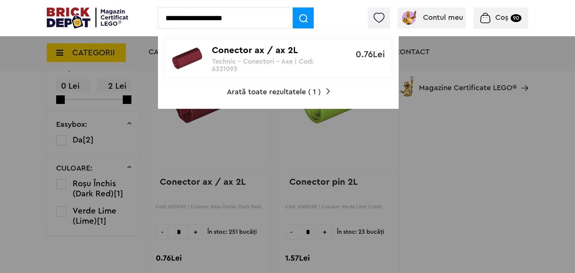
drag, startPoint x: 226, startPoint y: 21, endPoint x: 209, endPoint y: 22, distance: 17.2
click at [209, 22] on input "**********" at bounding box center [225, 17] width 135 height 21
click at [235, 24] on input "**********" at bounding box center [225, 17] width 135 height 21
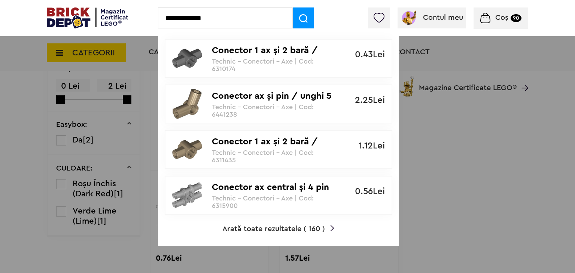
type input "**********"
click at [248, 230] on span "Arată toate rezultatele ( 160 )" at bounding box center [274, 229] width 103 height 7
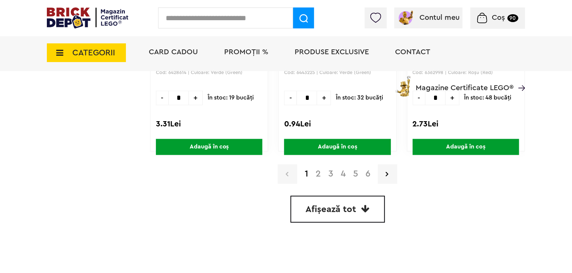
scroll to position [2195, 0]
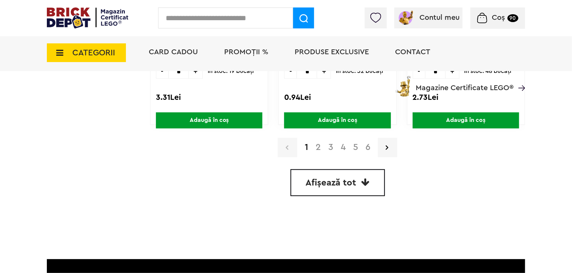
drag, startPoint x: 571, startPoint y: 207, endPoint x: 575, endPoint y: 211, distance: 5.0
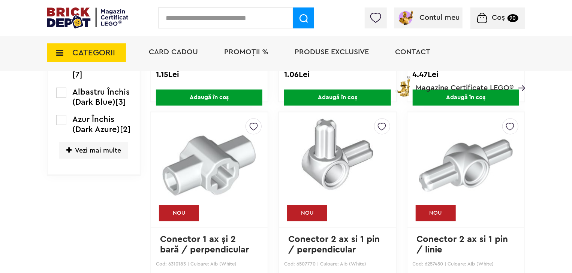
scroll to position [774, 0]
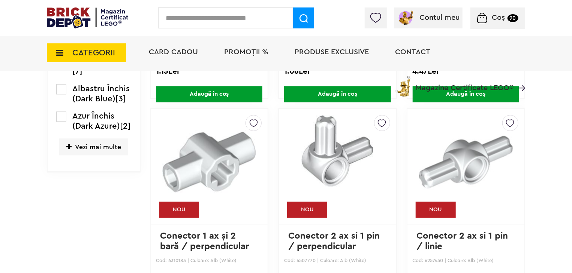
click at [105, 155] on span "Vezi mai multe" at bounding box center [93, 147] width 69 height 17
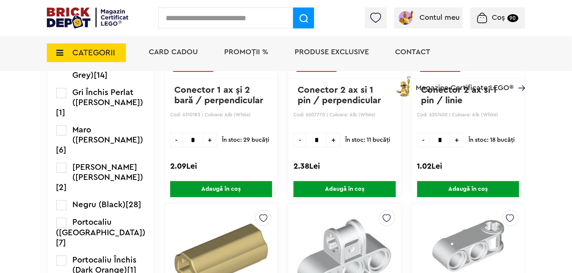
scroll to position [954, 0]
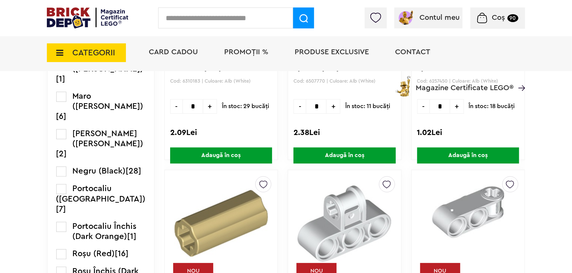
click at [62, 90] on div "CATEGORII Jucării LEGO Card Cadou LEGO Animal Crossing Architecture Art Bluey B…" at bounding box center [286, 66] width 478 height 62
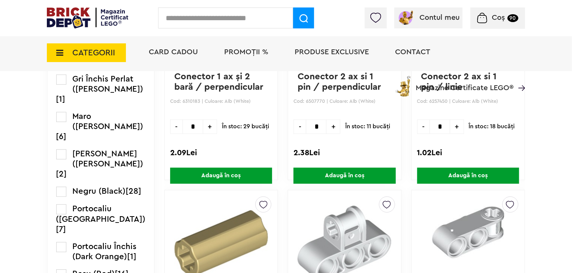
scroll to position [924, 0]
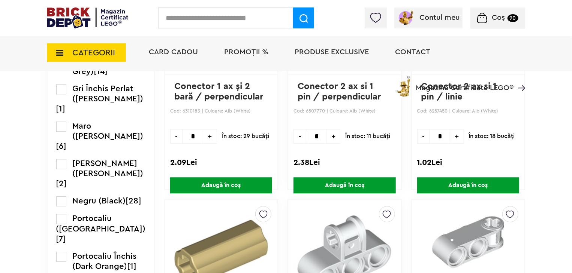
click at [60, 40] on label at bounding box center [61, 35] width 10 height 10
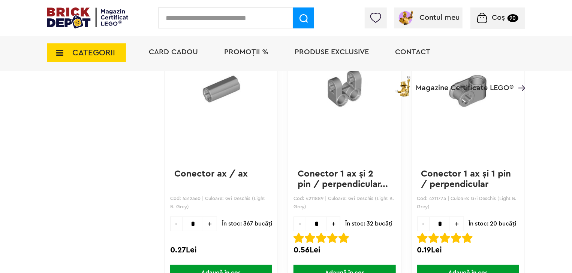
scroll to position [1304, 0]
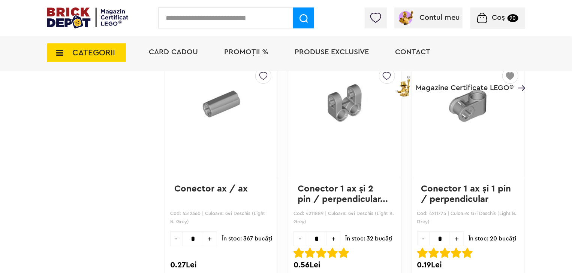
click at [192, 186] on link "Conector ax / ax" at bounding box center [210, 189] width 73 height 9
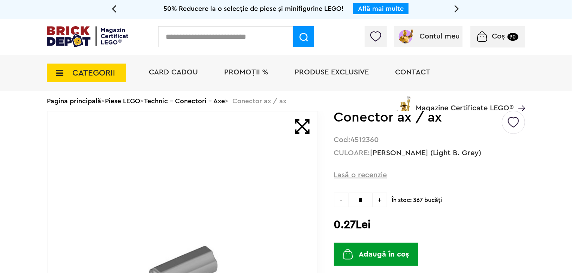
click at [519, 121] on img at bounding box center [513, 119] width 11 height 17
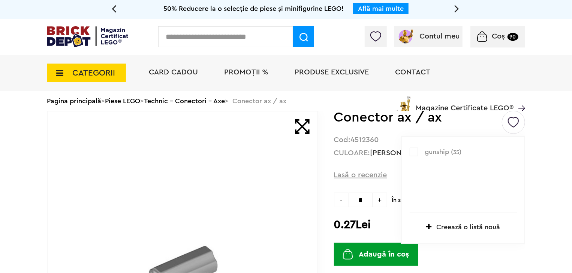
click at [416, 154] on label at bounding box center [413, 152] width 9 height 9
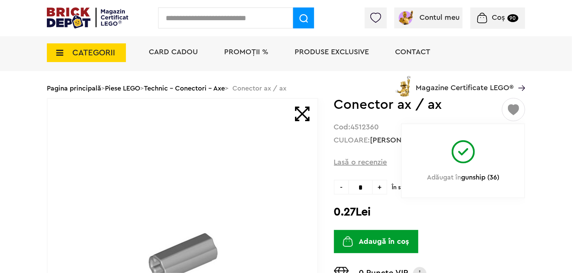
scroll to position [45, 0]
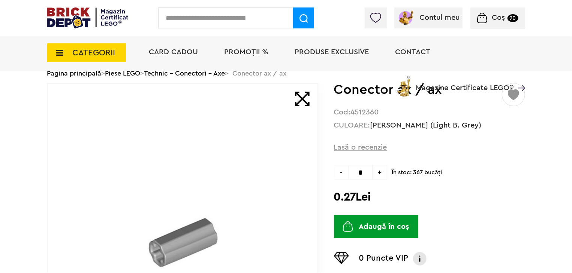
click at [383, 173] on span "+" at bounding box center [379, 172] width 15 height 15
type input "*"
click at [389, 225] on button "Adaugă în coș" at bounding box center [376, 226] width 84 height 23
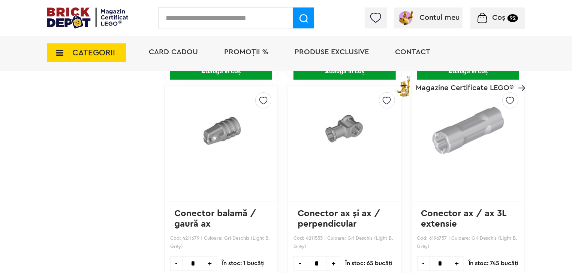
scroll to position [1511, 0]
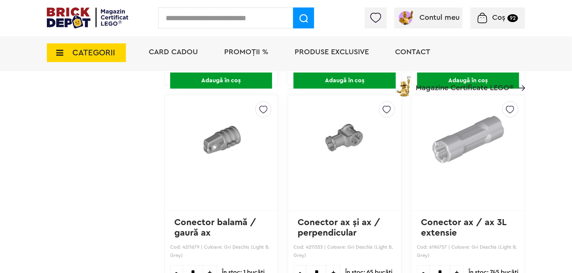
click at [382, 108] on img at bounding box center [386, 108] width 8 height 12
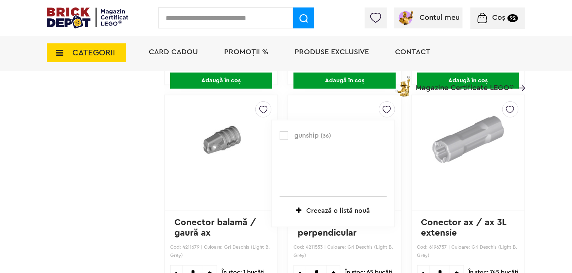
click at [280, 135] on label at bounding box center [283, 135] width 9 height 9
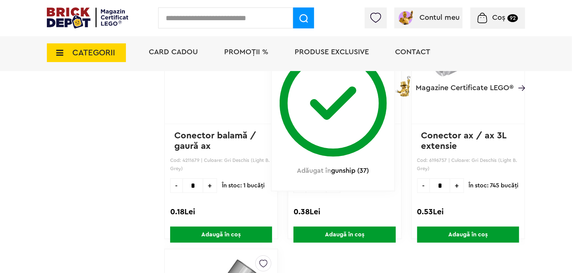
scroll to position [1601, 0]
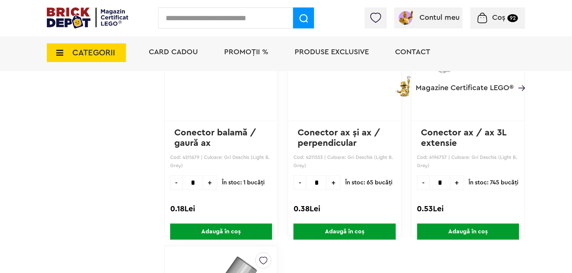
click at [326, 177] on span "+" at bounding box center [333, 183] width 14 height 15
type input "*"
click at [338, 234] on span "Adaugă în coș" at bounding box center [344, 232] width 102 height 16
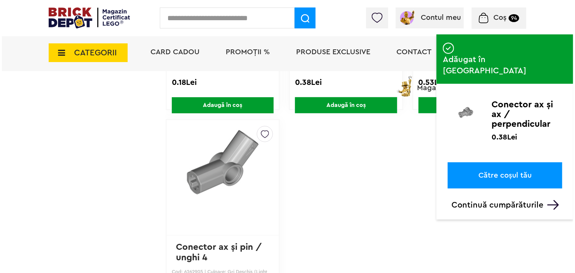
scroll to position [1736, 0]
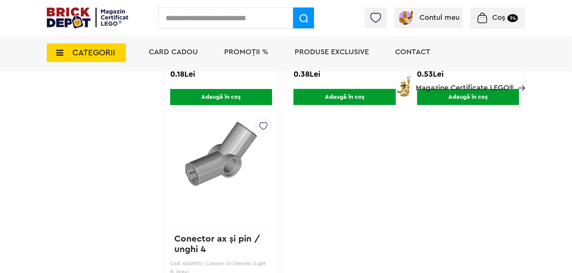
click at [217, 16] on input "text" at bounding box center [225, 17] width 135 height 21
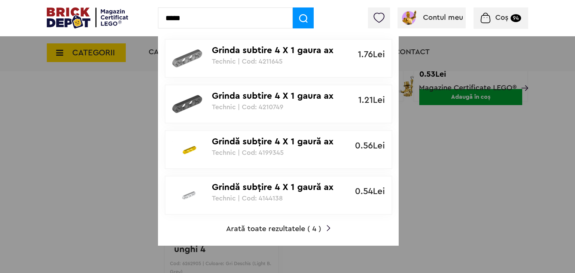
type input "*****"
click at [236, 50] on p "Grinda subtire 4 X 1 gaura ax si pin" at bounding box center [274, 50] width 125 height 11
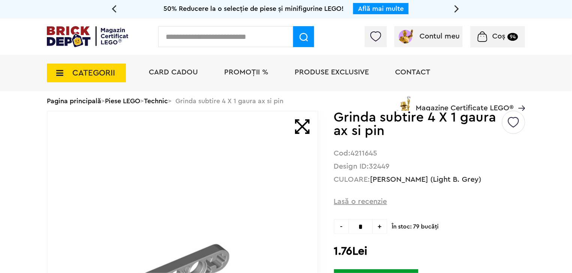
click at [518, 121] on img at bounding box center [513, 119] width 11 height 17
click at [415, 153] on label at bounding box center [413, 152] width 9 height 9
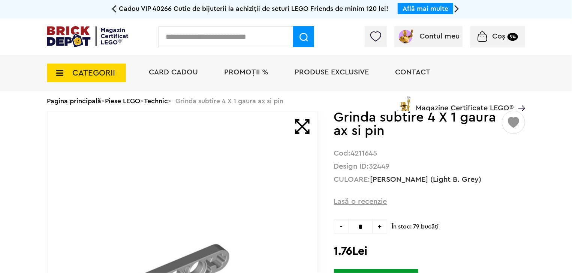
click at [379, 228] on span "+" at bounding box center [379, 227] width 15 height 15
type input "*"
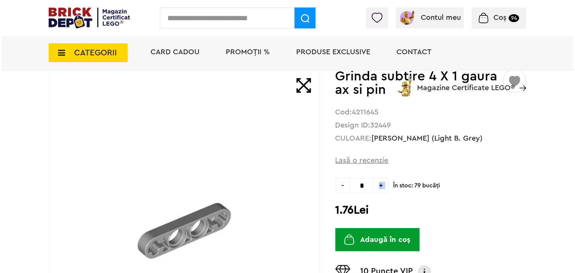
scroll to position [60, 0]
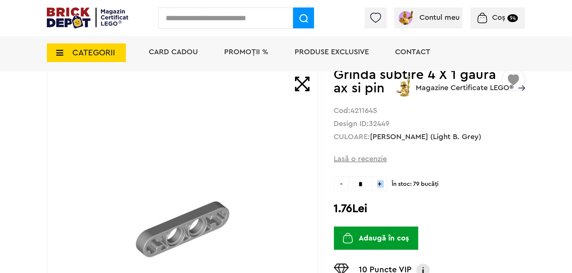
click at [400, 233] on button "Adaugă în coș" at bounding box center [376, 238] width 84 height 23
click at [219, 19] on input "text" at bounding box center [225, 17] width 135 height 21
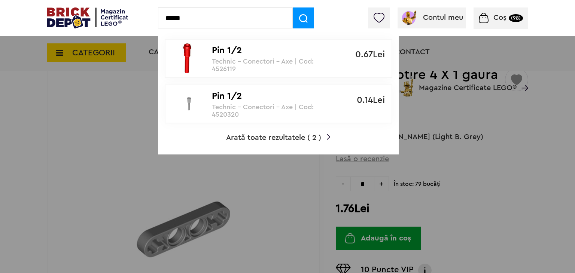
type input "*****"
click at [246, 95] on p "Pin 1/2" at bounding box center [274, 96] width 125 height 11
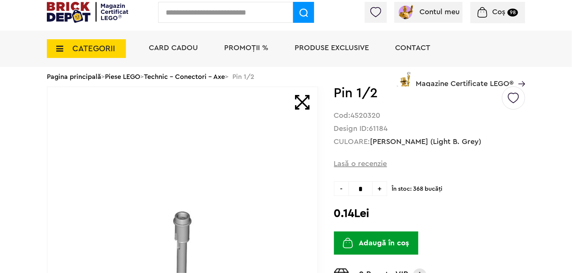
scroll to position [15, 0]
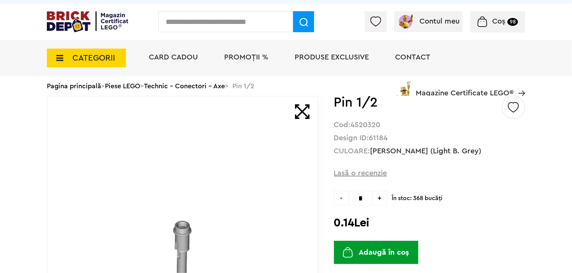
click at [518, 109] on img at bounding box center [513, 104] width 11 height 17
click at [422, 138] on p "gunship ( 38 )" at bounding box center [462, 138] width 107 height 10
click at [417, 137] on label at bounding box center [413, 137] width 9 height 9
click at [322, 128] on div "gunship ( 39 ) Creează o listă nouă Adăugat în gunship (39) Pin 1/2 Cod: 452032…" at bounding box center [286, 257] width 478 height 323
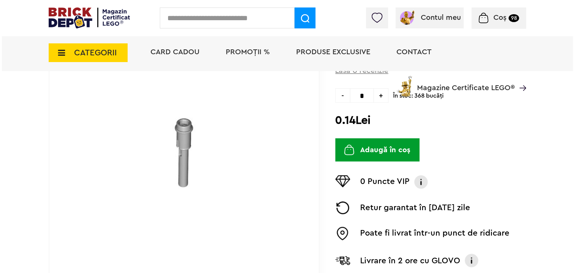
scroll to position [120, 0]
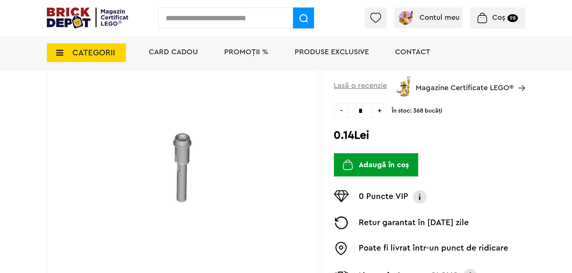
click at [380, 111] on span "+" at bounding box center [379, 110] width 15 height 15
type input "*"
click at [375, 167] on button "Adaugă în coș" at bounding box center [376, 165] width 84 height 23
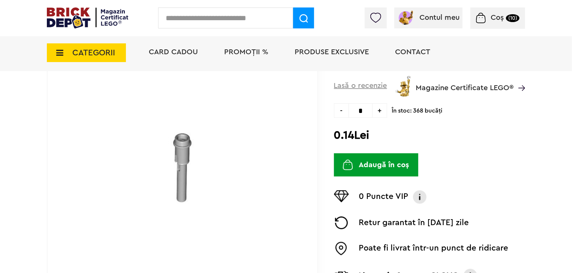
click at [233, 21] on input "text" at bounding box center [225, 17] width 135 height 21
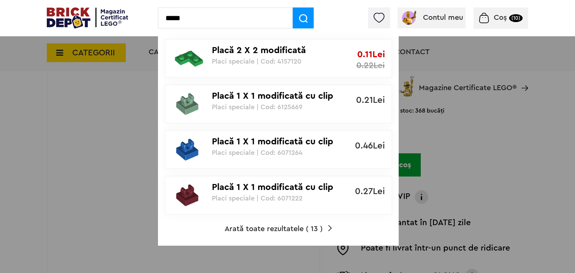
type input "*****"
click at [282, 226] on span "Arată toate rezultatele ( 13 )" at bounding box center [274, 229] width 98 height 7
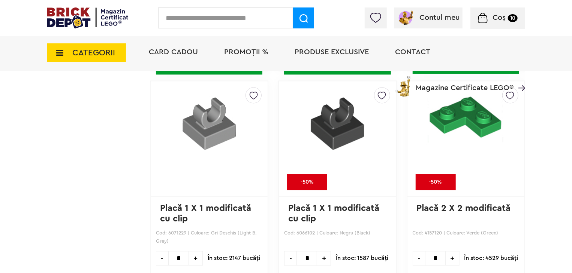
scroll to position [799, 0]
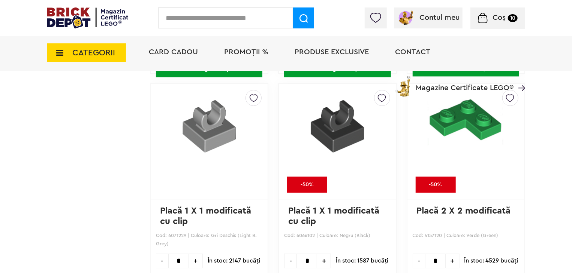
click at [253, 97] on img at bounding box center [253, 96] width 8 height 12
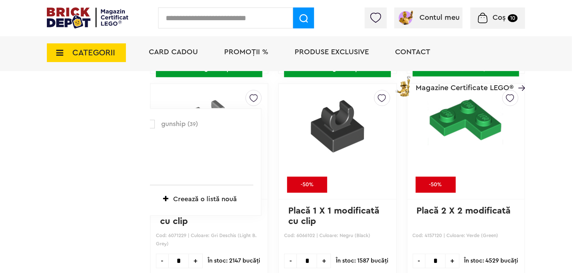
click at [151, 122] on label at bounding box center [150, 124] width 9 height 9
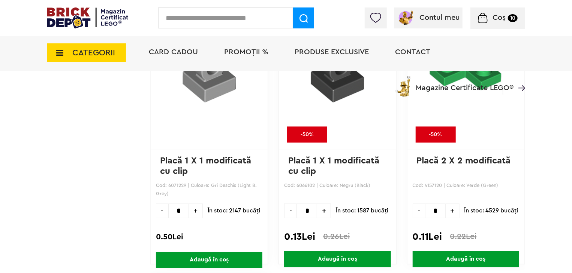
scroll to position [865, 0]
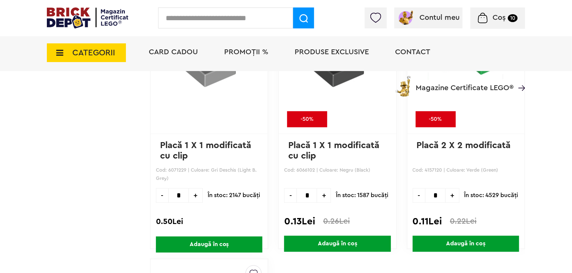
click at [185, 194] on input "*" at bounding box center [178, 195] width 21 height 15
type input "**"
click at [207, 245] on span "Adaugă în coș" at bounding box center [209, 245] width 106 height 16
click at [233, 14] on input "text" at bounding box center [225, 17] width 135 height 21
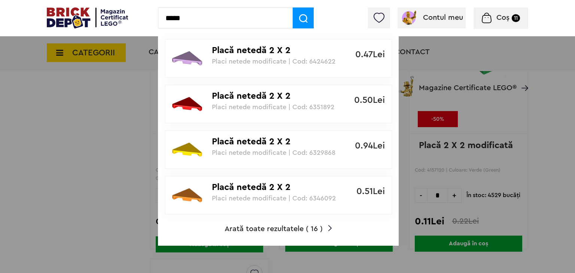
type input "*****"
click at [285, 230] on span "Arată toate rezultatele ( 16 )" at bounding box center [274, 229] width 98 height 7
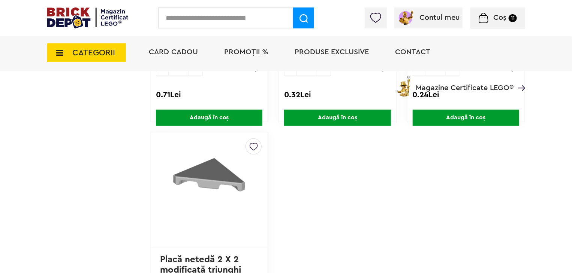
scroll to position [1279, 0]
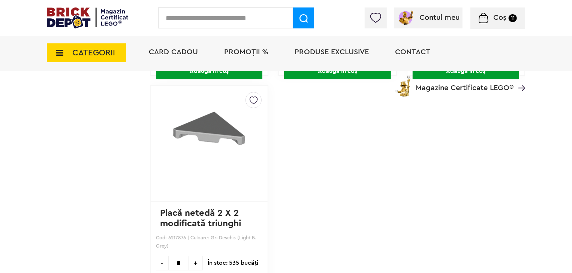
click at [250, 101] on img at bounding box center [253, 99] width 8 height 12
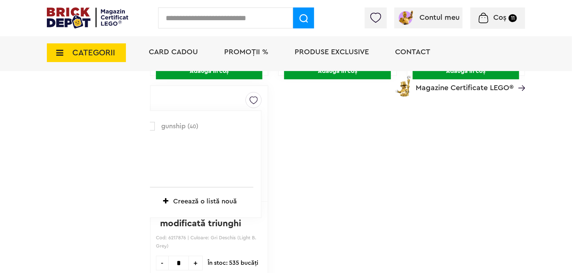
click at [152, 123] on label at bounding box center [150, 126] width 9 height 9
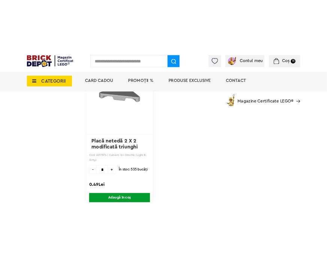
scroll to position [1340, 0]
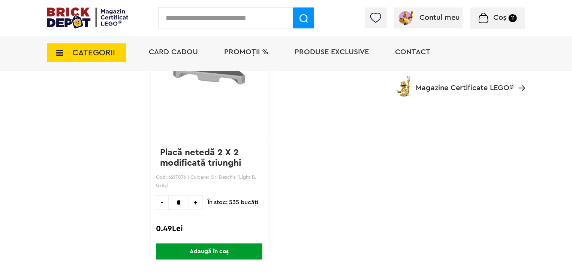
click at [194, 201] on span "+" at bounding box center [196, 203] width 14 height 15
type input "*"
click at [213, 253] on span "Adaugă în coș" at bounding box center [209, 252] width 106 height 16
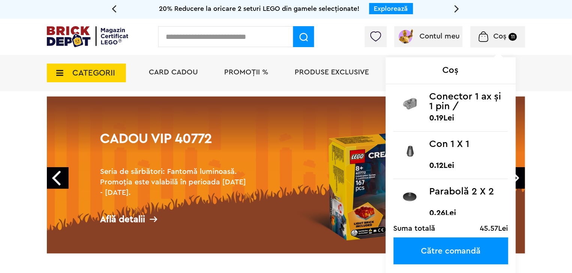
click at [509, 36] on small "11" at bounding box center [512, 37] width 8 height 8
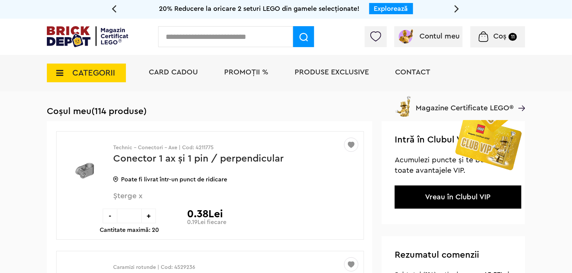
click at [191, 36] on input "text" at bounding box center [225, 36] width 135 height 21
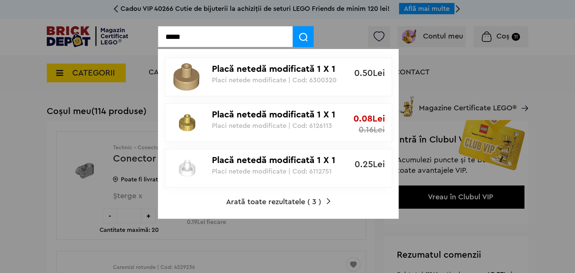
type input "*****"
click at [266, 199] on span "Arată toate rezultatele ( 3 )" at bounding box center [273, 202] width 95 height 7
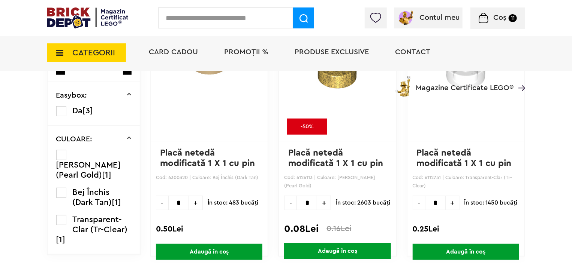
scroll to position [140, 0]
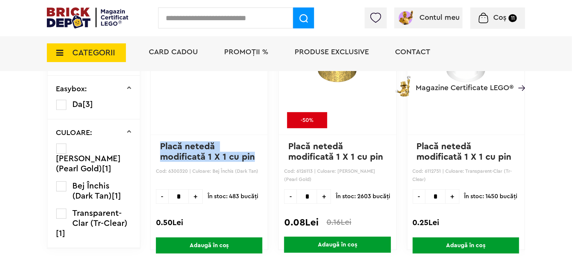
drag, startPoint x: 256, startPoint y: 159, endPoint x: 160, endPoint y: 149, distance: 96.3
click at [160, 149] on p "Placă netedă modificată 1 X 1 cu pin" at bounding box center [209, 152] width 98 height 21
copy link "Placă netedă modificată 1 X 1 cu pin"
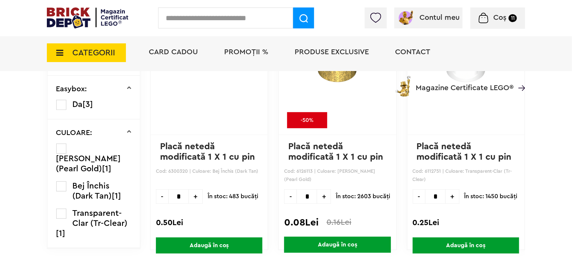
click at [220, 14] on input "text" at bounding box center [225, 17] width 135 height 21
paste input "**********"
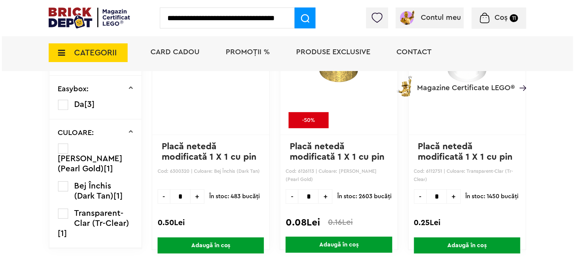
scroll to position [0, 5]
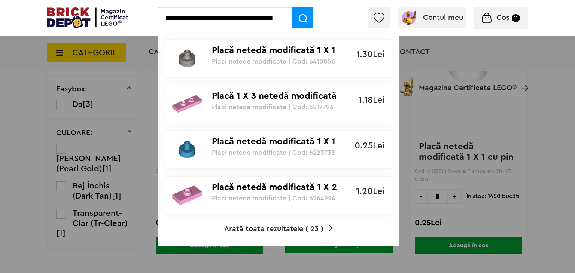
type input "**********"
click at [249, 227] on span "Arată toate rezultatele ( 23 )" at bounding box center [273, 229] width 99 height 7
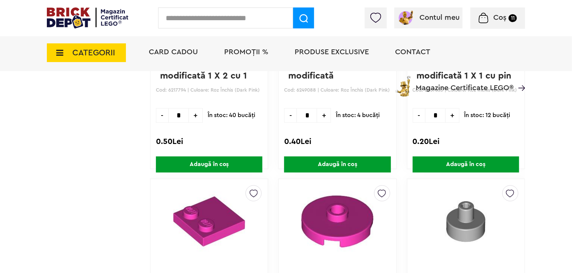
scroll to position [960, 0]
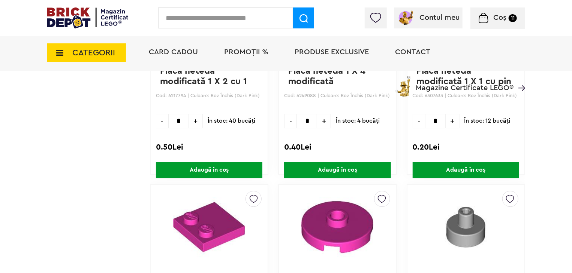
click at [511, 196] on img at bounding box center [510, 197] width 8 height 12
click at [406, 224] on label at bounding box center [407, 225] width 9 height 9
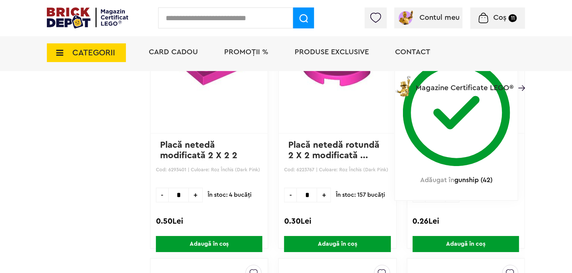
scroll to position [1134, 0]
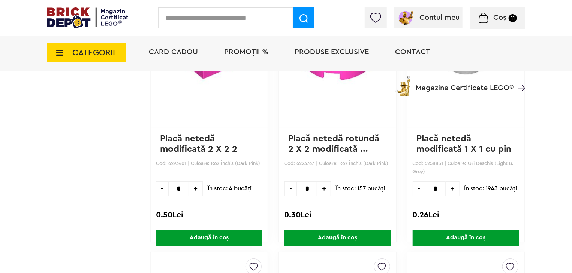
click at [452, 186] on span "+" at bounding box center [452, 189] width 14 height 15
type input "*"
click at [462, 234] on span "Adaugă în coș" at bounding box center [465, 238] width 106 height 16
click at [503, 19] on span "Coș" at bounding box center [499, 17] width 13 height 7
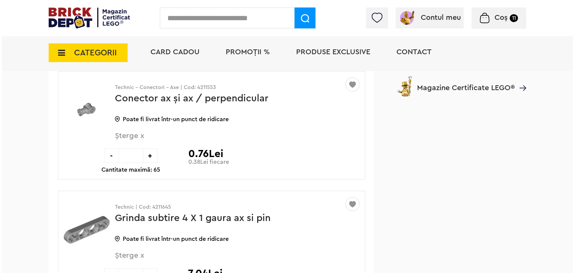
scroll to position [4281, 0]
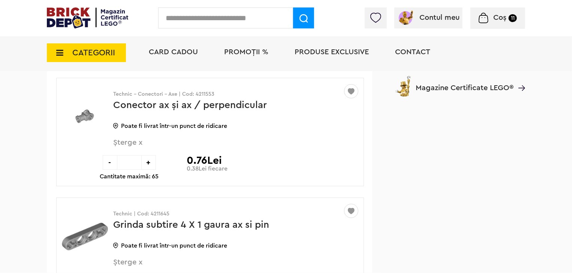
click at [221, 22] on input "text" at bounding box center [225, 17] width 135 height 21
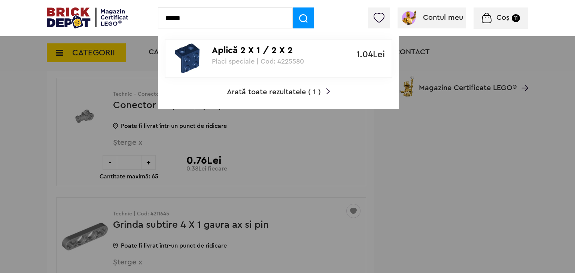
type input "*****"
click at [271, 95] on span "Arată toate rezultatele ( 1 )" at bounding box center [274, 91] width 94 height 7
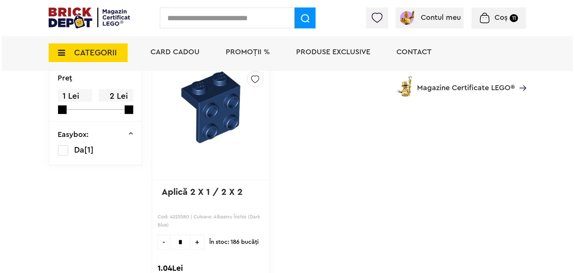
scroll to position [105, 0]
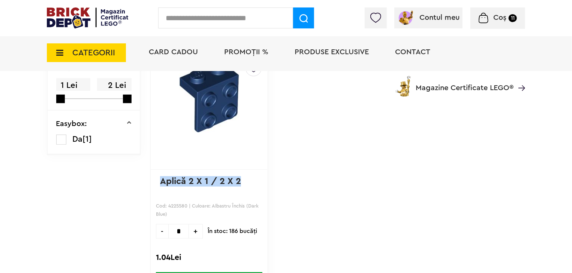
drag, startPoint x: 243, startPoint y: 184, endPoint x: 161, endPoint y: 191, distance: 81.9
click at [161, 191] on p "Aplică 2 X 1 / 2 X 2" at bounding box center [209, 186] width 98 height 21
copy link "Aplică 2 X 1 / 2 X 2"
click at [187, 19] on input "text" at bounding box center [225, 17] width 135 height 21
paste input "**********"
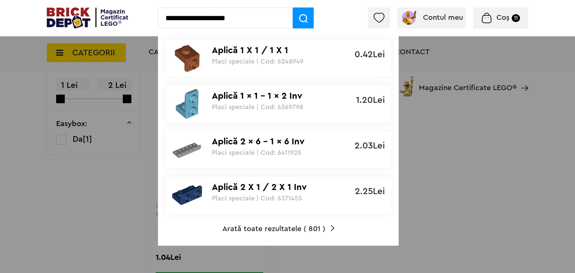
type input "**********"
click at [301, 227] on span "Arată toate rezultatele ( 801 )" at bounding box center [274, 229] width 103 height 7
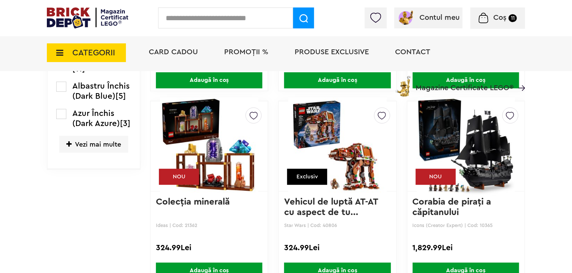
scroll to position [989, 0]
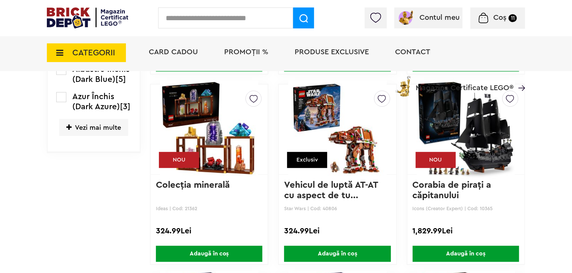
click at [94, 136] on span "Vezi mai multe" at bounding box center [93, 127] width 69 height 17
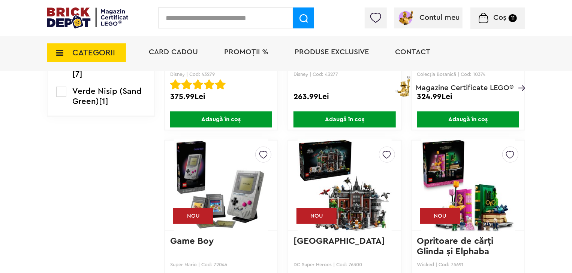
scroll to position [1708, 0]
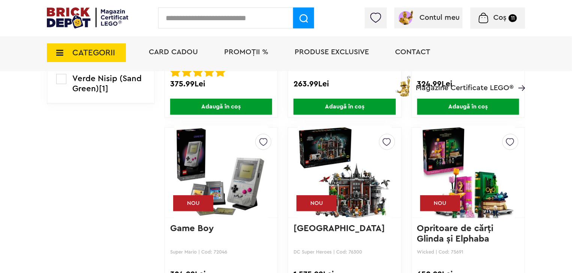
click at [61, 57] on label at bounding box center [61, 52] width 10 height 10
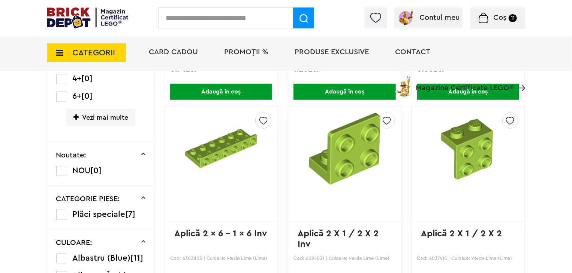
scroll to position [285, 0]
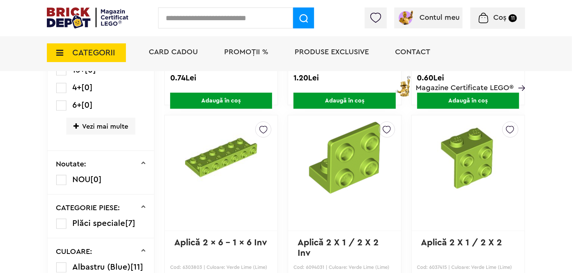
click at [509, 131] on img at bounding box center [510, 128] width 8 height 12
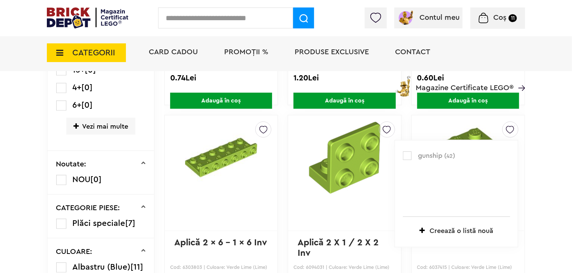
click at [408, 158] on label at bounding box center [407, 156] width 9 height 9
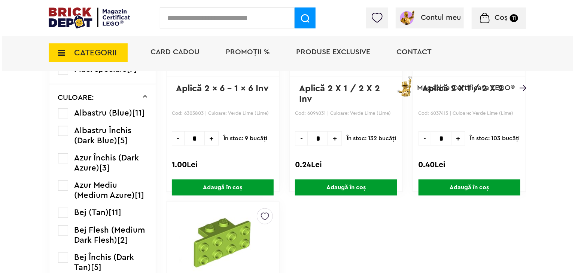
scroll to position [412, 0]
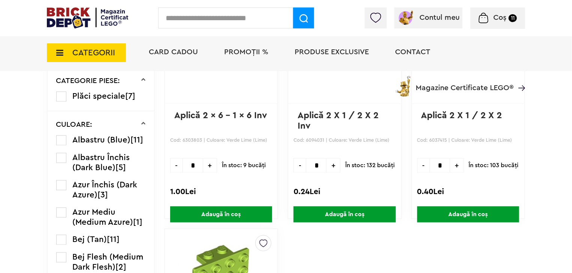
click at [451, 162] on span "+" at bounding box center [457, 165] width 14 height 15
type input "*"
click at [444, 209] on span "Adaugă în coș" at bounding box center [468, 215] width 102 height 16
click at [252, 19] on input "text" at bounding box center [225, 17] width 135 height 21
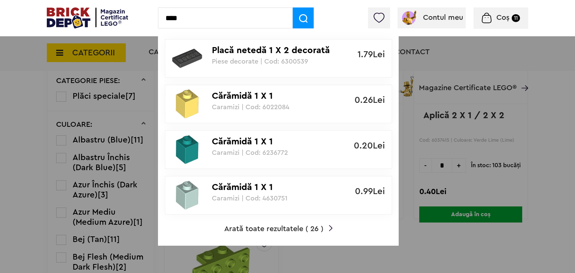
type input "****"
click at [311, 228] on span "Arată toate rezultatele ( 26 )" at bounding box center [273, 229] width 99 height 7
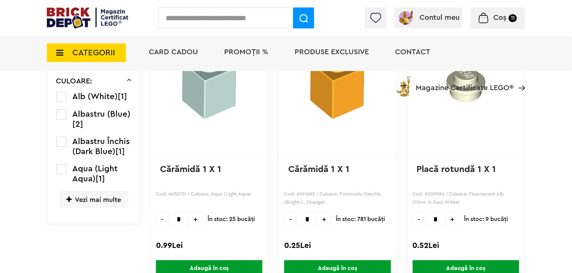
scroll to position [345, 0]
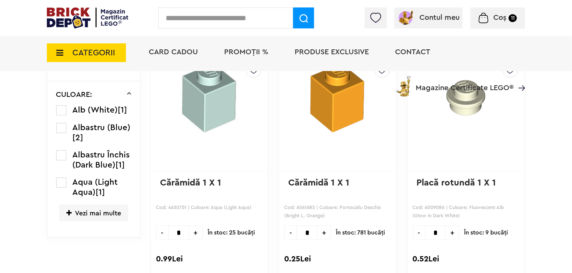
click at [110, 213] on span "Vezi mai multe" at bounding box center [93, 213] width 69 height 17
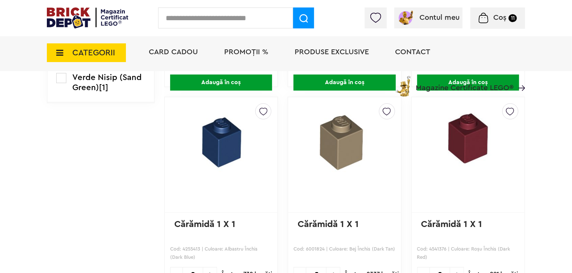
scroll to position [1034, 0]
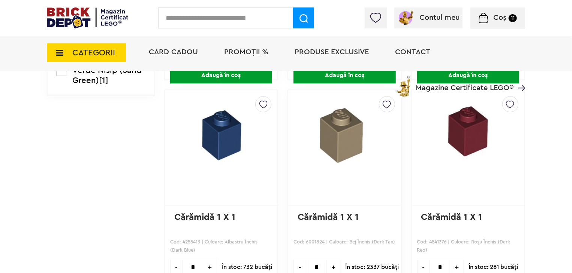
click at [60, 21] on label at bounding box center [61, 16] width 10 height 10
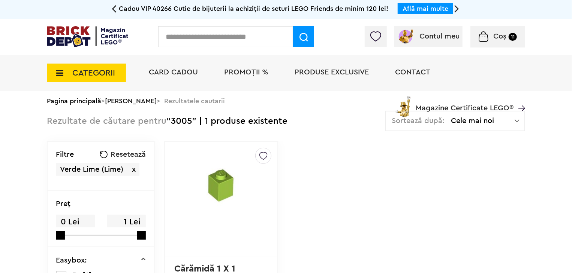
click at [259, 158] on img at bounding box center [263, 154] width 8 height 12
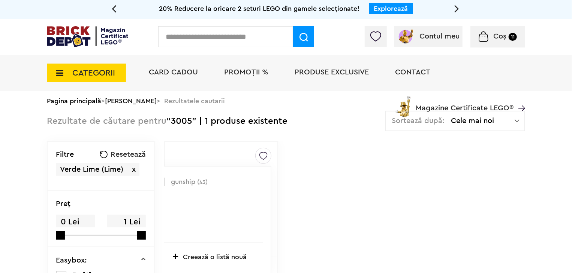
click at [156, 180] on label at bounding box center [160, 182] width 9 height 9
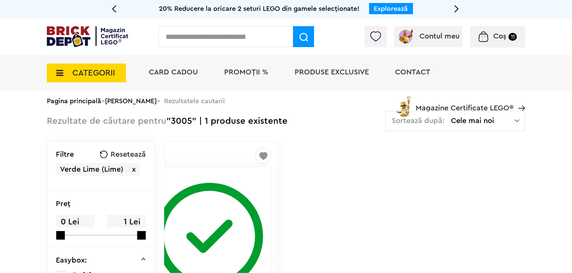
click at [352, 190] on div "gunship ( 44 ) Creează o listă nouă Adăugat în gunship (44) Cărămidă 1 X 1 Cod:…" at bounding box center [344, 261] width 361 height 241
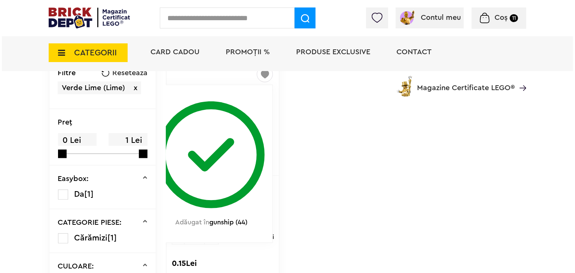
scroll to position [135, 0]
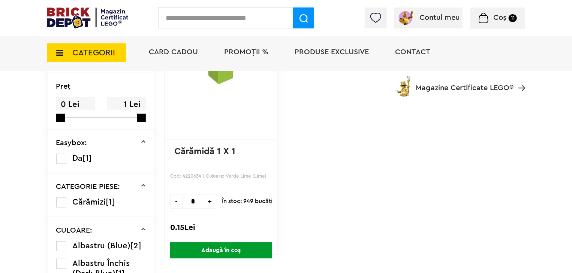
click at [203, 201] on span "+" at bounding box center [210, 201] width 14 height 15
type input "*"
click at [225, 250] on span "Adaugă în coș" at bounding box center [221, 251] width 102 height 16
click at [212, 15] on input "text" at bounding box center [225, 17] width 135 height 21
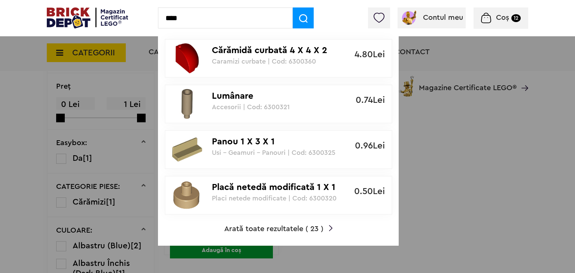
type input "****"
click at [295, 228] on span "Arată toate rezultatele ( 23 )" at bounding box center [273, 229] width 99 height 7
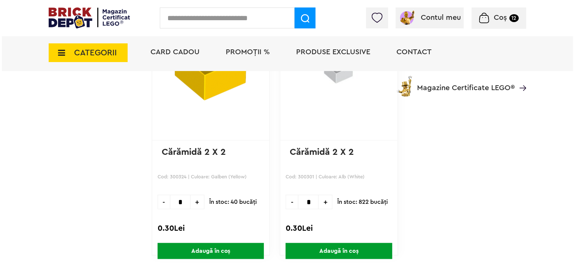
scroll to position [1843, 0]
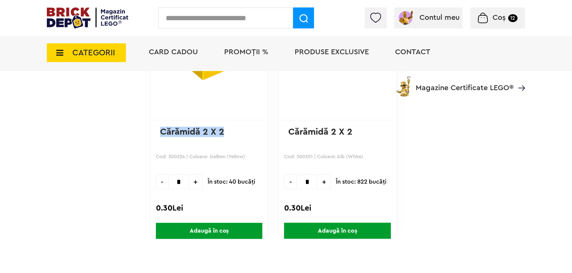
drag, startPoint x: 226, startPoint y: 130, endPoint x: 161, endPoint y: 132, distance: 64.8
click at [161, 132] on p "Cărămidă 2 X 2" at bounding box center [209, 137] width 98 height 21
copy link "Cărămidă 2 X 2"
click at [207, 15] on input "text" at bounding box center [225, 17] width 135 height 21
paste input "**********"
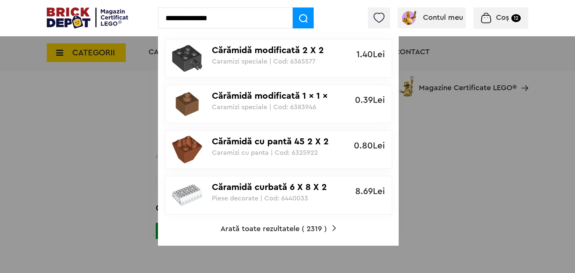
type input "**********"
click at [286, 231] on span "Arată toate rezultatele ( 2319 )" at bounding box center [274, 229] width 106 height 7
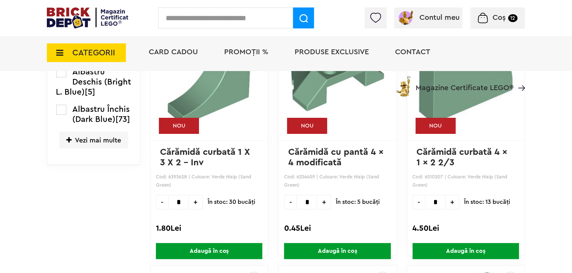
scroll to position [1349, 0]
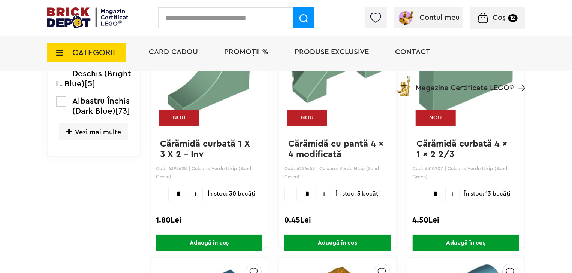
click at [115, 127] on span "Vezi mai multe" at bounding box center [93, 132] width 69 height 17
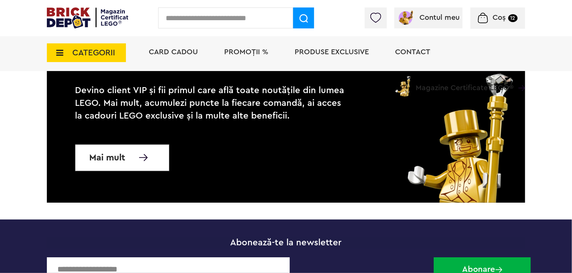
scroll to position [3027, 0]
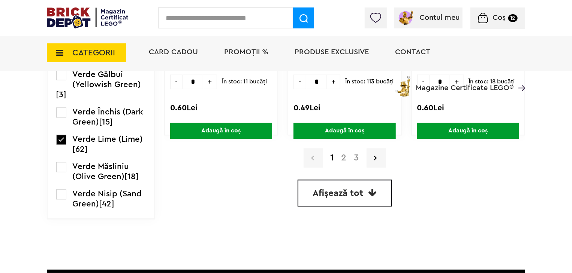
scroll to position [2188, 0]
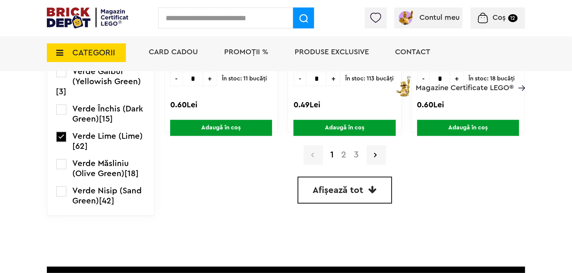
click at [332, 186] on span "Afișează tot" at bounding box center [338, 190] width 51 height 9
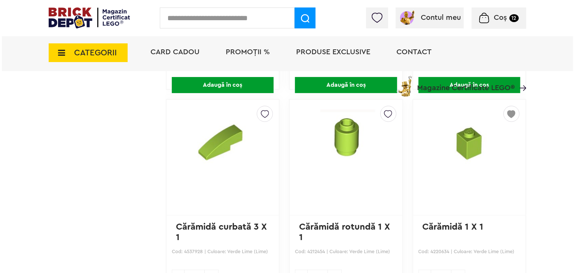
scroll to position [4380, 0]
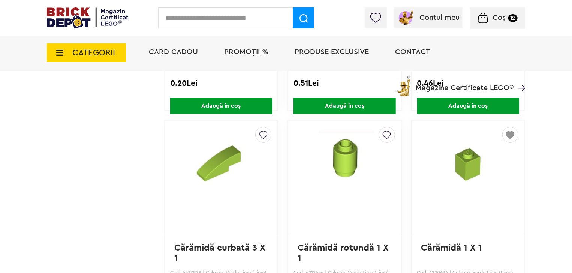
click at [207, 24] on input "text" at bounding box center [225, 17] width 135 height 21
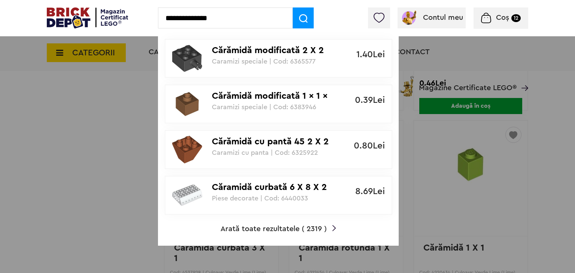
type input "**********"
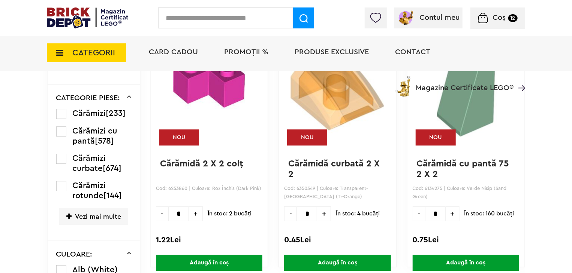
scroll to position [1078, 0]
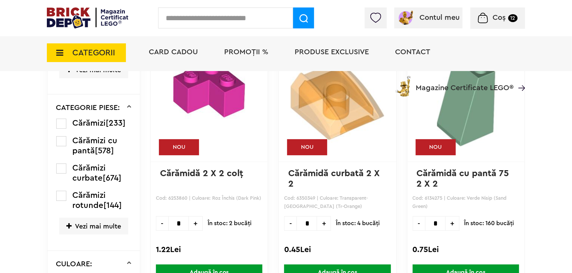
click at [60, 119] on label at bounding box center [61, 124] width 10 height 10
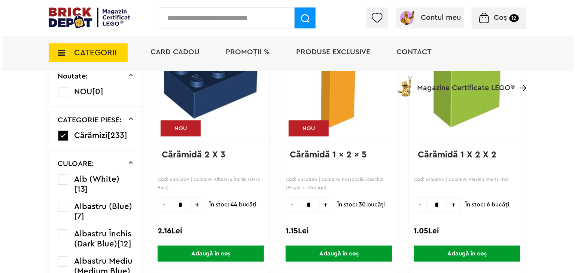
scroll to position [388, 0]
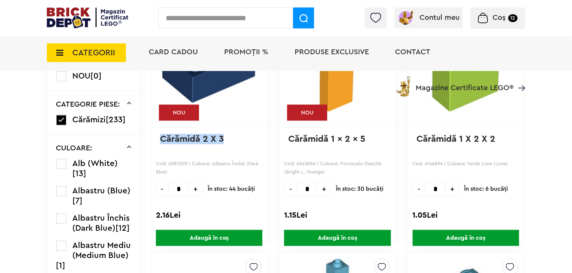
drag, startPoint x: 225, startPoint y: 137, endPoint x: 157, endPoint y: 147, distance: 68.2
click at [157, 147] on div "gunship ( 44 ) Creează o listă nouă NOU Cărămidă 2 X 3 Cod: 6385309 | Culoare: …" at bounding box center [209, 127] width 118 height 232
copy link "Cărămidă 2 X 3"
click at [228, 21] on input "text" at bounding box center [225, 17] width 135 height 21
paste input "**********"
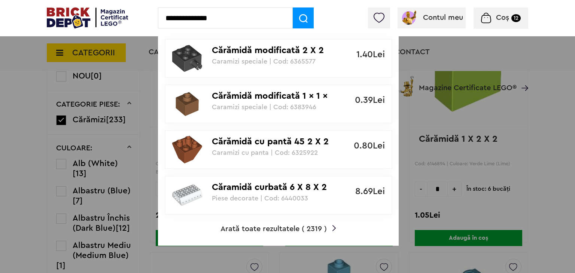
type input "**********"
click at [284, 227] on span "Arată toate rezultatele ( 2319 )" at bounding box center [274, 229] width 106 height 7
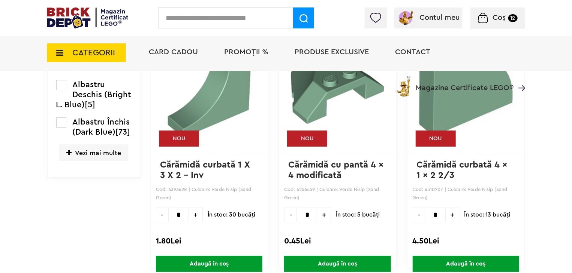
scroll to position [1334, 0]
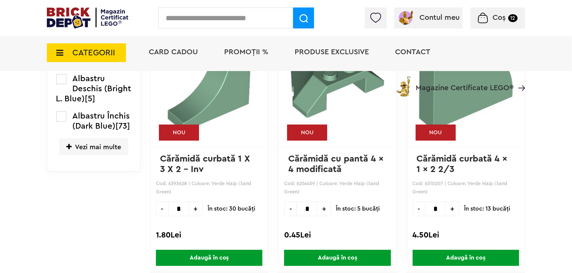
click at [111, 146] on span "Vezi mai multe" at bounding box center [93, 147] width 69 height 17
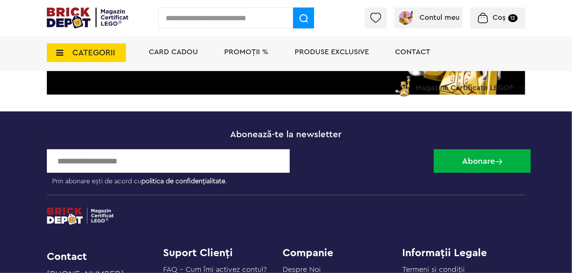
scroll to position [3132, 0]
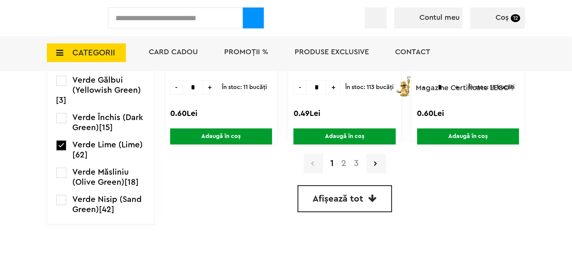
scroll to position [2158, 0]
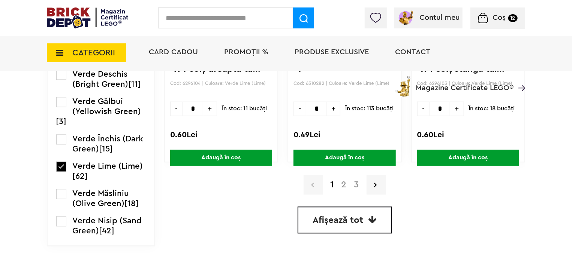
click at [68, 48] on span "CATEGORII" at bounding box center [86, 52] width 79 height 19
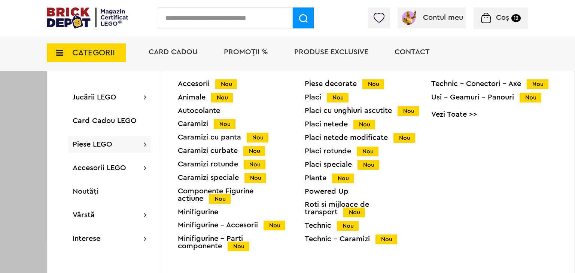
click at [190, 124] on div "Caramizi Nou" at bounding box center [241, 124] width 127 height 8
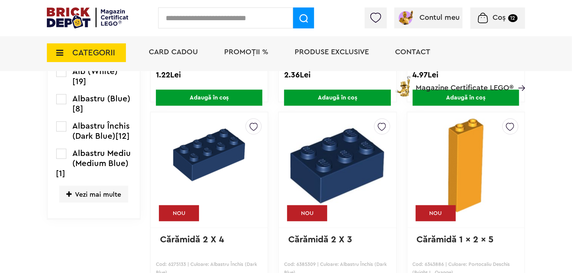
scroll to position [479, 0]
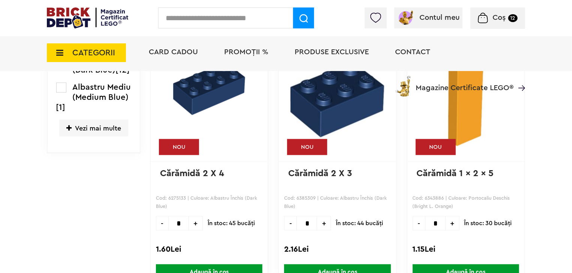
click at [81, 122] on span "Vezi mai multe" at bounding box center [93, 128] width 69 height 17
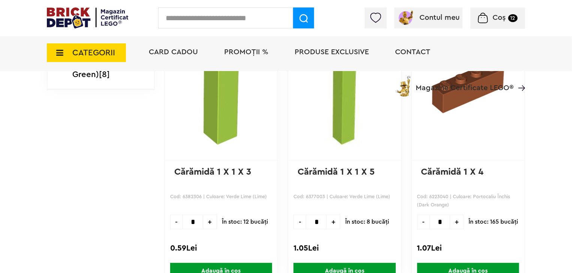
scroll to position [1453, 0]
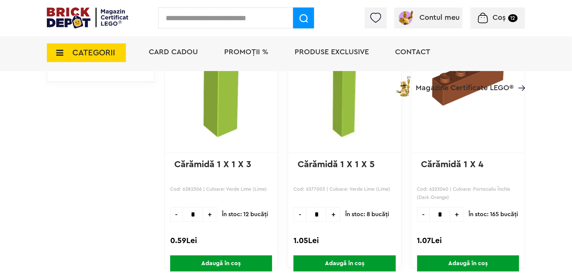
click at [62, 8] on label at bounding box center [61, 3] width 10 height 10
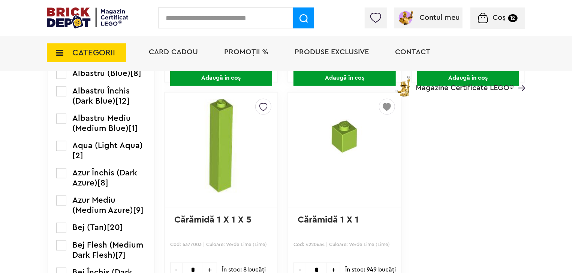
scroll to position [435, 0]
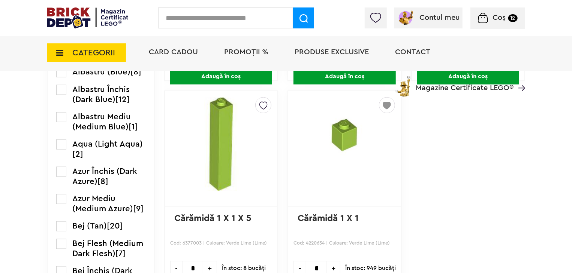
click at [215, 12] on input "text" at bounding box center [225, 17] width 135 height 21
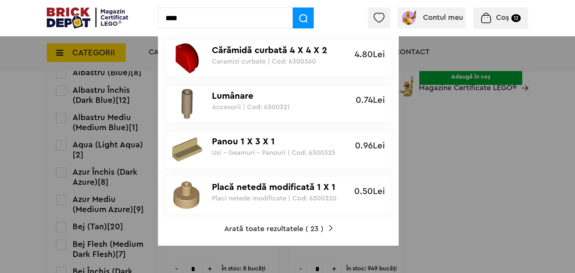
click at [217, 18] on input "****" at bounding box center [225, 17] width 135 height 21
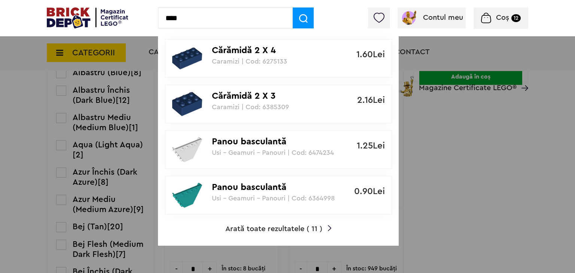
type input "****"
click at [293, 230] on span "Arată toate rezultatele ( 11 )" at bounding box center [274, 229] width 97 height 7
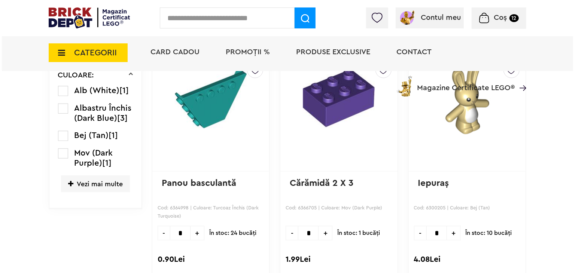
scroll to position [373, 0]
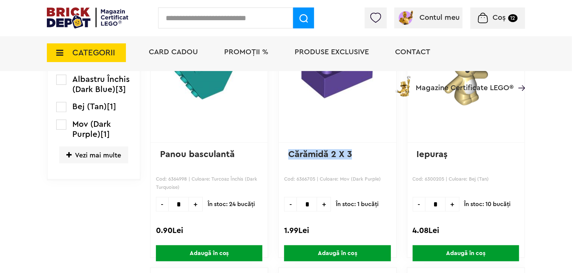
drag, startPoint x: 353, startPoint y: 155, endPoint x: 288, endPoint y: 156, distance: 65.6
click at [288, 156] on p "Cărămidă 2 X 3" at bounding box center [337, 159] width 98 height 21
copy link "Cărămidă 2 X 3"
click at [187, 13] on input "text" at bounding box center [225, 17] width 135 height 21
paste input "**********"
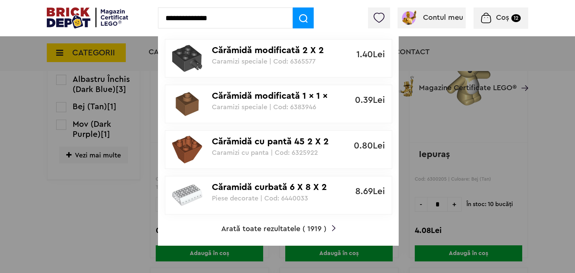
type input "**********"
click at [270, 227] on span "Arată toate rezultatele ( 1919 )" at bounding box center [273, 229] width 105 height 7
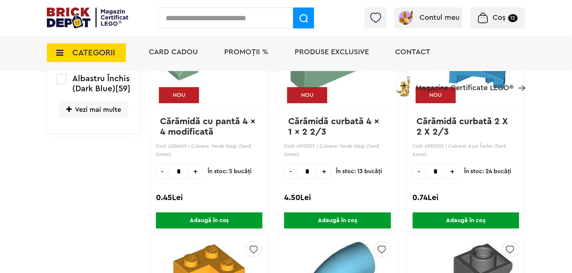
scroll to position [1368, 0]
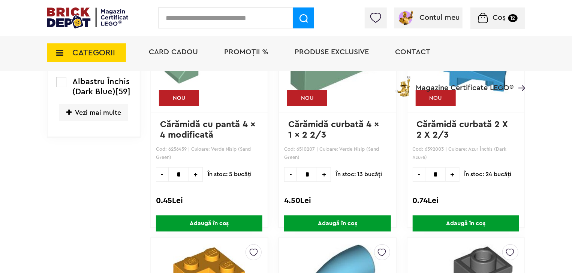
click at [120, 121] on span "Vezi mai multe" at bounding box center [93, 112] width 69 height 17
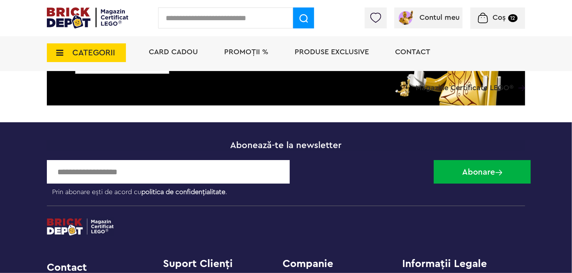
scroll to position [3100, 0]
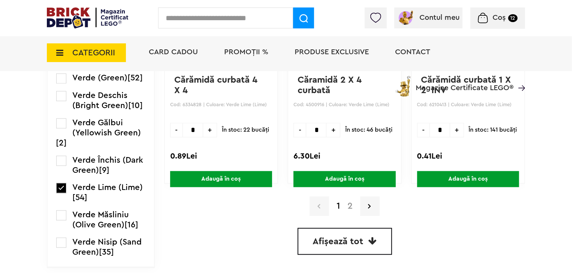
scroll to position [2143, 0]
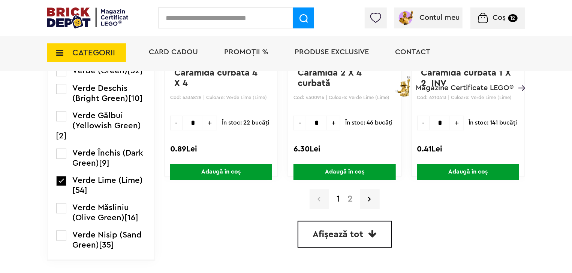
click at [333, 231] on span "Afișează tot" at bounding box center [338, 235] width 51 height 9
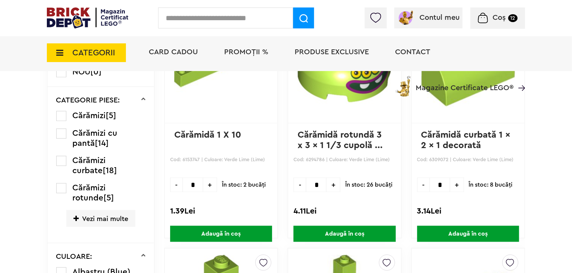
scroll to position [370, 0]
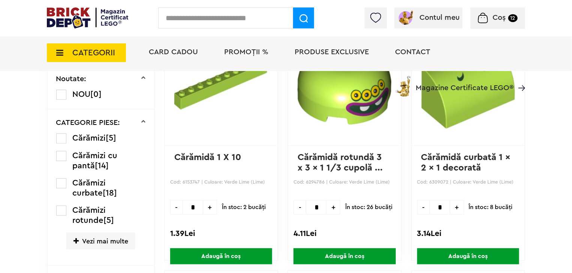
click at [87, 55] on span "CATEGORII" at bounding box center [93, 53] width 43 height 8
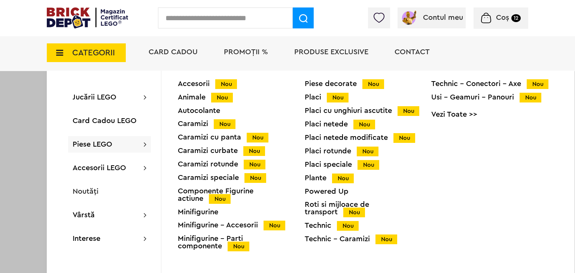
click at [129, 152] on div "Piese LEGO Accesorii Nou Animale Nou Autocolante Caramizi Nou Caramizi cu panta…" at bounding box center [109, 144] width 83 height 16
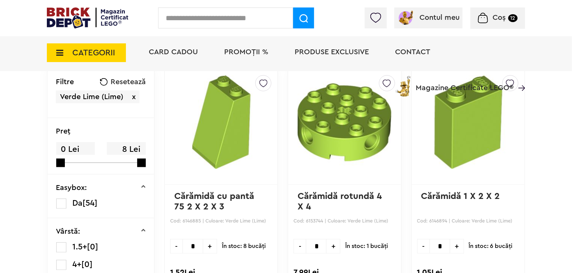
scroll to position [73, 0]
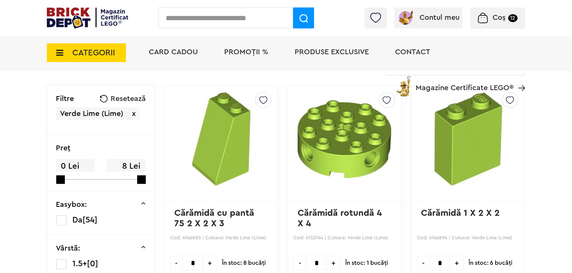
click at [118, 98] on span "Resetează" at bounding box center [128, 98] width 35 height 7
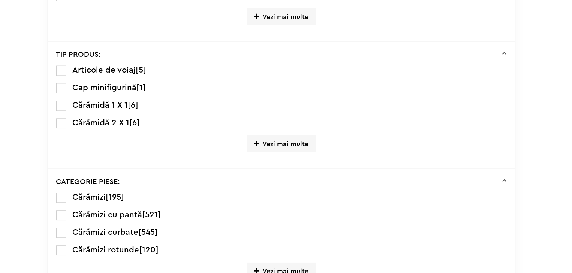
scroll to position [807, 0]
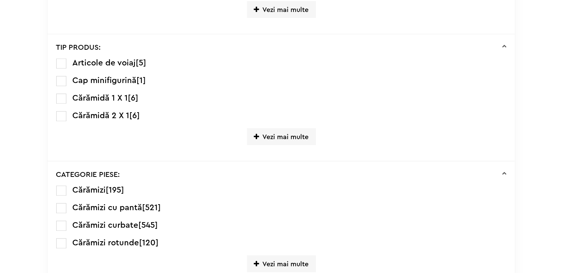
click at [60, 187] on label at bounding box center [61, 191] width 10 height 10
click at [260, 132] on span "Vezi mai multe" at bounding box center [281, 136] width 69 height 17
click at [301, 134] on span "Vezi mai multe" at bounding box center [281, 136] width 69 height 17
click at [283, 138] on span "Vezi mai multe" at bounding box center [281, 136] width 69 height 17
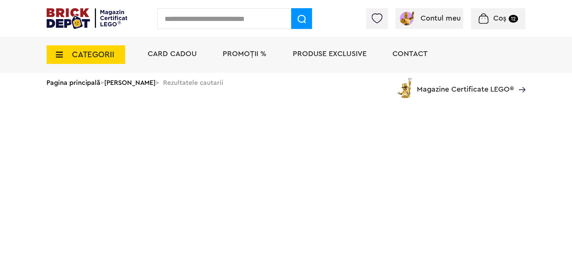
scroll to position [851, 0]
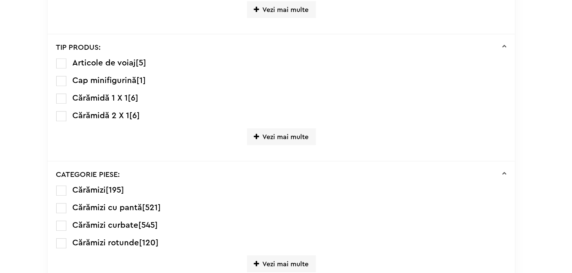
click at [272, 133] on span "Vezi mai multe" at bounding box center [281, 136] width 69 height 17
click at [264, 130] on span "Vezi mai multe" at bounding box center [281, 136] width 69 height 17
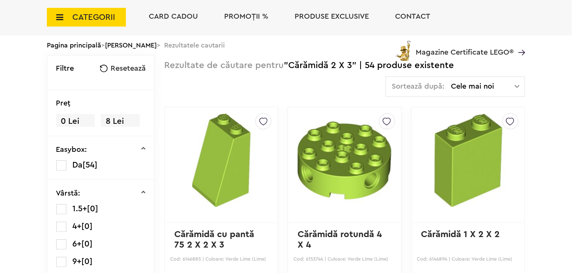
scroll to position [73, 0]
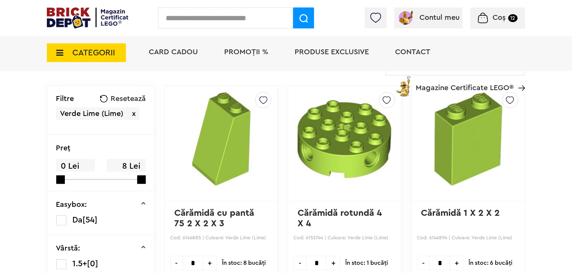
click at [64, 96] on div "CATEGORII Jucării LEGO Card Cadou LEGO Animal Crossing Architecture Art Bluey B…" at bounding box center [286, 66] width 478 height 62
click at [132, 118] on span "x" at bounding box center [134, 113] width 4 height 7
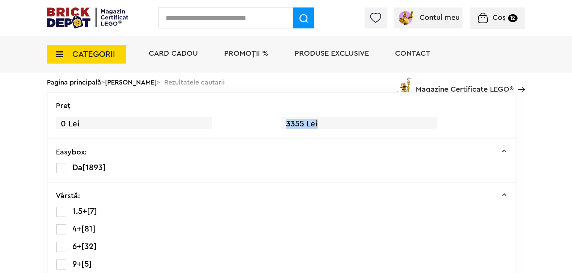
drag, startPoint x: 0, startPoint y: 0, endPoint x: 232, endPoint y: 147, distance: 275.0
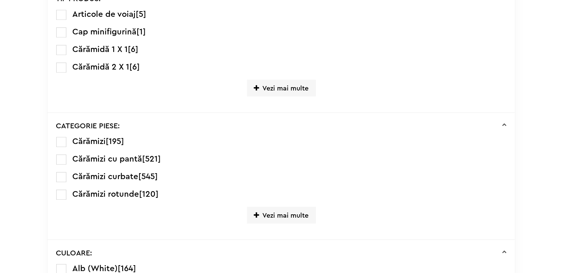
scroll to position [894, 0]
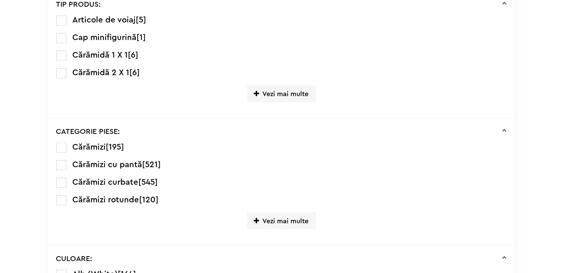
click at [277, 88] on span "Vezi mai multe" at bounding box center [281, 93] width 69 height 17
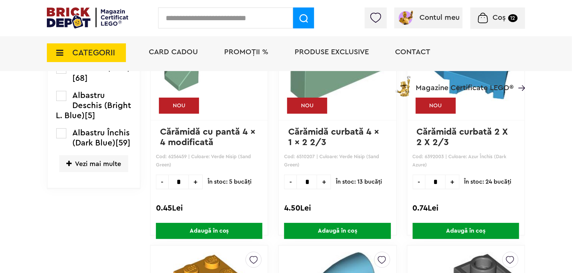
scroll to position [1359, 0]
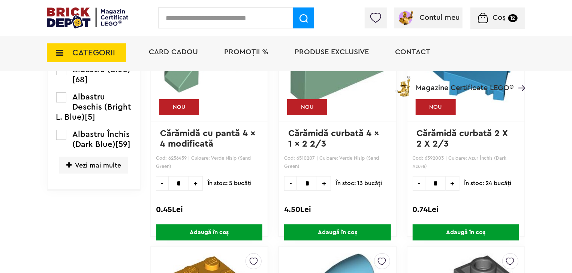
click at [106, 174] on span "Vezi mai multe" at bounding box center [93, 165] width 69 height 17
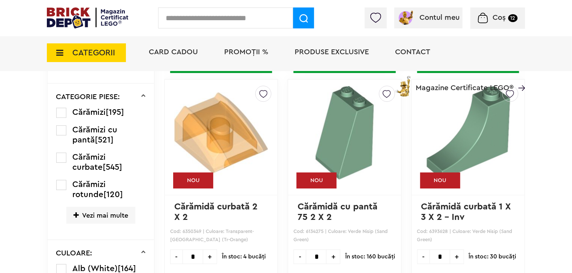
scroll to position [1029, 0]
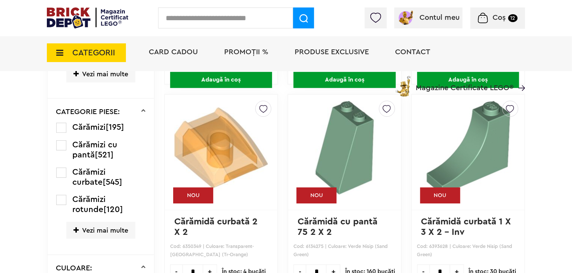
click at [103, 82] on span "Vezi mai multe" at bounding box center [100, 74] width 69 height 17
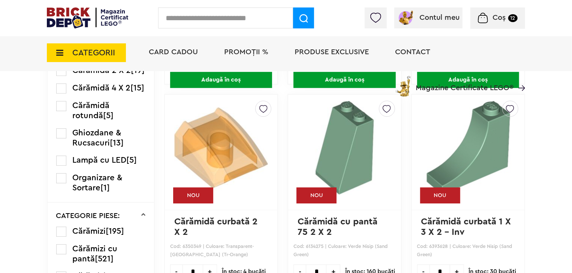
click at [60, 76] on label at bounding box center [61, 71] width 10 height 10
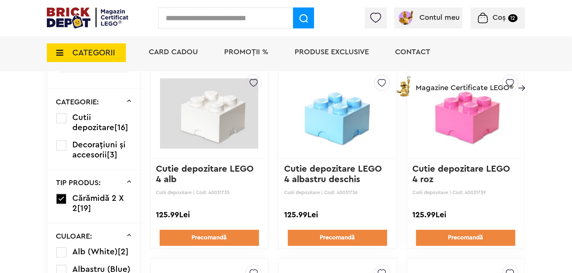
scroll to position [677, 0]
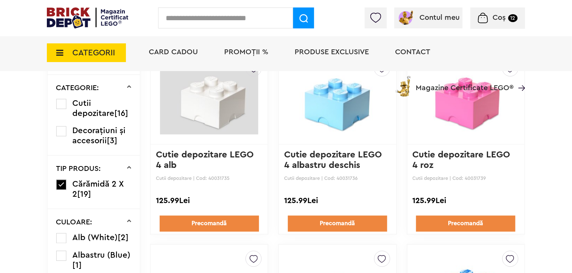
click at [61, 182] on label at bounding box center [61, 185] width 10 height 10
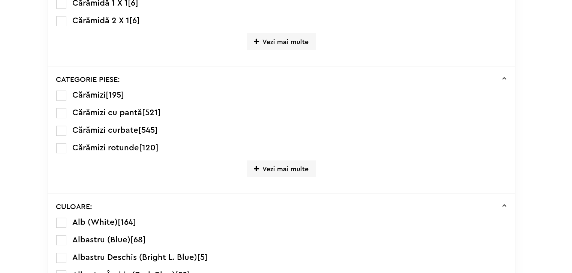
scroll to position [943, 0]
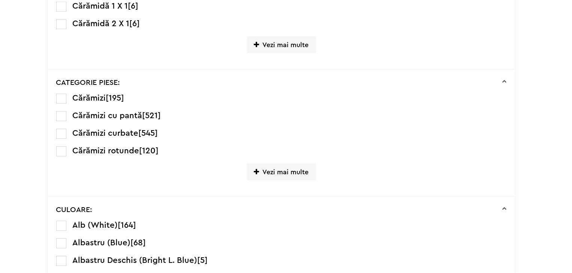
click at [62, 94] on label at bounding box center [61, 99] width 10 height 10
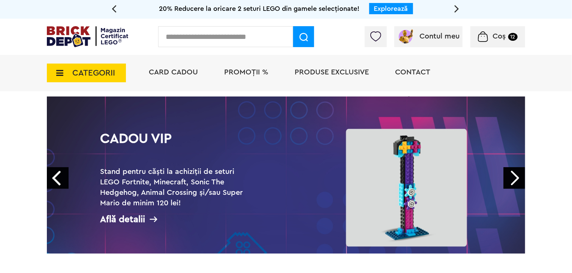
click at [111, 74] on span "CATEGORII" at bounding box center [93, 73] width 43 height 8
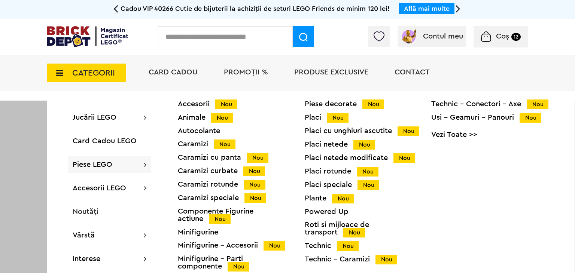
click at [189, 145] on div "Caramizi Nou" at bounding box center [241, 144] width 127 height 8
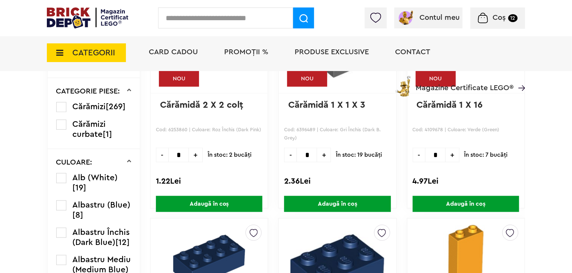
scroll to position [367, 0]
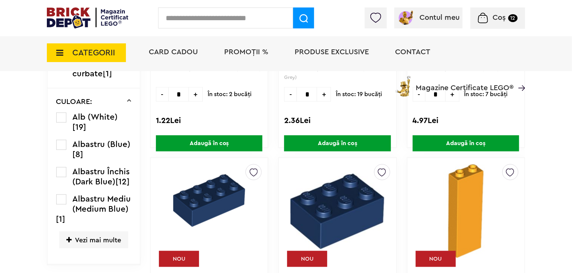
drag, startPoint x: 575, startPoint y: 30, endPoint x: 575, endPoint y: 47, distance: 16.9
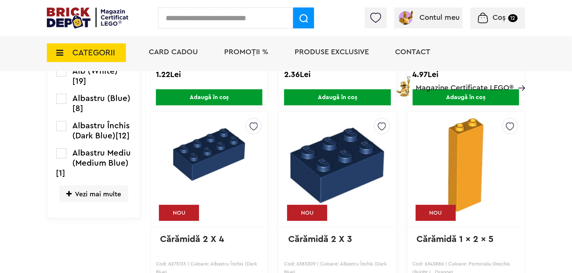
scroll to position [434, 0]
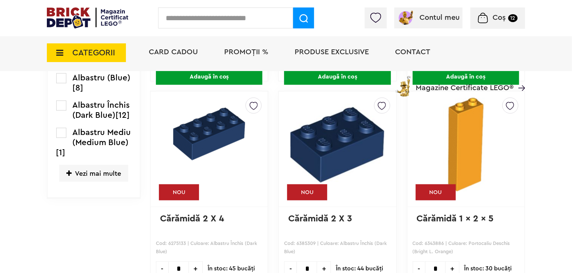
click at [113, 168] on span "Vezi mai multe" at bounding box center [93, 173] width 69 height 17
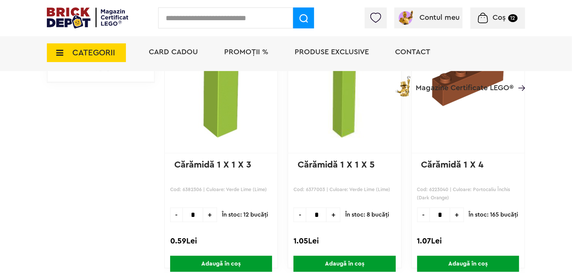
scroll to position [1468, 0]
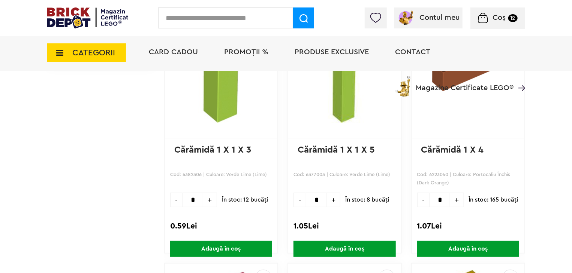
click at [230, 18] on input "text" at bounding box center [225, 17] width 135 height 21
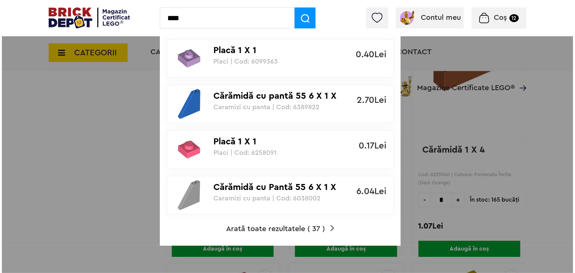
scroll to position [1468, 0]
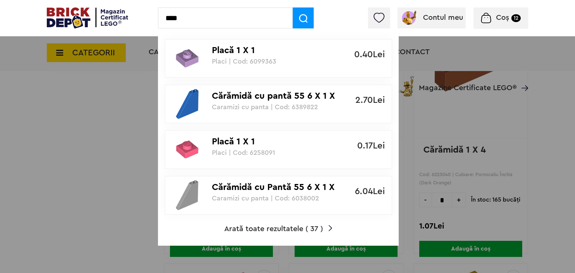
type input "****"
click at [280, 229] on span "Arată toate rezultatele ( 37 )" at bounding box center [273, 229] width 99 height 7
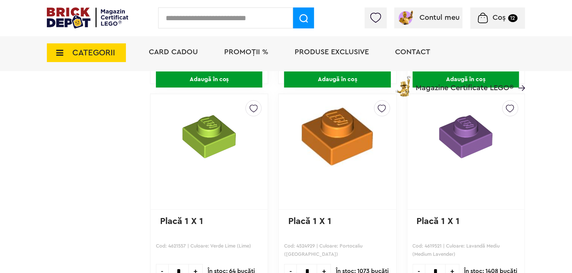
scroll to position [1251, 0]
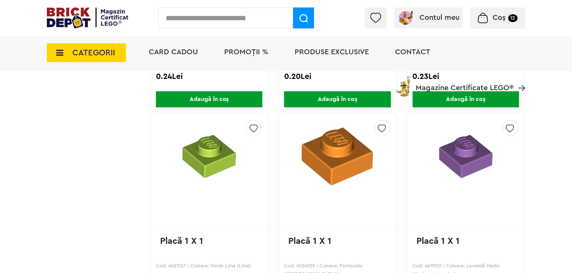
click at [256, 128] on img at bounding box center [253, 127] width 8 height 12
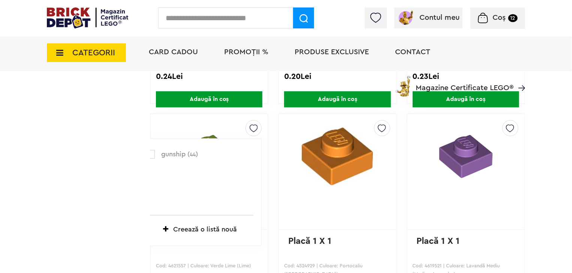
click at [151, 152] on label at bounding box center [150, 154] width 9 height 9
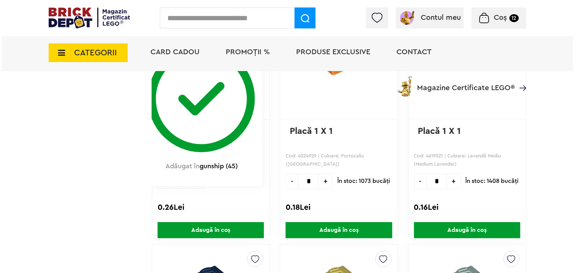
scroll to position [1374, 0]
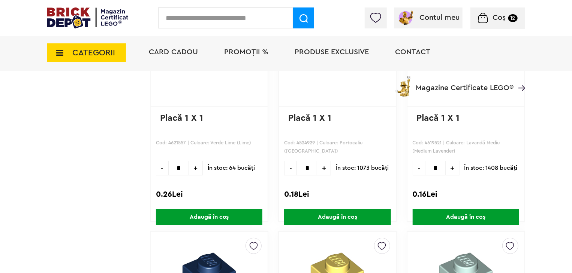
click at [199, 166] on span "+" at bounding box center [196, 168] width 14 height 15
type input "*"
click at [221, 219] on span "Adaugă în coș" at bounding box center [209, 217] width 106 height 16
click at [230, 11] on input "text" at bounding box center [225, 17] width 135 height 21
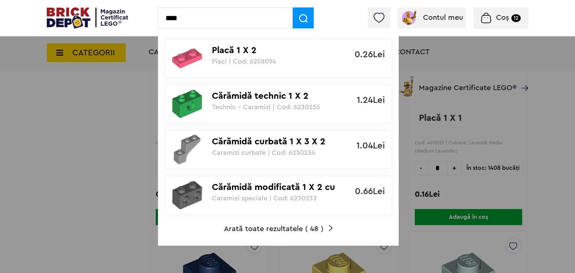
type input "****"
click at [287, 230] on span "Arată toate rezultatele ( 48 )" at bounding box center [274, 229] width 100 height 7
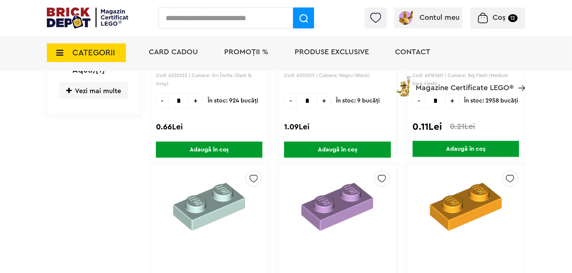
scroll to position [464, 0]
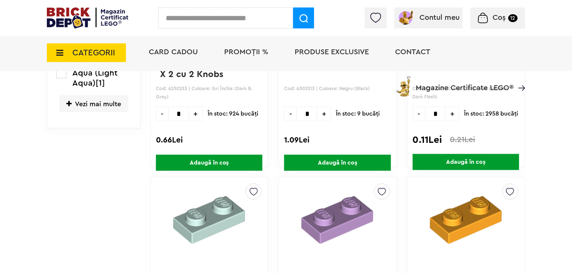
click at [123, 103] on span "Vezi mai multe" at bounding box center [93, 104] width 69 height 17
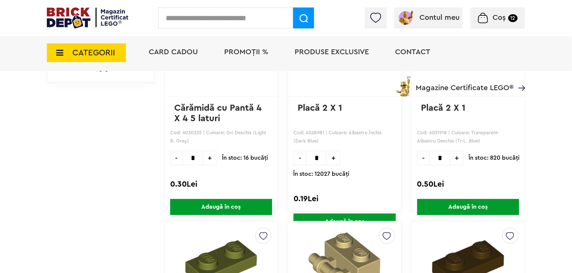
scroll to position [1395, 0]
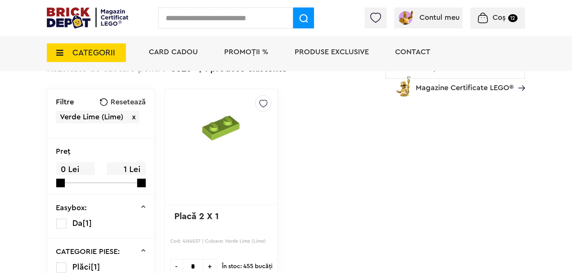
scroll to position [67, 0]
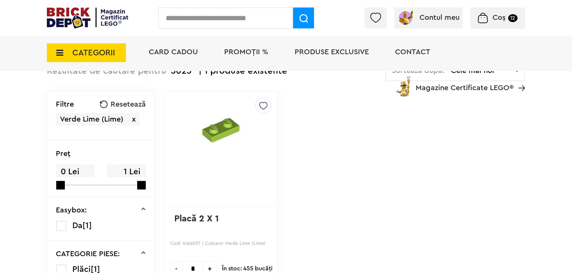
click at [259, 105] on img at bounding box center [263, 104] width 8 height 12
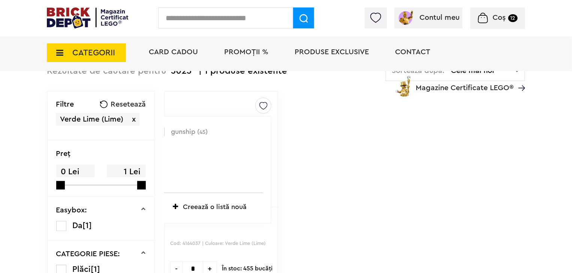
click at [156, 131] on label at bounding box center [160, 132] width 9 height 9
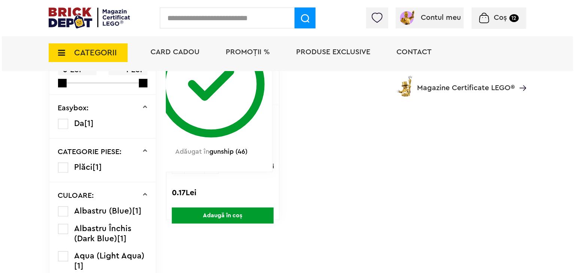
scroll to position [200, 0]
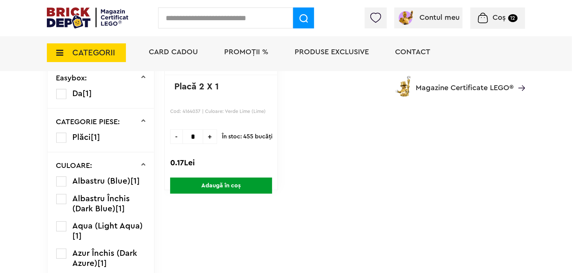
click at [219, 186] on span "Adaugă în coș" at bounding box center [221, 186] width 102 height 16
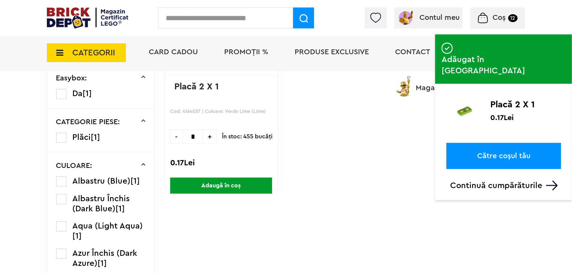
click at [226, 20] on input "text" at bounding box center [225, 17] width 135 height 21
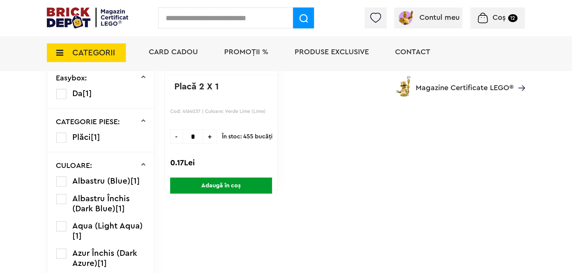
click at [226, 24] on input "text" at bounding box center [225, 17] width 135 height 21
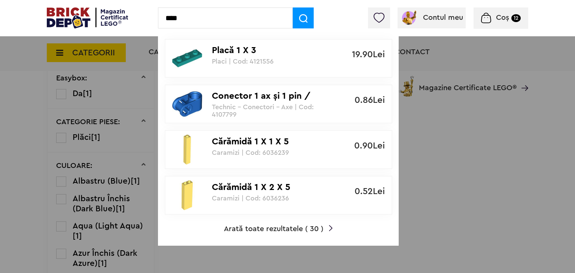
type input "****"
click at [261, 230] on span "Arată toate rezultatele ( 30 )" at bounding box center [274, 229] width 100 height 7
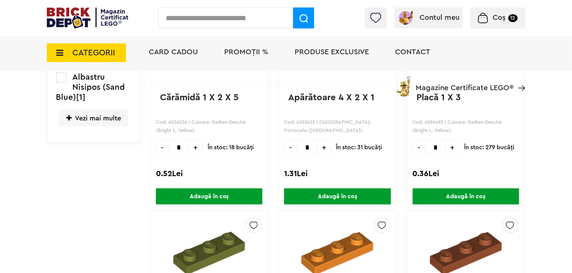
scroll to position [437, 0]
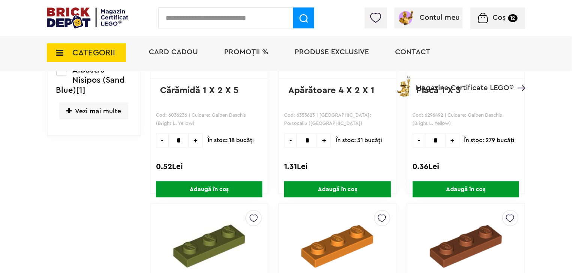
click at [87, 118] on span "Vezi mai multe" at bounding box center [93, 111] width 69 height 17
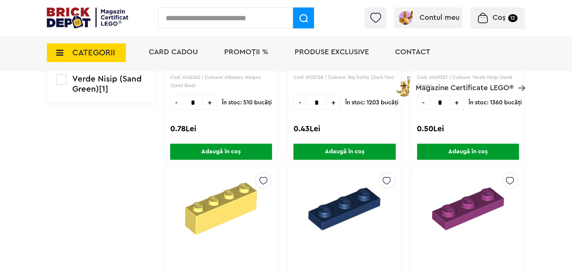
scroll to position [954, 0]
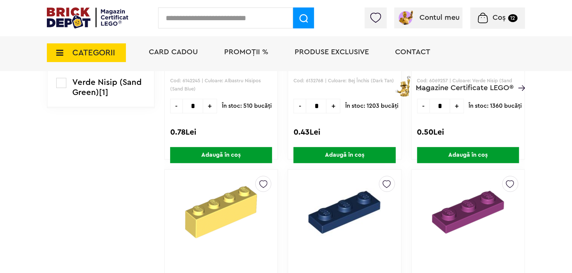
click at [58, 33] on label at bounding box center [61, 28] width 10 height 10
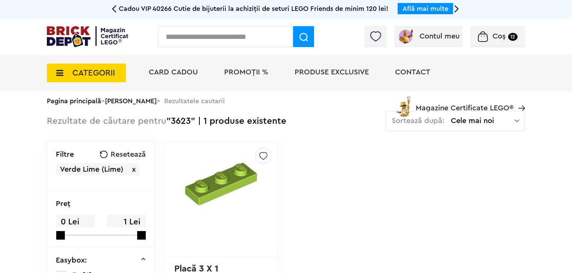
click at [259, 156] on img at bounding box center [263, 154] width 8 height 12
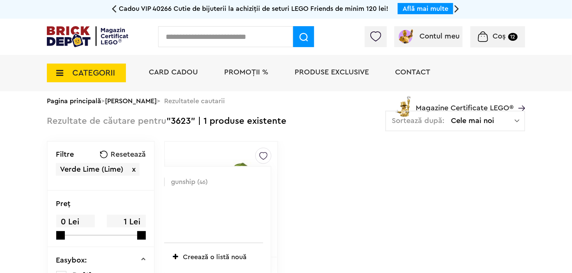
click at [156, 182] on label at bounding box center [160, 182] width 9 height 9
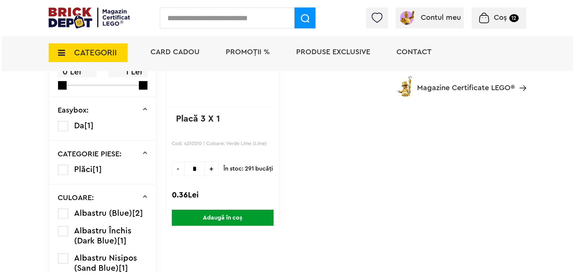
scroll to position [171, 0]
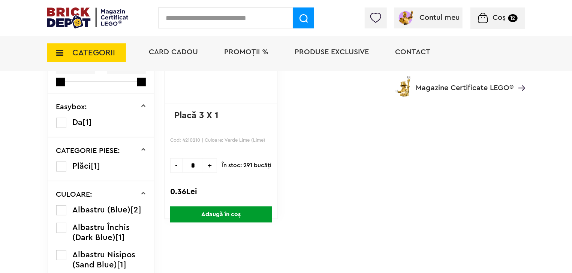
click at [203, 164] on span "+" at bounding box center [210, 165] width 14 height 15
type input "*"
click at [208, 214] on span "Adaugă în coș" at bounding box center [221, 215] width 102 height 16
click at [227, 21] on input "text" at bounding box center [225, 17] width 135 height 21
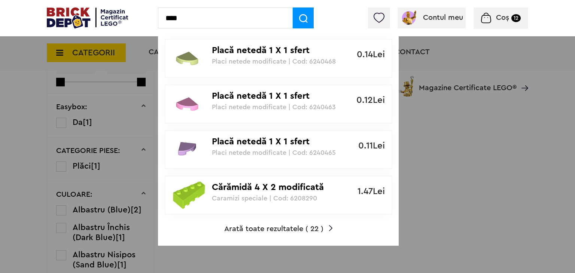
type input "****"
click at [303, 228] on span "Arată toate rezultatele ( 22 )" at bounding box center [273, 229] width 99 height 7
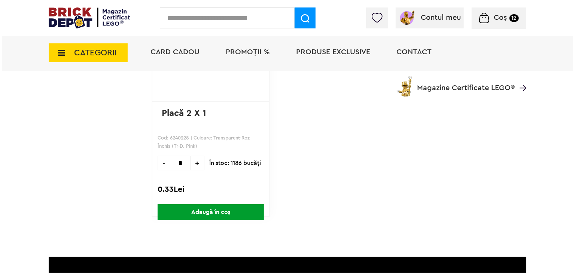
scroll to position [1820, 0]
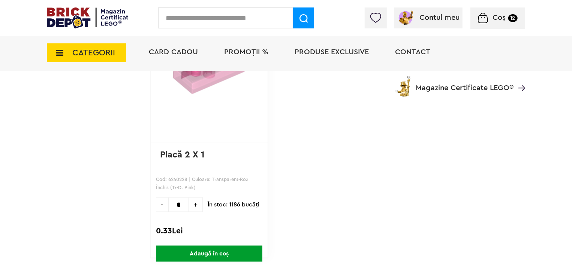
click at [258, 20] on input "text" at bounding box center [225, 17] width 135 height 21
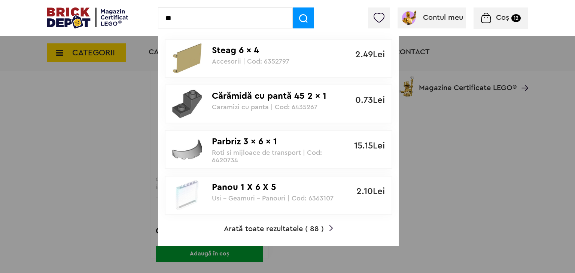
type input "*"
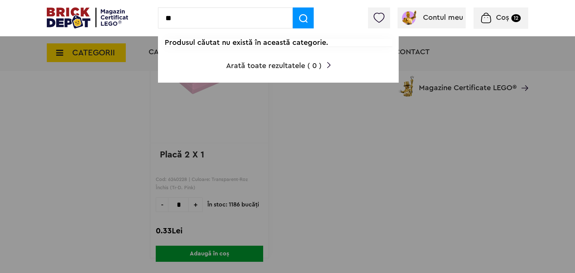
type input "*"
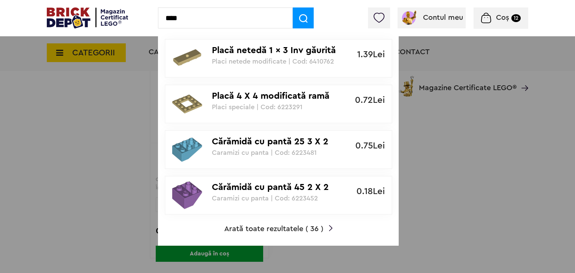
type input "****"
click at [266, 226] on span "Arată toate rezultatele ( 36 )" at bounding box center [273, 229] width 99 height 7
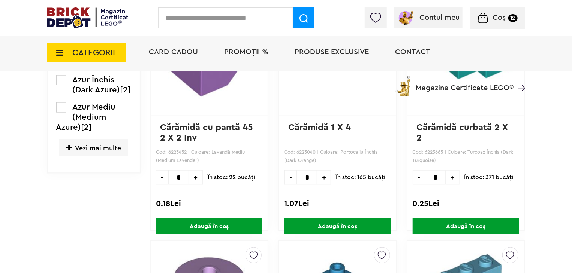
scroll to position [411, 0]
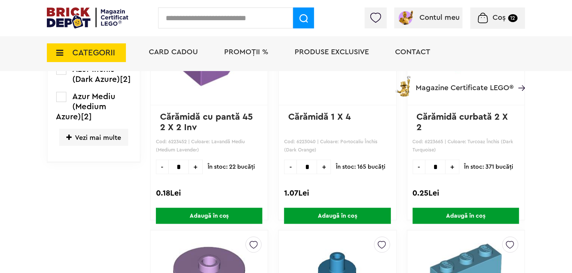
click at [109, 146] on span "Vezi mai multe" at bounding box center [93, 137] width 69 height 17
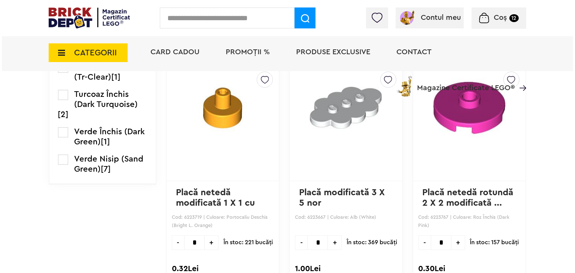
scroll to position [814, 0]
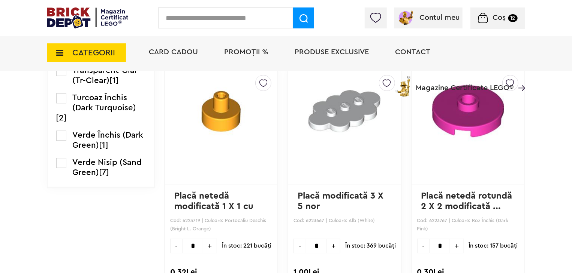
click at [246, 16] on input "text" at bounding box center [225, 17] width 135 height 21
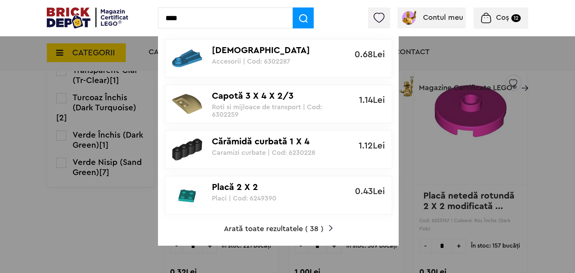
type input "****"
click at [284, 228] on span "Arată toate rezultatele ( 38 )" at bounding box center [274, 229] width 100 height 7
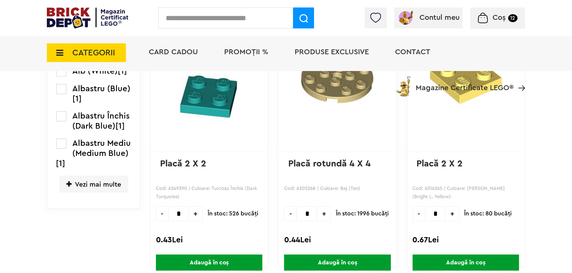
scroll to position [384, 0]
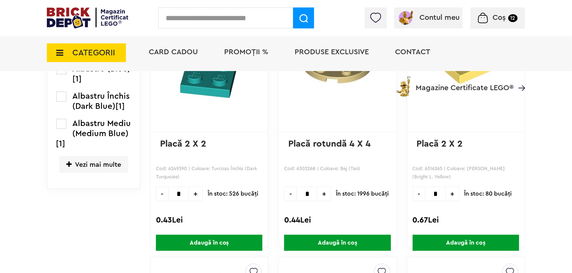
click at [88, 165] on span "Vezi mai multe" at bounding box center [93, 164] width 69 height 17
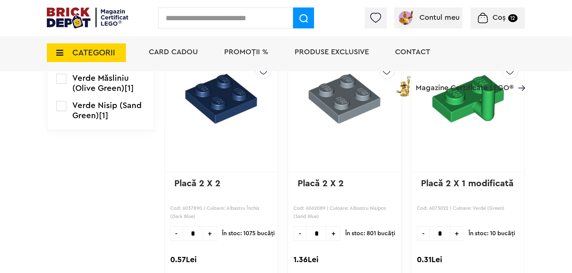
scroll to position [1077, 0]
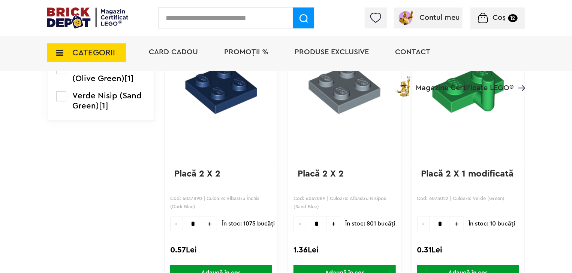
click at [63, 47] on label at bounding box center [61, 42] width 10 height 10
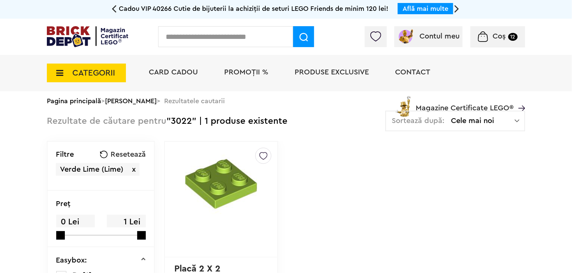
click at [259, 156] on img at bounding box center [263, 154] width 8 height 12
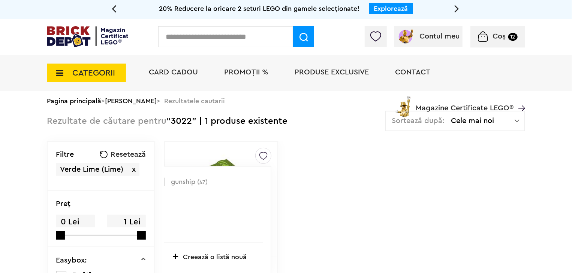
click at [156, 180] on label at bounding box center [160, 182] width 9 height 9
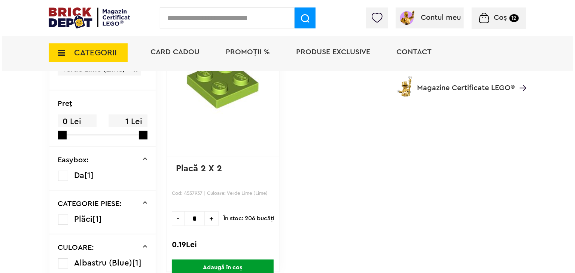
scroll to position [128, 0]
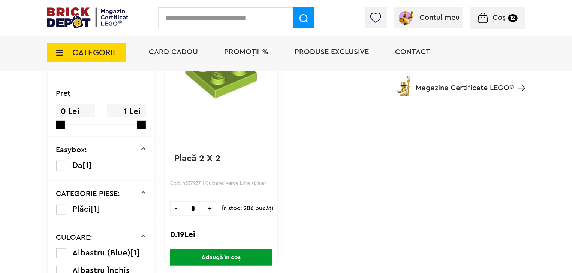
click at [233, 255] on span "Adaugă în coș" at bounding box center [221, 258] width 102 height 16
click at [223, 16] on input "text" at bounding box center [225, 17] width 135 height 21
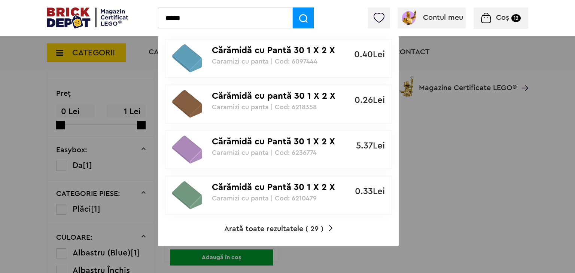
type input "*****"
click at [257, 230] on span "Arată toate rezultatele ( 29 )" at bounding box center [273, 229] width 99 height 7
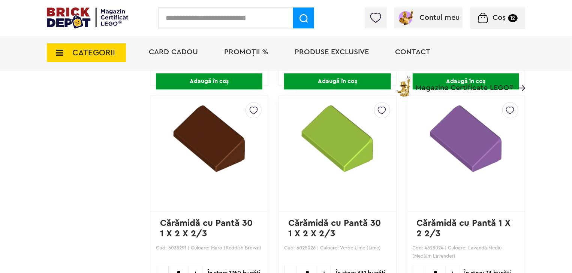
scroll to position [1004, 0]
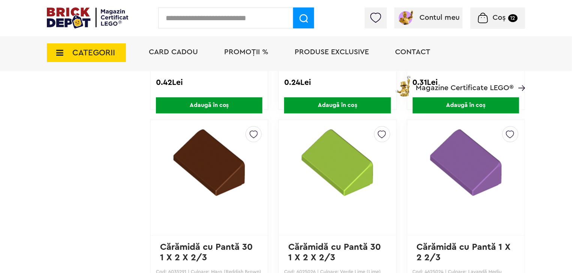
click at [383, 133] on img at bounding box center [382, 133] width 8 height 12
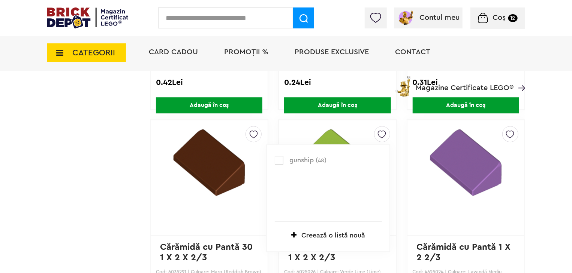
click at [278, 159] on label at bounding box center [279, 160] width 9 height 9
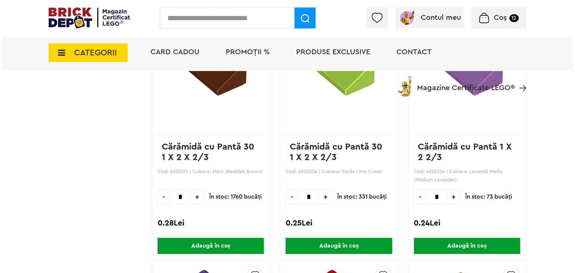
scroll to position [1111, 0]
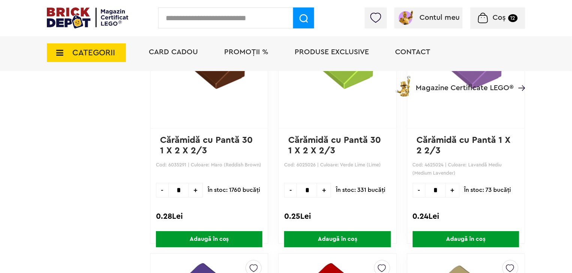
click at [326, 190] on span "+" at bounding box center [324, 190] width 14 height 15
type input "*"
click at [353, 234] on span "Adaugă în coș" at bounding box center [337, 239] width 106 height 16
click at [228, 14] on input "text" at bounding box center [225, 17] width 135 height 21
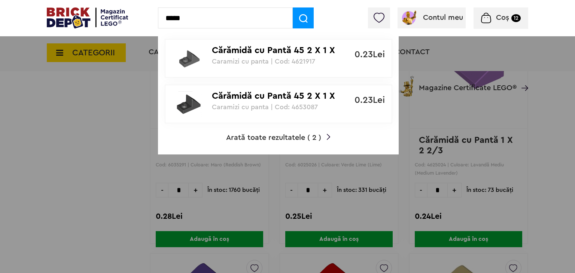
type input "*****"
click at [253, 141] on span "Arată toate rezultatele ( 2 )" at bounding box center [273, 137] width 95 height 7
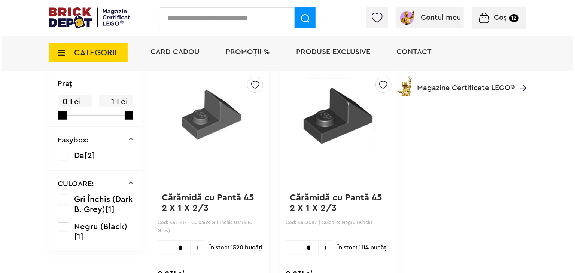
scroll to position [93, 0]
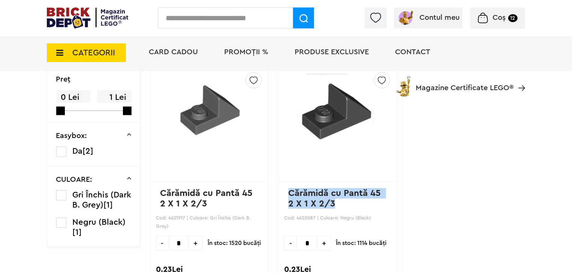
drag, startPoint x: 336, startPoint y: 205, endPoint x: 285, endPoint y: 196, distance: 51.7
click at [285, 196] on div "gunship ( 49 ) Creează o listă nouă Cărămidă cu Pantă 45 2 X 1 X 2/3 Cod: 46530…" at bounding box center [337, 182] width 118 height 232
copy link "Cărămidă cu Pantă 45 2 X 1 X 2/3"
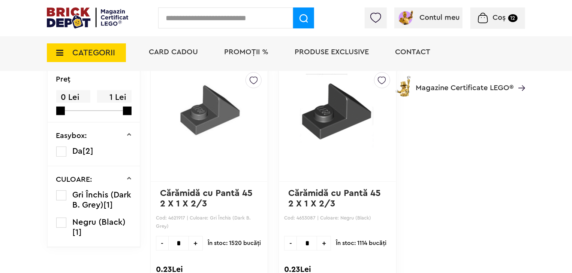
click at [210, 15] on input "text" at bounding box center [225, 17] width 135 height 21
paste input "**********"
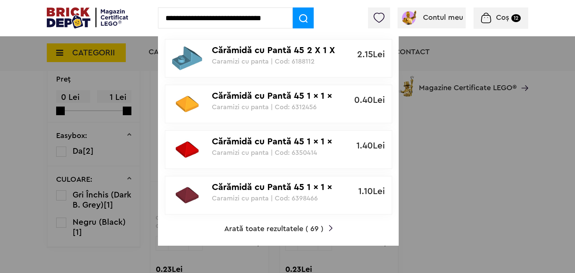
type input "**********"
click at [304, 21] on img at bounding box center [303, 18] width 9 height 9
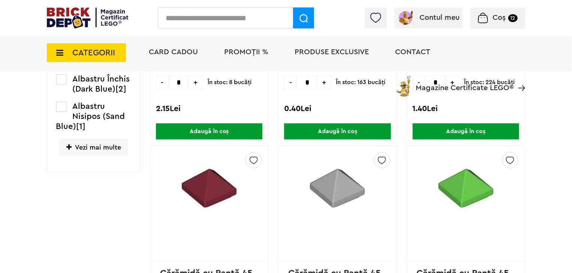
scroll to position [309, 0]
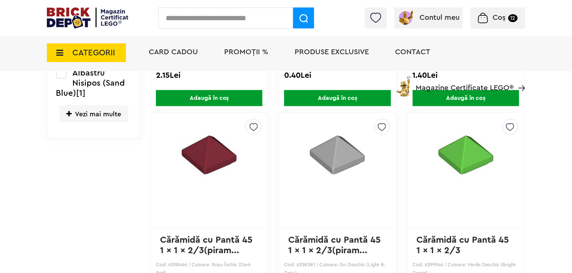
click at [85, 112] on span "Vezi mai multe" at bounding box center [93, 114] width 69 height 17
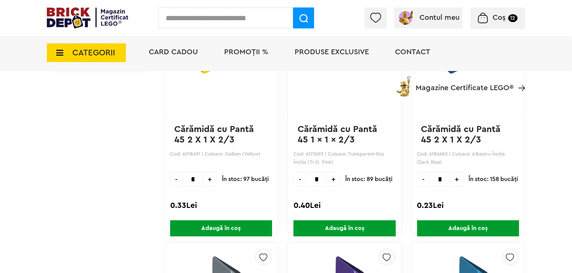
scroll to position [1163, 0]
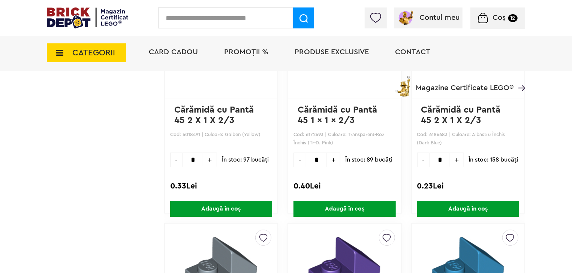
click at [60, 31] on label at bounding box center [61, 26] width 10 height 10
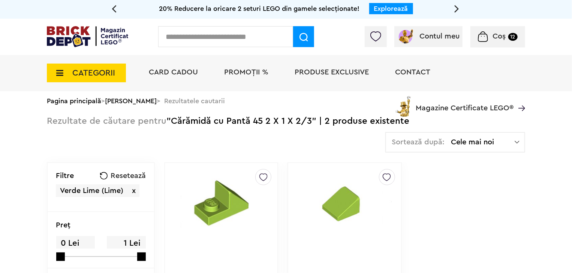
click at [259, 177] on img at bounding box center [263, 176] width 8 height 12
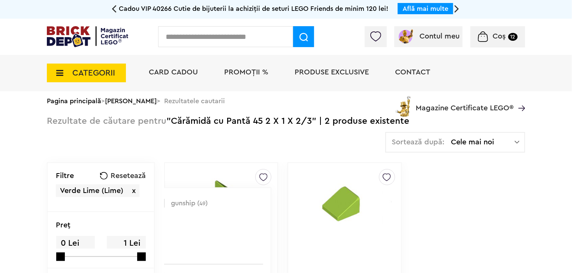
click at [156, 205] on label at bounding box center [160, 203] width 9 height 9
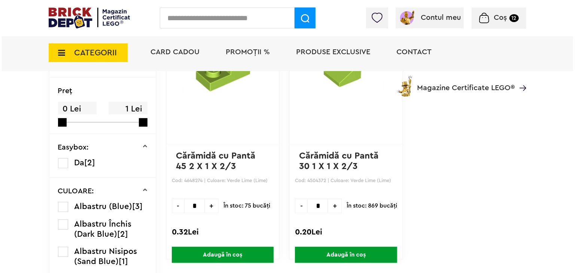
scroll to position [154, 0]
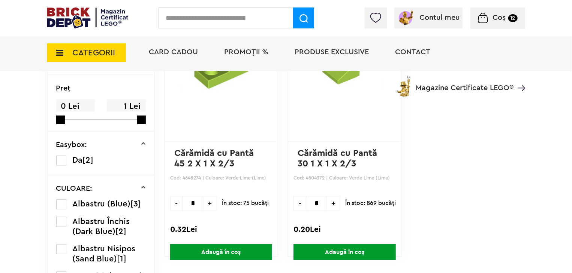
click at [203, 203] on span "+" at bounding box center [210, 203] width 14 height 15
type input "*"
click at [223, 252] on span "Adaugă în coș" at bounding box center [221, 253] width 102 height 16
click at [256, 18] on input "text" at bounding box center [225, 17] width 135 height 21
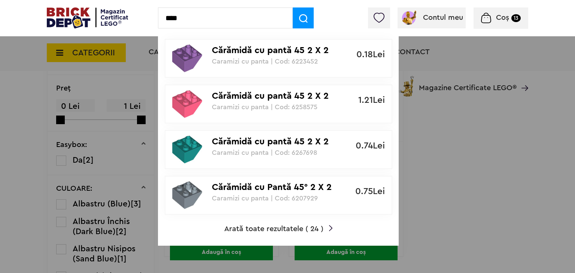
type input "****"
click at [300, 234] on div "Cărămidă cu pantă 45 2 X 2 Inv Caramizi cu panta | Cod: 6223452 0.18Lei Cărămid…" at bounding box center [278, 138] width 241 height 216
click at [296, 231] on span "Arată toate rezultatele ( 24 )" at bounding box center [273, 229] width 99 height 7
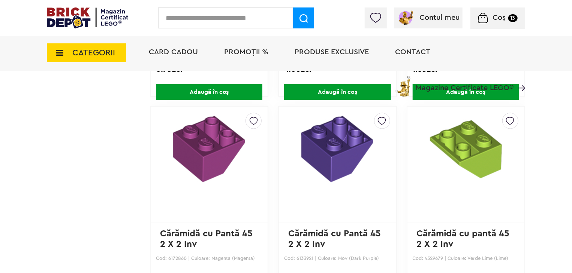
scroll to position [529, 0]
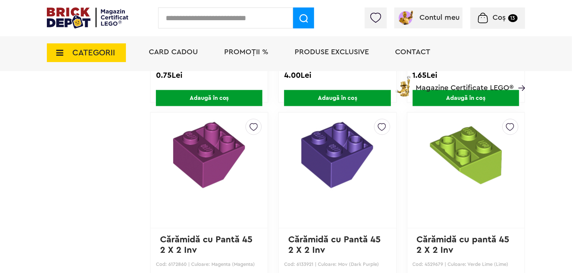
click at [508, 125] on img at bounding box center [510, 125] width 8 height 12
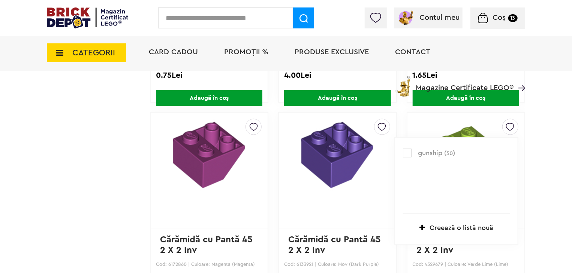
click at [406, 152] on label at bounding box center [407, 153] width 9 height 9
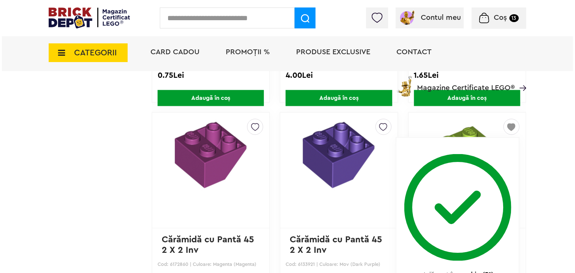
scroll to position [623, 0]
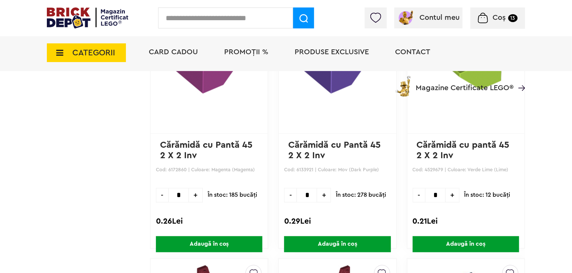
click at [475, 241] on span "Adaugă în coș" at bounding box center [465, 245] width 106 height 16
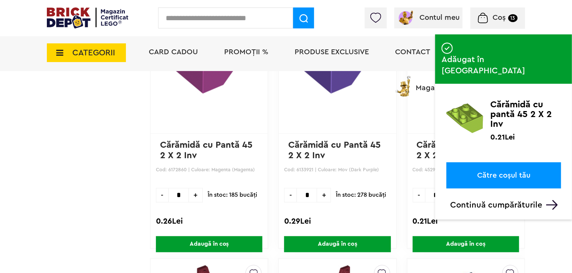
click at [230, 16] on input "text" at bounding box center [225, 17] width 135 height 21
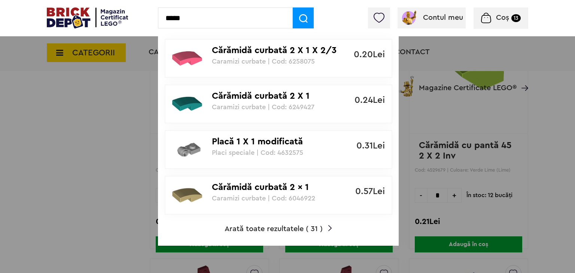
type input "*****"
click at [268, 228] on span "Arată toate rezultatele ( 31 )" at bounding box center [274, 229] width 98 height 7
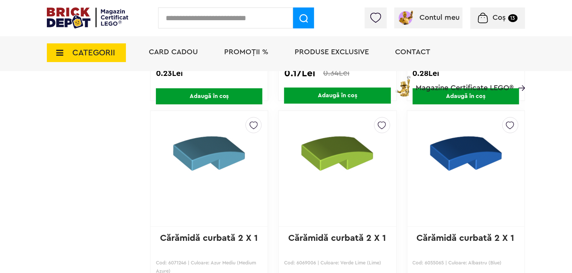
scroll to position [1248, 0]
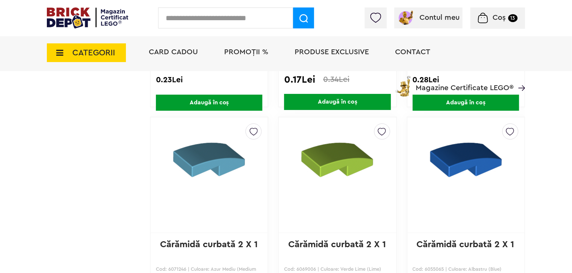
click at [384, 129] on img at bounding box center [382, 130] width 8 height 12
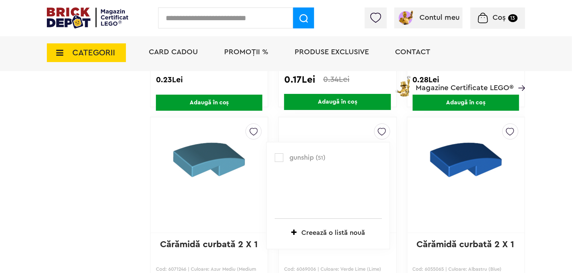
click at [279, 155] on label at bounding box center [279, 158] width 9 height 9
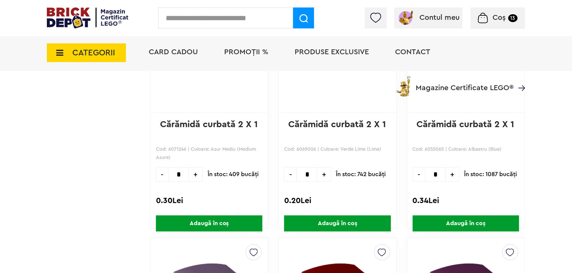
scroll to position [1371, 0]
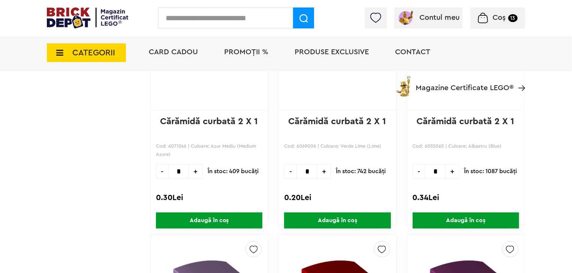
click at [326, 167] on span "+" at bounding box center [324, 171] width 14 height 15
type input "*"
click at [349, 217] on span "Adaugă în coș" at bounding box center [337, 221] width 106 height 16
click at [502, 21] on span "Coș" at bounding box center [499, 17] width 13 height 7
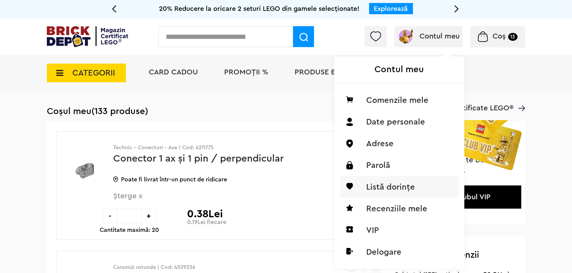
click at [410, 189] on li "Listă dorințe" at bounding box center [399, 187] width 118 height 22
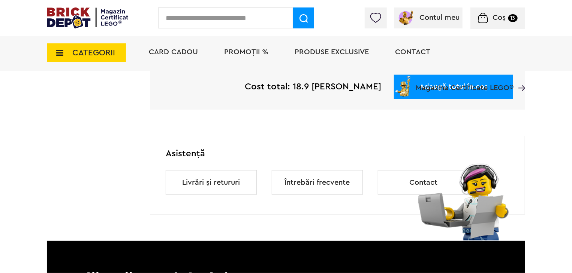
scroll to position [394, 0]
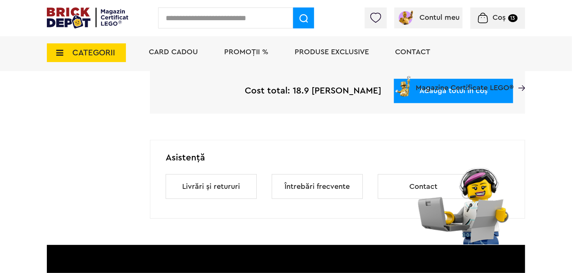
click at [101, 54] on span "CATEGORII" at bounding box center [93, 53] width 43 height 8
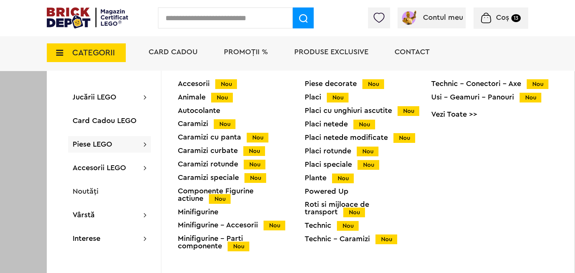
click at [117, 144] on div "Piese LEGO Accesorii Nou Animale Nou Autocolante Caramizi Nou Caramizi cu panta…" at bounding box center [109, 144] width 83 height 16
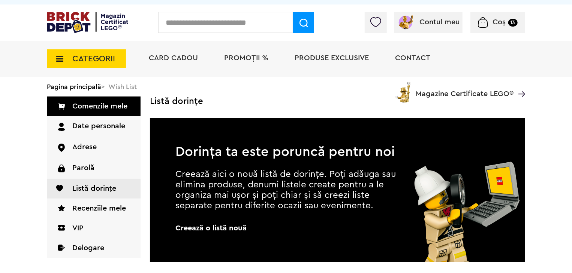
scroll to position [0, 0]
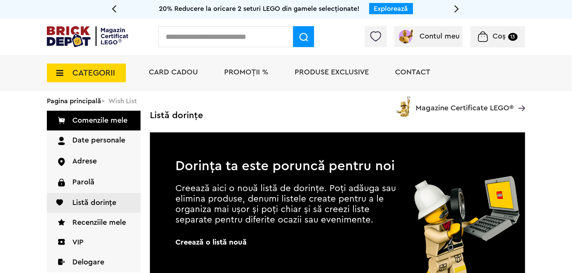
click at [91, 80] on span "CATEGORII" at bounding box center [86, 73] width 79 height 19
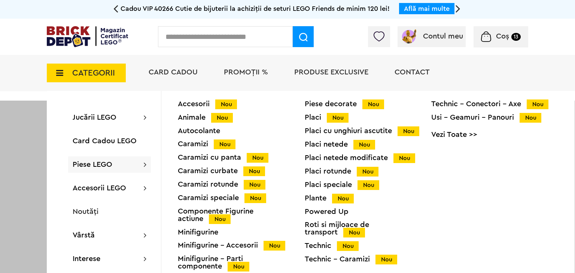
click at [112, 168] on span "Piese LEGO" at bounding box center [93, 164] width 40 height 7
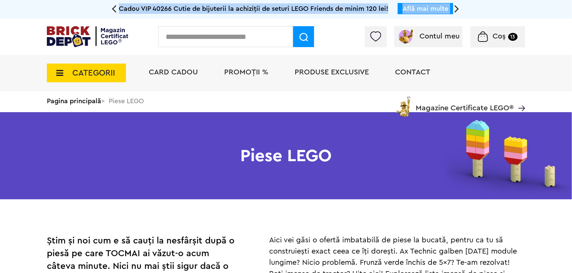
drag, startPoint x: 571, startPoint y: 9, endPoint x: 575, endPoint y: 30, distance: 21.6
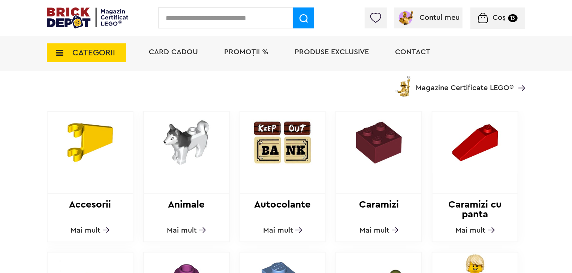
scroll to position [243, 0]
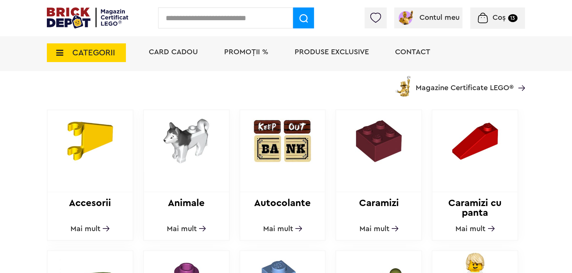
click at [384, 233] on span "Mai mult" at bounding box center [374, 229] width 30 height 7
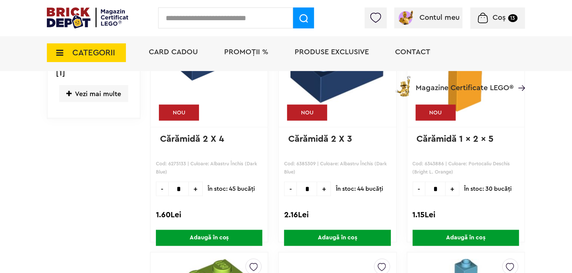
scroll to position [518, 0]
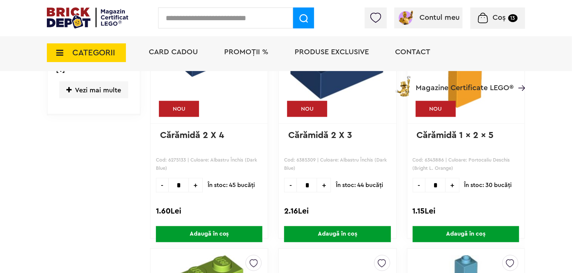
click at [339, 136] on link "Cărămidă 2 X 3" at bounding box center [320, 135] width 64 height 9
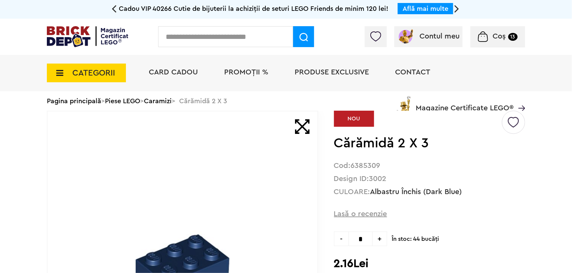
click at [249, 28] on input "text" at bounding box center [225, 36] width 135 height 21
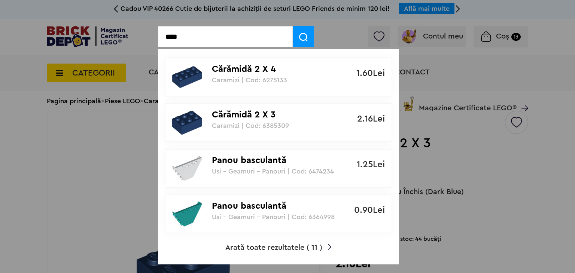
type input "****"
click at [293, 245] on span "Arată toate rezultatele ( 11 )" at bounding box center [274, 247] width 97 height 7
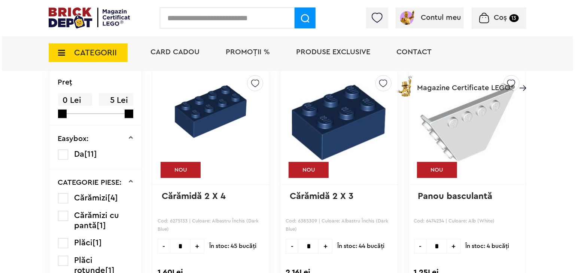
scroll to position [101, 0]
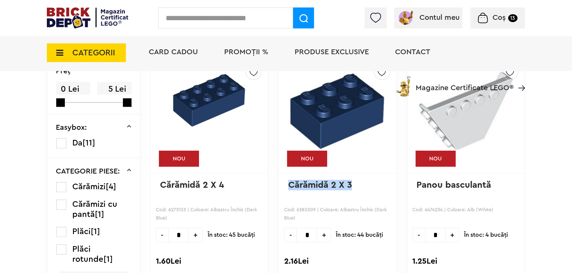
drag, startPoint x: 353, startPoint y: 185, endPoint x: 290, endPoint y: 182, distance: 63.4
click at [290, 182] on p "Cărămidă 2 X 3" at bounding box center [337, 190] width 98 height 21
copy link "Cărămidă 2 X 3"
click at [211, 22] on input "text" at bounding box center [225, 17] width 135 height 21
paste input "**********"
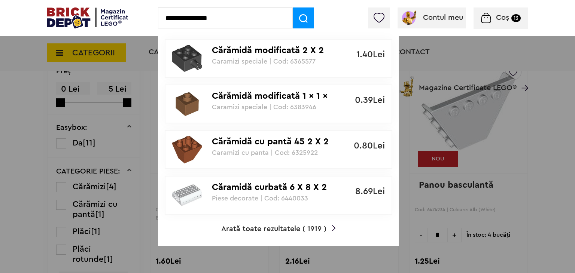
type input "**********"
click at [311, 17] on span at bounding box center [303, 17] width 21 height 21
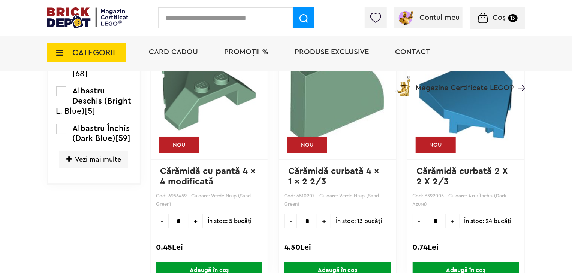
scroll to position [1284, 0]
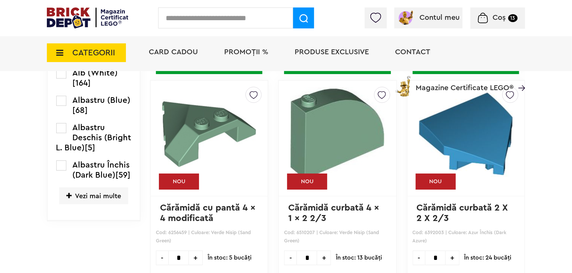
click at [112, 205] on span "Vezi mai multe" at bounding box center [93, 196] width 69 height 17
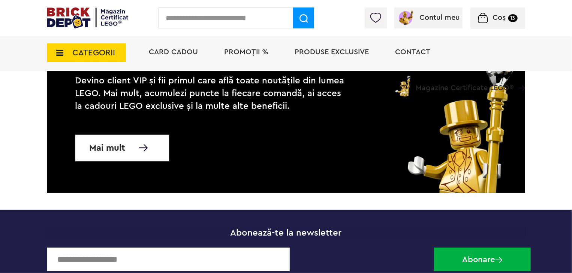
scroll to position [3036, 0]
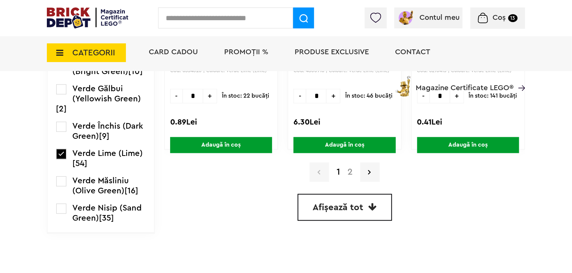
scroll to position [2173, 0]
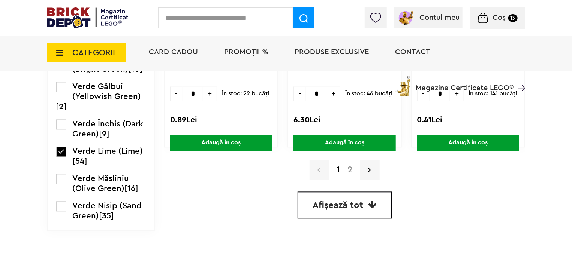
click at [345, 167] on a=Verde%20Lime%20%28Lime%29&page=2"] "2" at bounding box center [349, 170] width 13 height 9
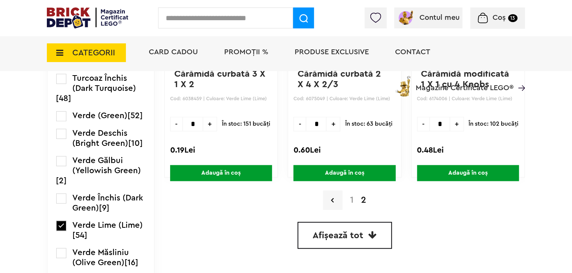
scroll to position [2143, 0]
